Goal: Information Seeking & Learning: Learn about a topic

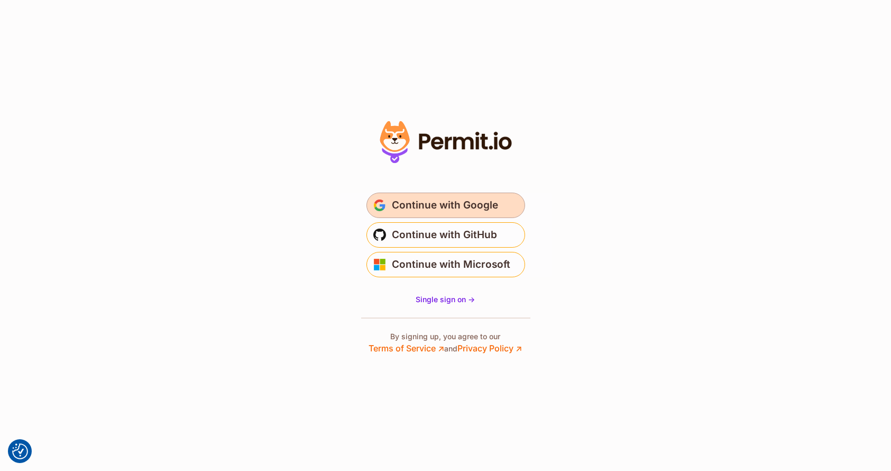
click at [406, 215] on button "Continue with Google" at bounding box center [446, 205] width 159 height 25
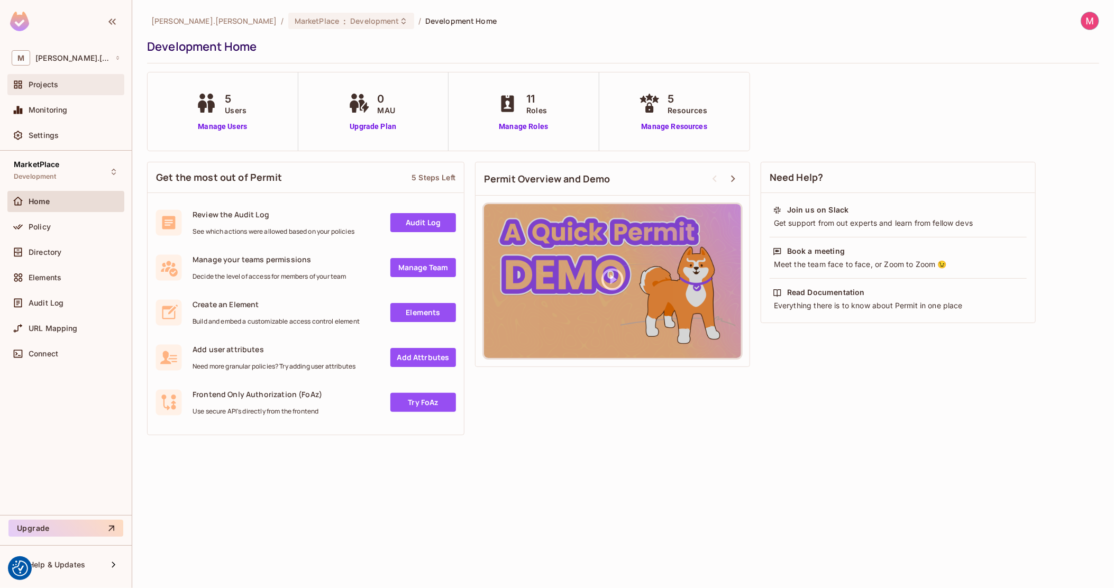
click at [67, 79] on div "Projects" at bounding box center [66, 84] width 108 height 13
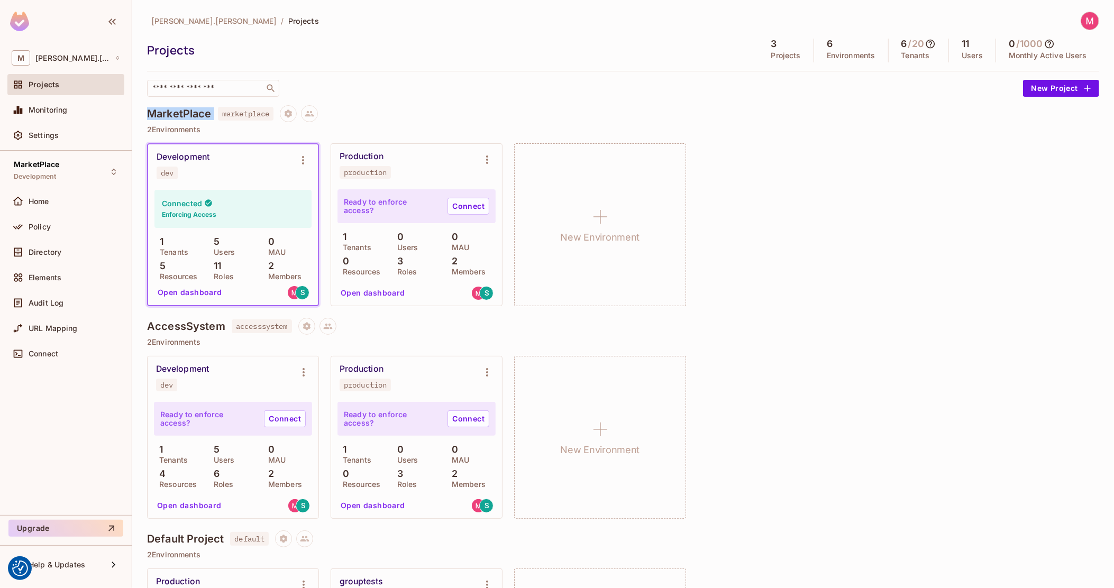
drag, startPoint x: 150, startPoint y: 110, endPoint x: 215, endPoint y: 112, distance: 65.1
click at [215, 112] on div "MarketPlace marketplace" at bounding box center [623, 113] width 952 height 17
click at [189, 113] on h4 "MarketPlace" at bounding box center [179, 113] width 65 height 13
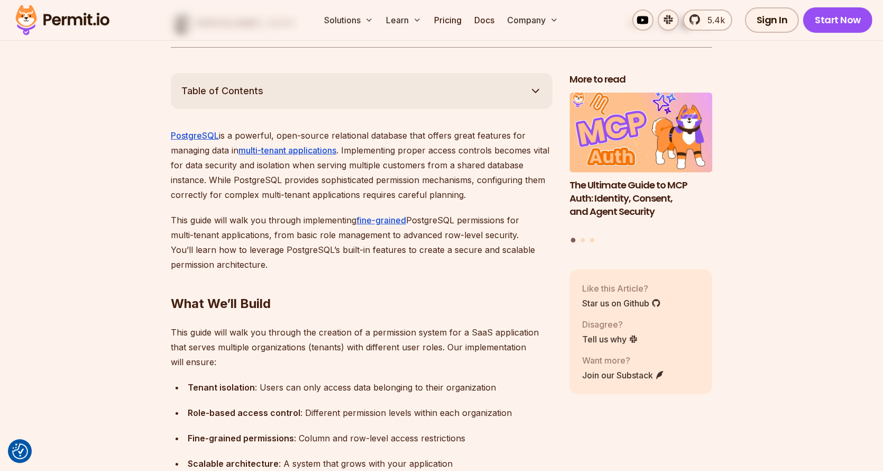
scroll to position [635, 0]
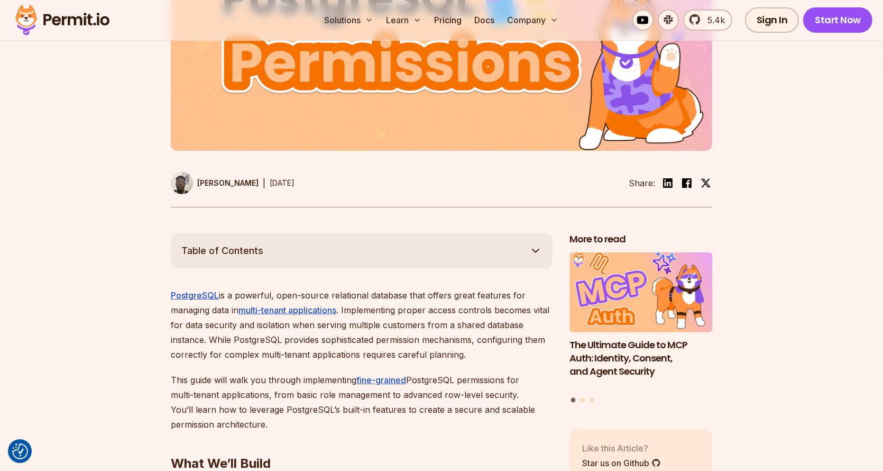
scroll to position [423, 0]
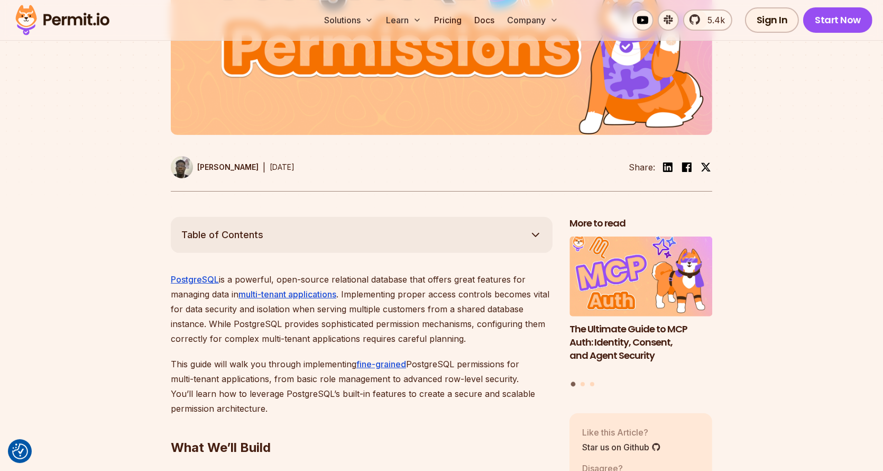
click at [225, 279] on p "PostgreSQL is a powerful, open-source relational database that offers great fea…" at bounding box center [362, 309] width 382 height 74
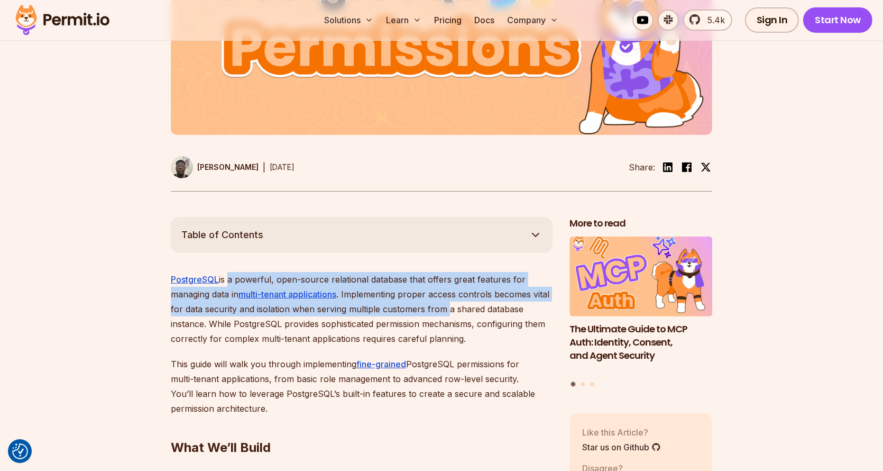
drag, startPoint x: 225, startPoint y: 279, endPoint x: 463, endPoint y: 311, distance: 240.2
click at [463, 310] on p "PostgreSQL is a powerful, open-source relational database that offers great fea…" at bounding box center [362, 309] width 382 height 74
click at [464, 312] on p "PostgreSQL is a powerful, open-source relational database that offers great fea…" at bounding box center [362, 309] width 382 height 74
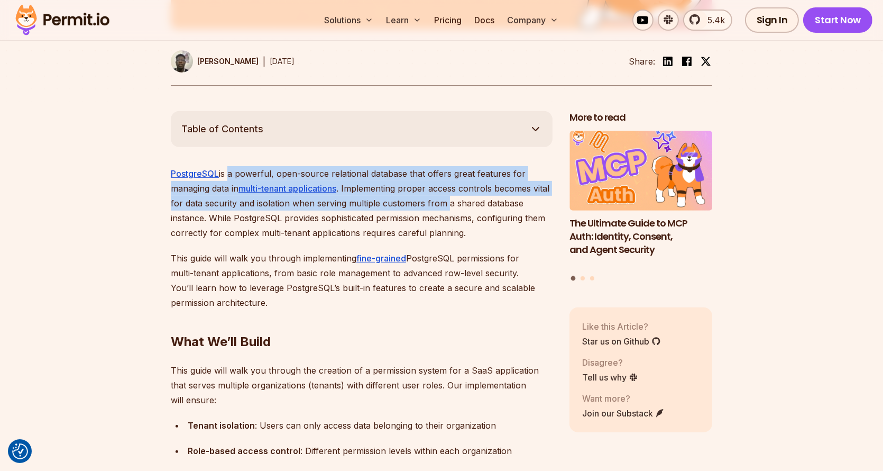
scroll to position [582, 0]
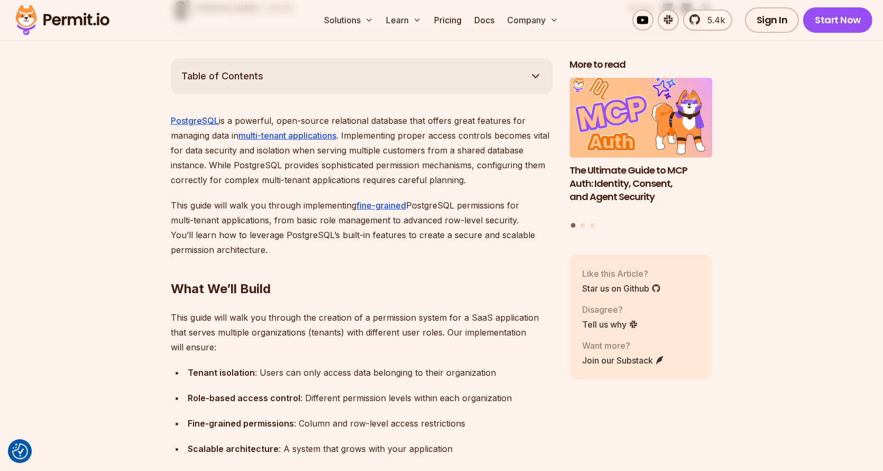
click at [423, 276] on h2 "What We’ll Build" at bounding box center [362, 267] width 382 height 59
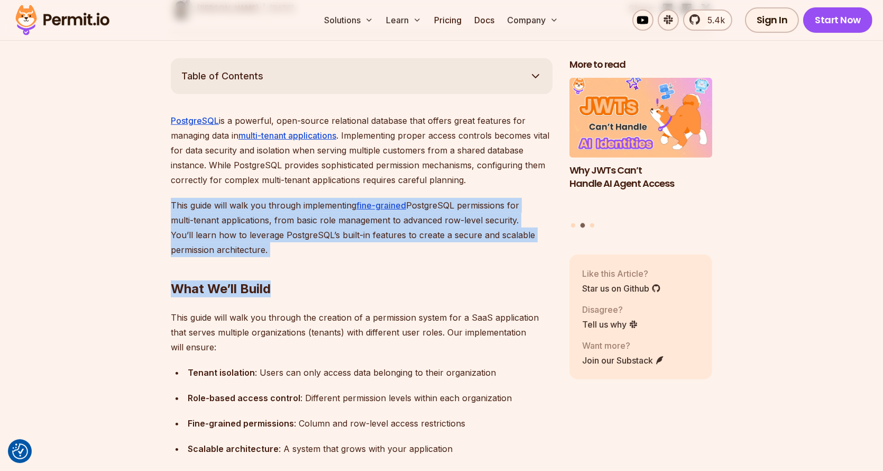
drag, startPoint x: 450, startPoint y: 268, endPoint x: 515, endPoint y: 185, distance: 106.2
click at [515, 184] on p "PostgreSQL is a powerful, open-source relational database that offers great fea…" at bounding box center [362, 150] width 382 height 74
drag, startPoint x: 515, startPoint y: 184, endPoint x: 486, endPoint y: 254, distance: 76.4
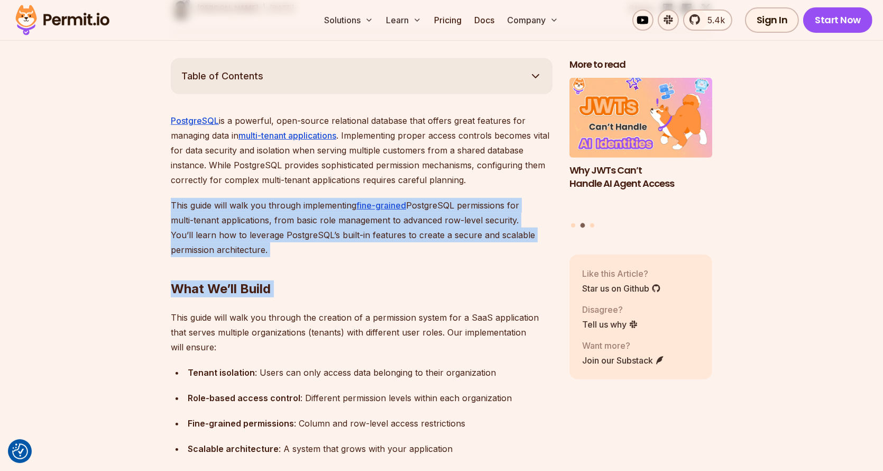
click at [485, 254] on h2 "What We’ll Build" at bounding box center [362, 267] width 382 height 59
drag, startPoint x: 333, startPoint y: 248, endPoint x: 169, endPoint y: 200, distance: 170.1
drag, startPoint x: 169, startPoint y: 200, endPoint x: 373, endPoint y: 245, distance: 208.5
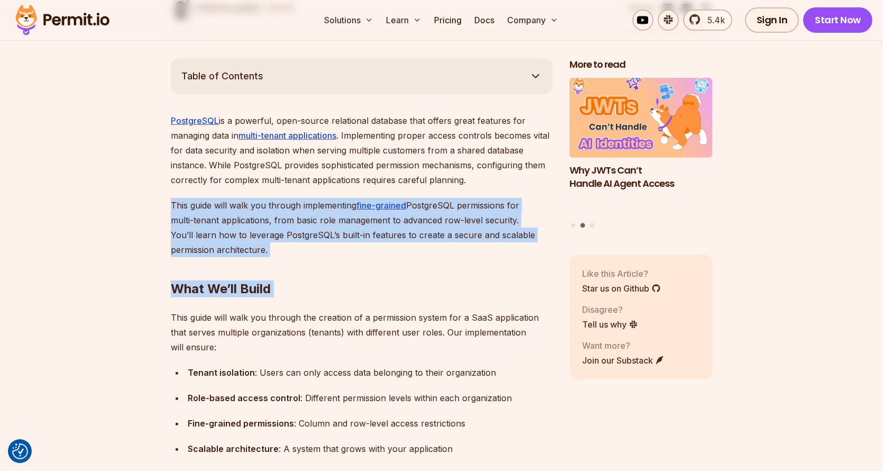
click at [373, 245] on h2 "What We’ll Build" at bounding box center [362, 267] width 382 height 59
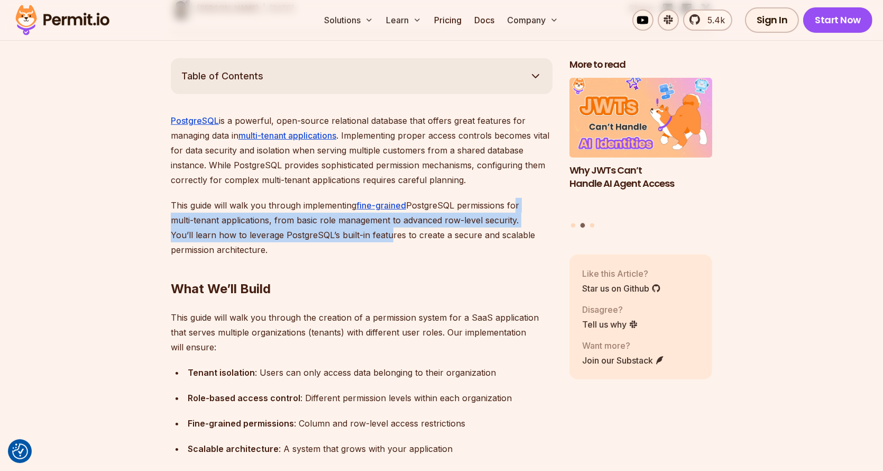
drag, startPoint x: 384, startPoint y: 241, endPoint x: 516, endPoint y: 193, distance: 140.6
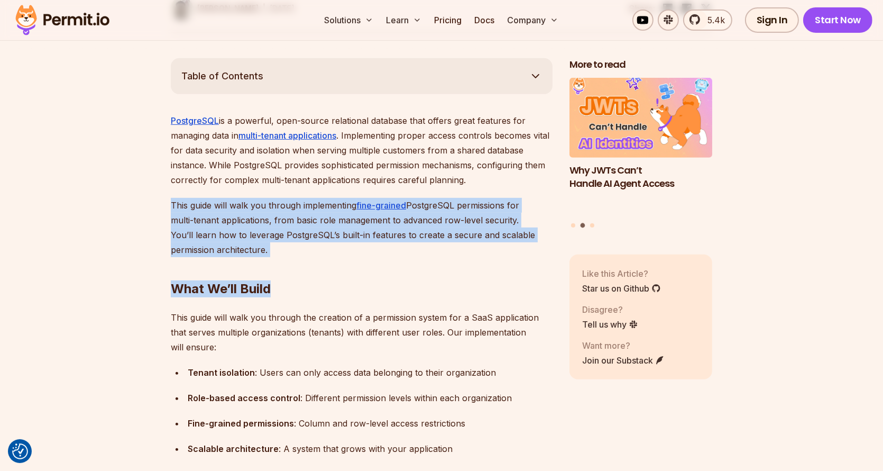
drag, startPoint x: 517, startPoint y: 183, endPoint x: 459, endPoint y: 245, distance: 85.7
click at [459, 245] on h2 "What We’ll Build" at bounding box center [362, 267] width 382 height 59
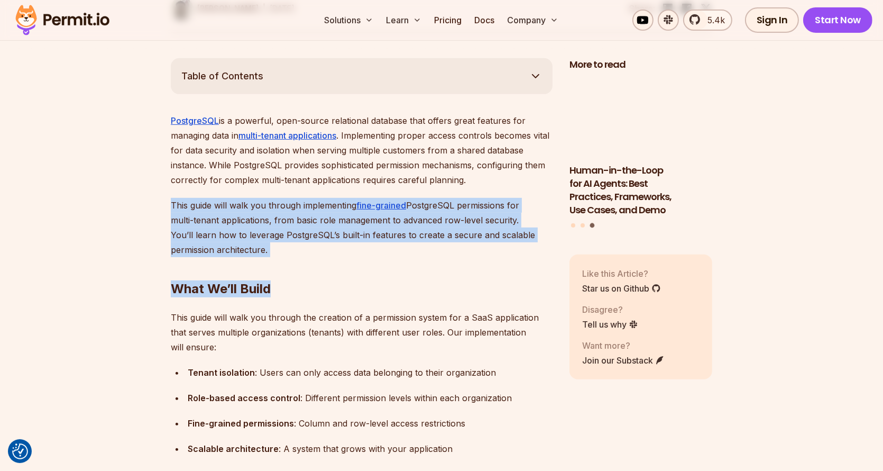
drag, startPoint x: 459, startPoint y: 245, endPoint x: 170, endPoint y: 208, distance: 291.2
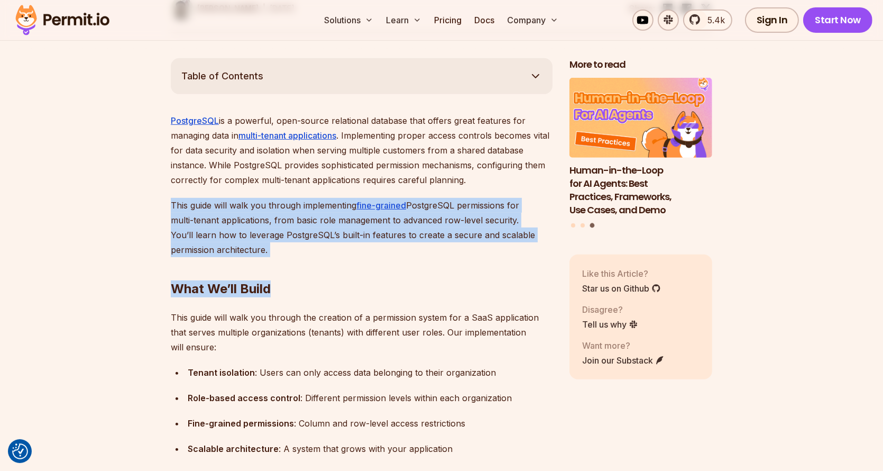
drag, startPoint x: 170, startPoint y: 208, endPoint x: 315, endPoint y: 245, distance: 150.2
click at [315, 245] on h2 "What We’ll Build" at bounding box center [362, 267] width 382 height 59
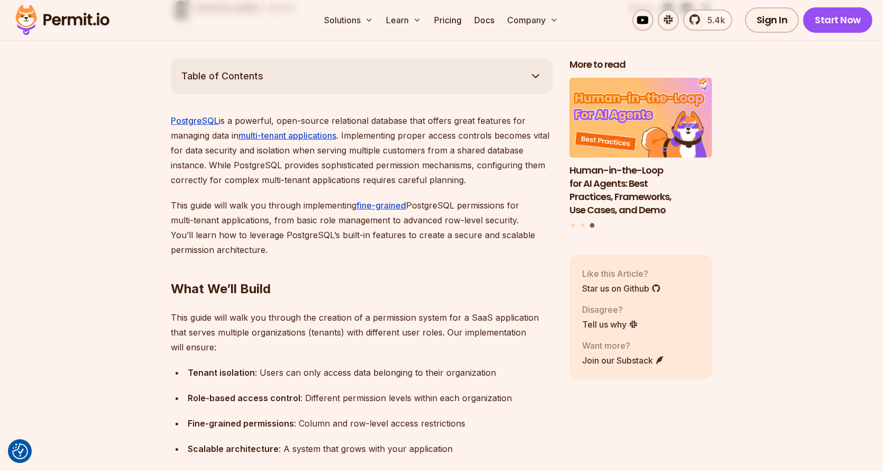
click at [260, 248] on p "This guide will walk you through implementing fine-grained PostgreSQL permissio…" at bounding box center [362, 227] width 382 height 59
drag, startPoint x: 267, startPoint y: 248, endPoint x: 178, endPoint y: 200, distance: 100.8
click at [178, 200] on p "This guide will walk you through implementing fine-grained PostgreSQL permissio…" at bounding box center [362, 227] width 382 height 59
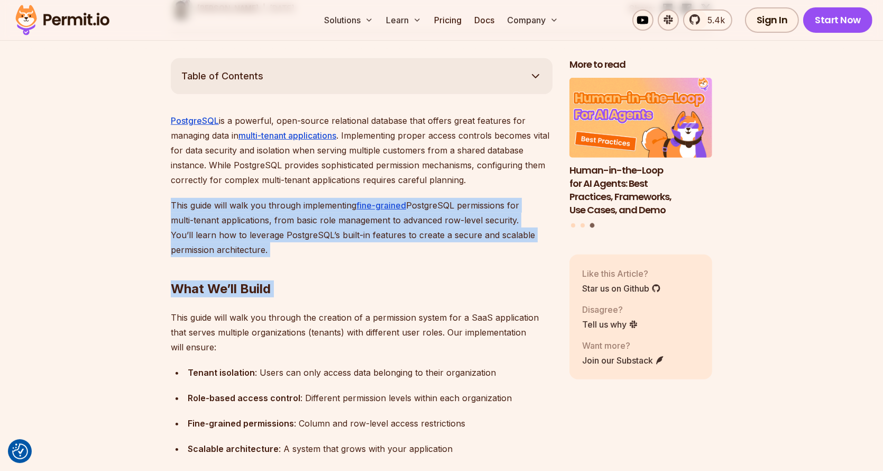
drag, startPoint x: 178, startPoint y: 200, endPoint x: 285, endPoint y: 244, distance: 114.8
click at [285, 244] on h2 "What We’ll Build" at bounding box center [362, 267] width 382 height 59
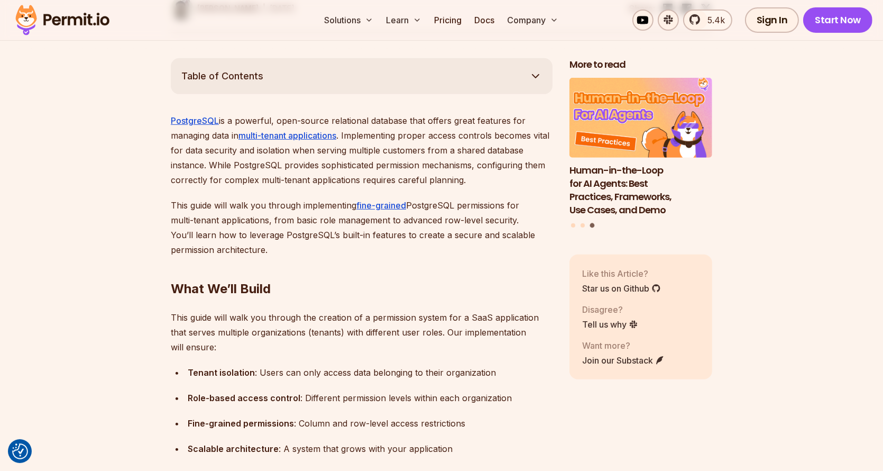
click at [265, 247] on p "This guide will walk you through implementing fine-grained PostgreSQL permissio…" at bounding box center [362, 227] width 382 height 59
drag, startPoint x: 265, startPoint y: 247, endPoint x: 174, endPoint y: 206, distance: 100.2
click at [174, 206] on p "This guide will walk you through implementing fine-grained PostgreSQL permissio…" at bounding box center [362, 227] width 382 height 59
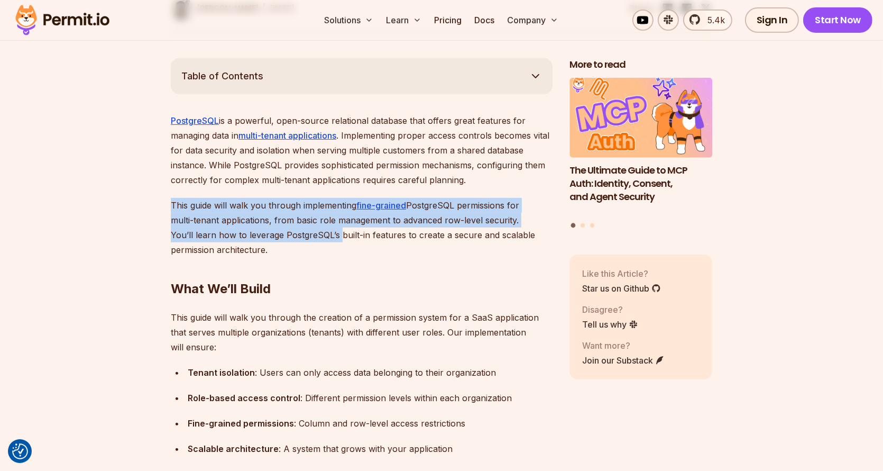
drag, startPoint x: 174, startPoint y: 206, endPoint x: 299, endPoint y: 242, distance: 130.9
click at [299, 242] on p "This guide will walk you through implementing fine-grained PostgreSQL permissio…" at bounding box center [362, 227] width 382 height 59
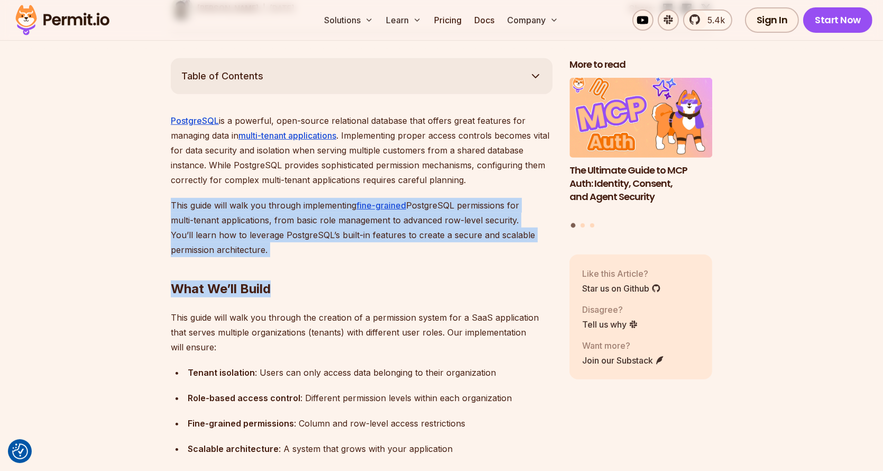
drag, startPoint x: 298, startPoint y: 247, endPoint x: 169, endPoint y: 203, distance: 136.8
drag, startPoint x: 169, startPoint y: 203, endPoint x: 272, endPoint y: 243, distance: 110.7
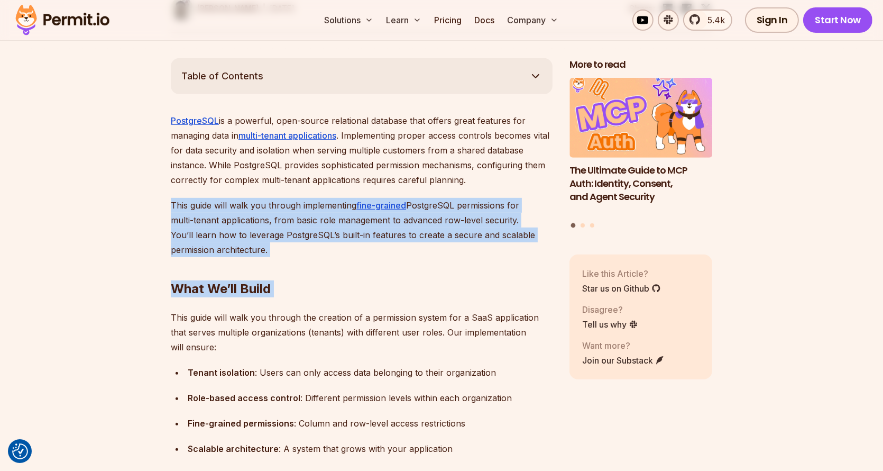
click at [272, 243] on h2 "What We’ll Build" at bounding box center [362, 267] width 382 height 59
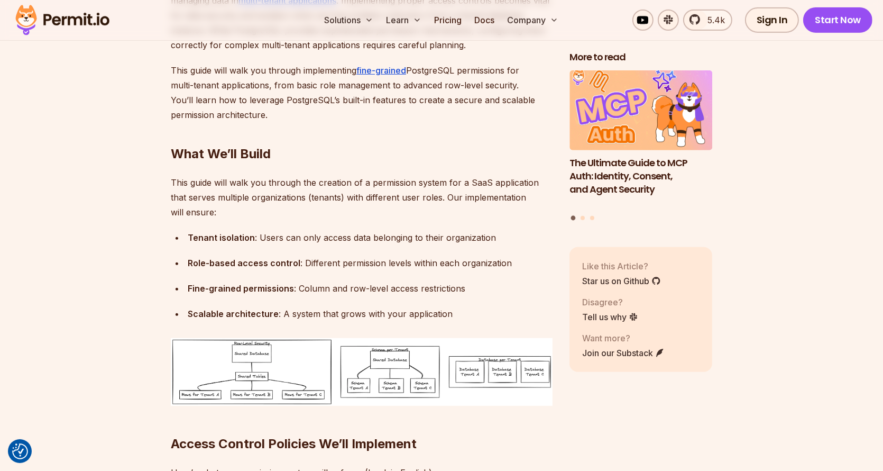
scroll to position [741, 0]
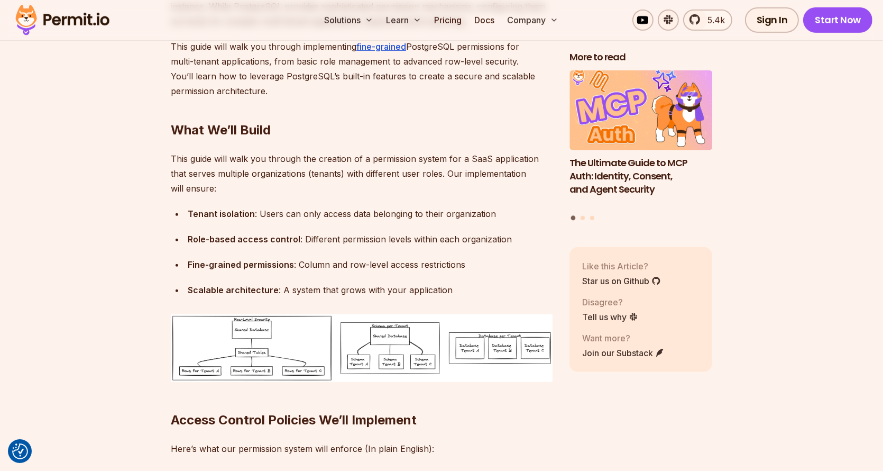
click at [303, 341] on img at bounding box center [362, 348] width 382 height 68
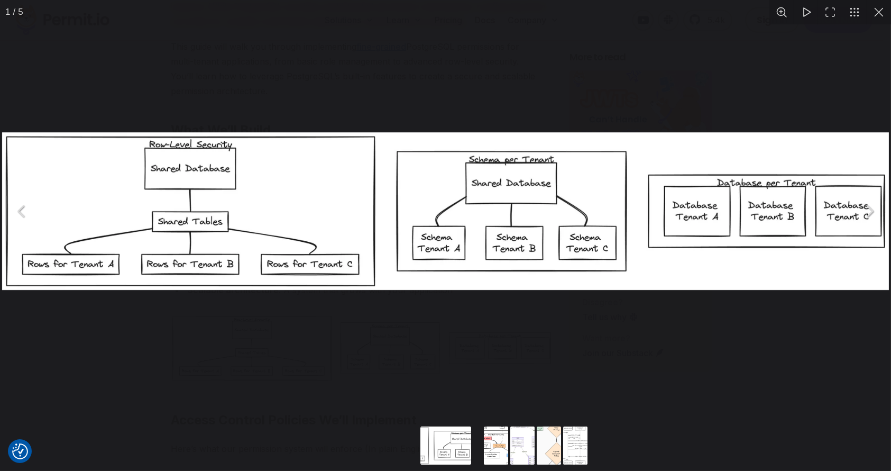
click at [508, 91] on div "You can close this modal content with the ESC key" at bounding box center [445, 211] width 891 height 422
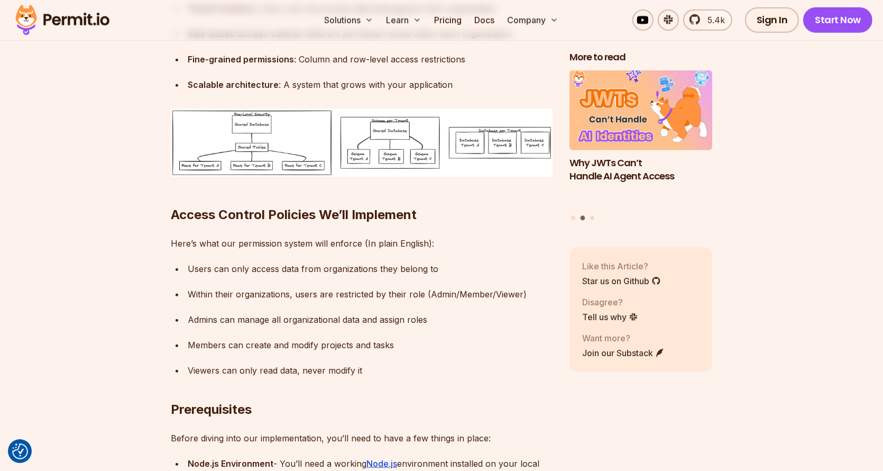
scroll to position [1005, 0]
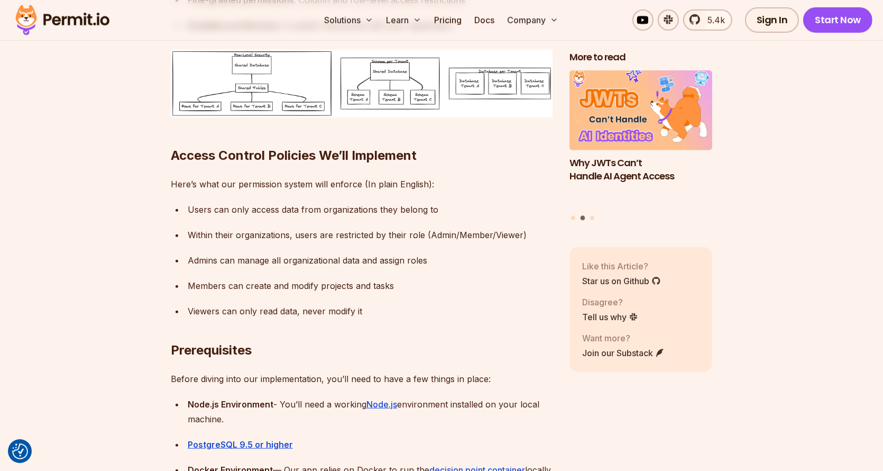
drag, startPoint x: 182, startPoint y: 163, endPoint x: 397, endPoint y: 163, distance: 214.8
click at [397, 163] on h2 "Access Control Policies We’ll Implement" at bounding box center [362, 134] width 382 height 59
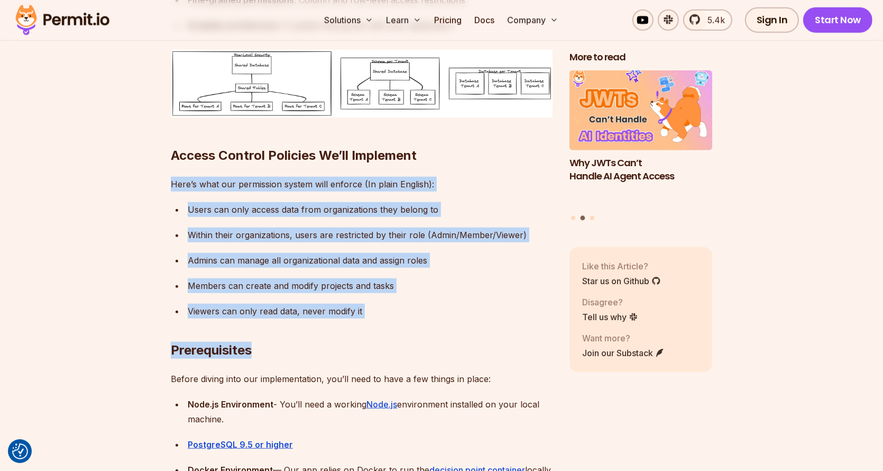
drag, startPoint x: 481, startPoint y: 157, endPoint x: 422, endPoint y: 300, distance: 155.4
click at [422, 300] on h2 "Prerequisites" at bounding box center [362, 328] width 382 height 59
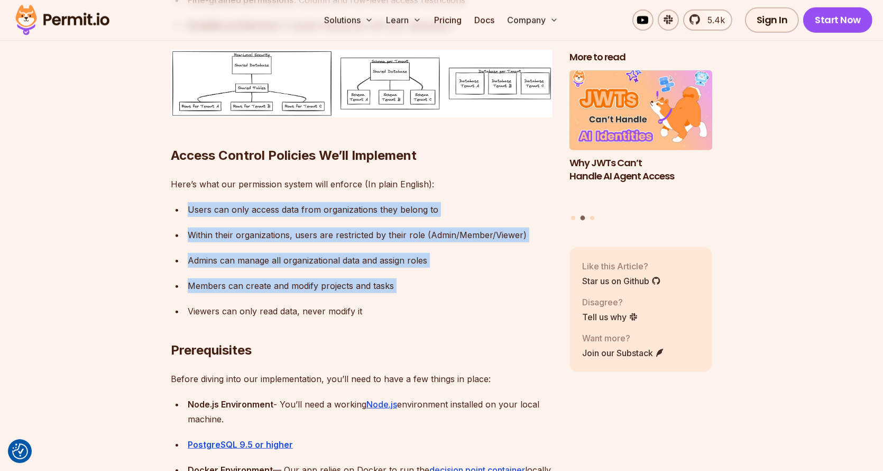
drag, startPoint x: 423, startPoint y: 293, endPoint x: 458, endPoint y: 193, distance: 106.1
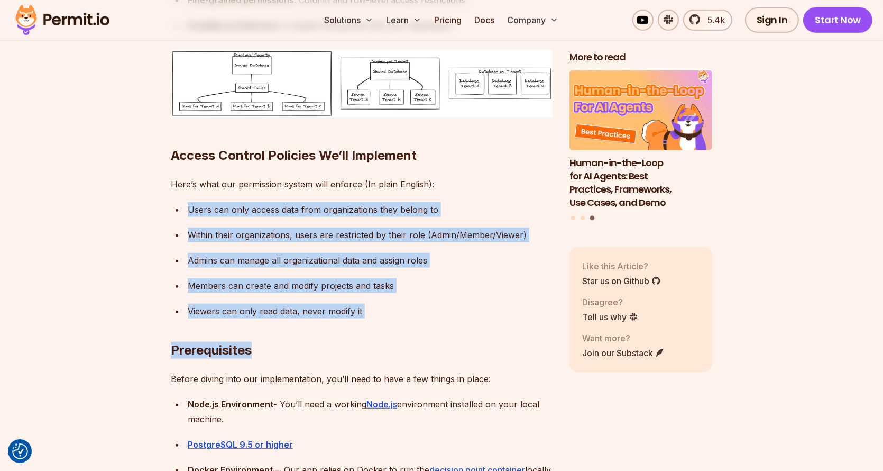
drag, startPoint x: 458, startPoint y: 192, endPoint x: 404, endPoint y: 309, distance: 129.5
click at [404, 309] on h2 "Prerequisites" at bounding box center [362, 328] width 382 height 59
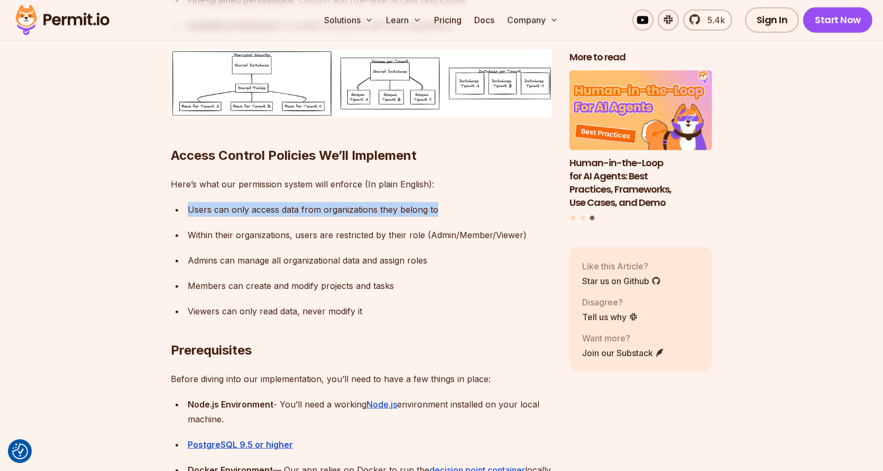
drag, startPoint x: 446, startPoint y: 191, endPoint x: 447, endPoint y: 210, distance: 19.1
click at [447, 210] on div "Users can only access data from organizations they belong to" at bounding box center [370, 209] width 365 height 15
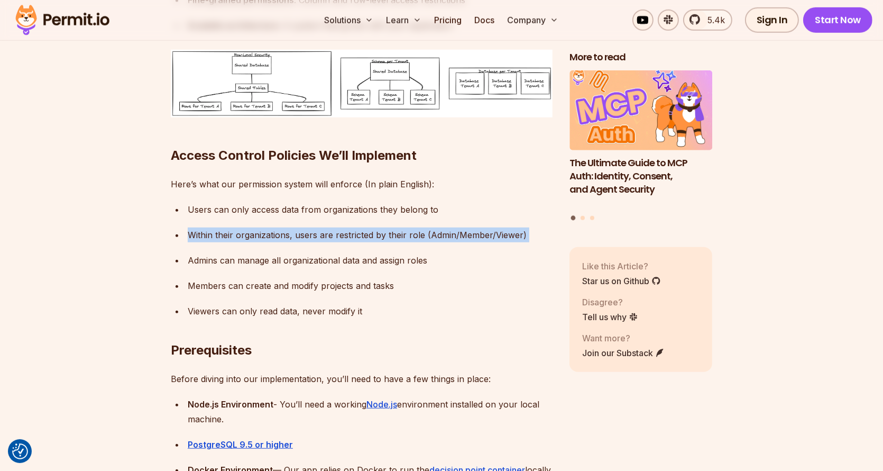
drag, startPoint x: 447, startPoint y: 210, endPoint x: 435, endPoint y: 248, distance: 39.3
click at [435, 248] on ul "Users can only access data from organizations they belong to Within their organ…" at bounding box center [362, 260] width 382 height 116
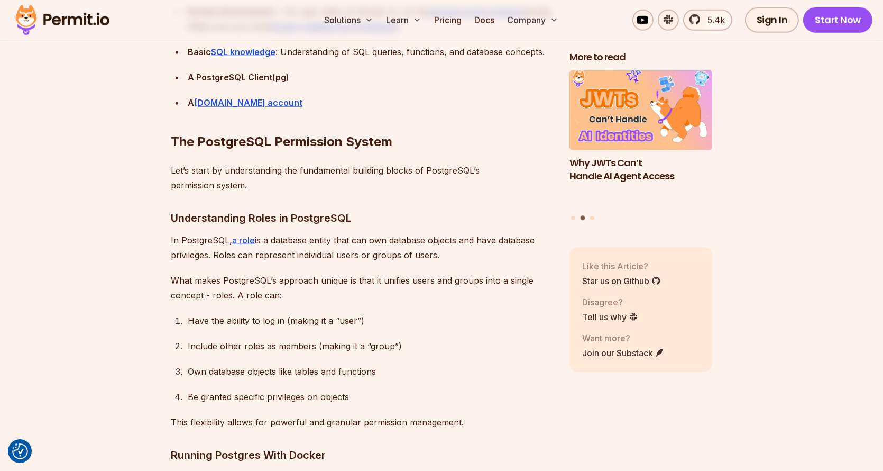
scroll to position [1481, 0]
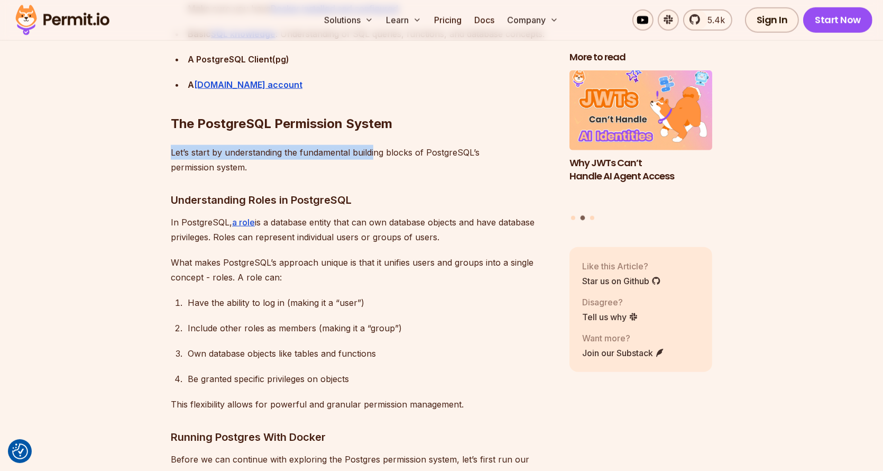
drag, startPoint x: 420, startPoint y: 91, endPoint x: 373, endPoint y: 143, distance: 70.0
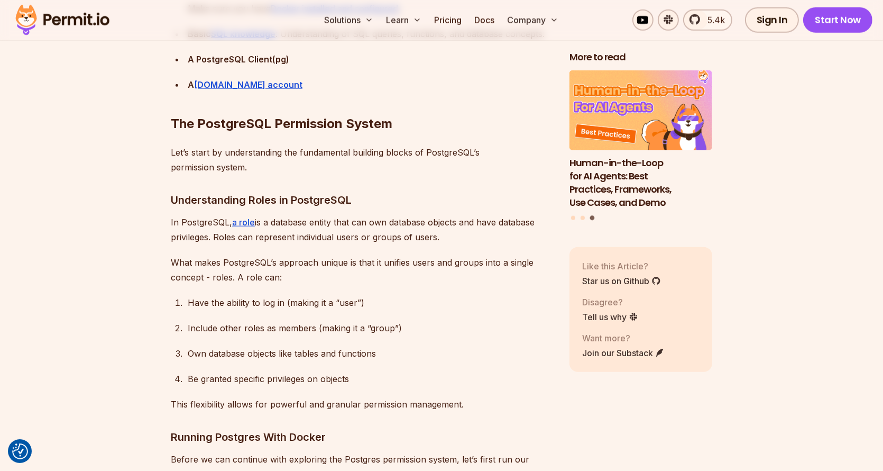
click at [181, 126] on h2 "The PostgreSQL Permission System" at bounding box center [362, 102] width 382 height 59
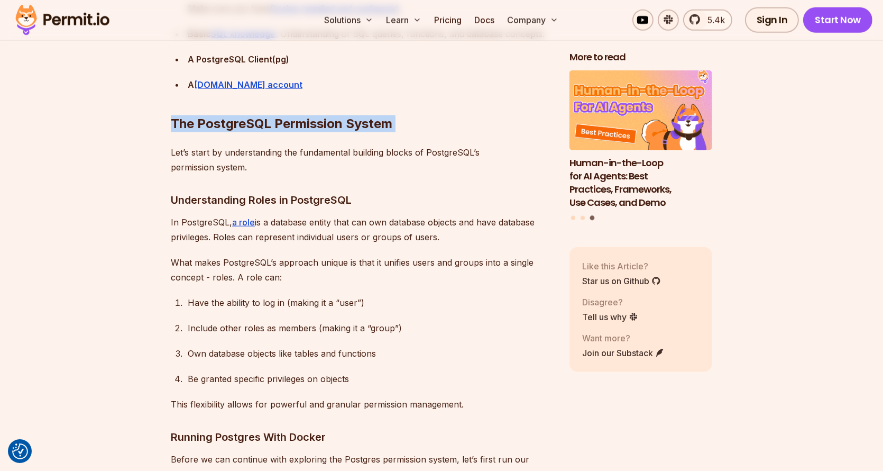
drag, startPoint x: 181, startPoint y: 126, endPoint x: 412, endPoint y: 119, distance: 231.3
click at [412, 119] on h2 "The PostgreSQL Permission System" at bounding box center [362, 102] width 382 height 59
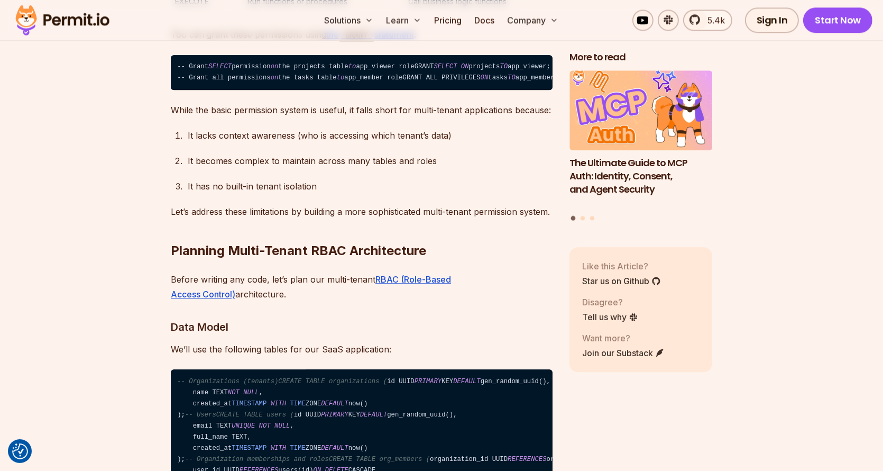
scroll to position [3280, 0]
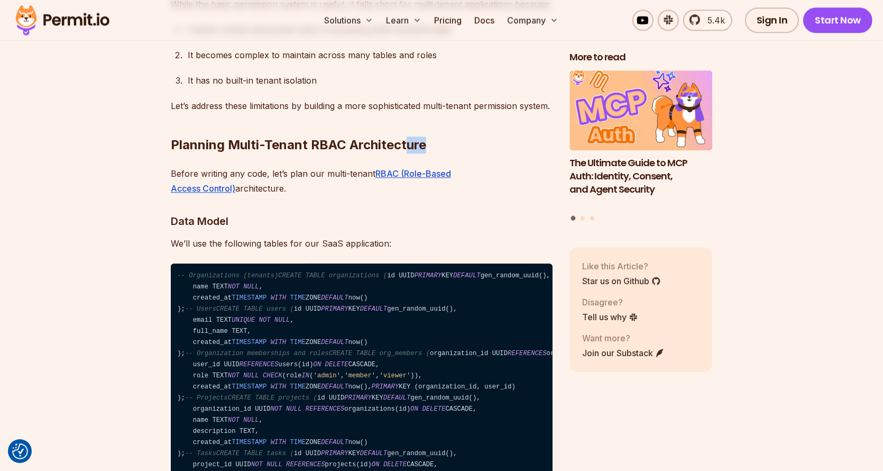
drag, startPoint x: 408, startPoint y: 181, endPoint x: 505, endPoint y: 217, distance: 103.0
click at [505, 153] on h2 "Planning Multi-Tenant RBAC Architecture" at bounding box center [362, 123] width 382 height 59
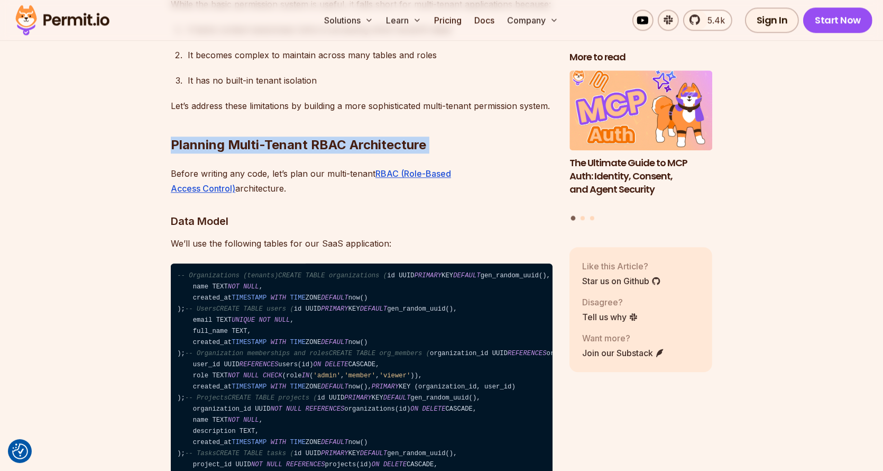
drag, startPoint x: 505, startPoint y: 217, endPoint x: 215, endPoint y: 214, distance: 289.4
click at [215, 153] on h2 "Planning Multi-Tenant RBAC Architecture" at bounding box center [362, 123] width 382 height 59
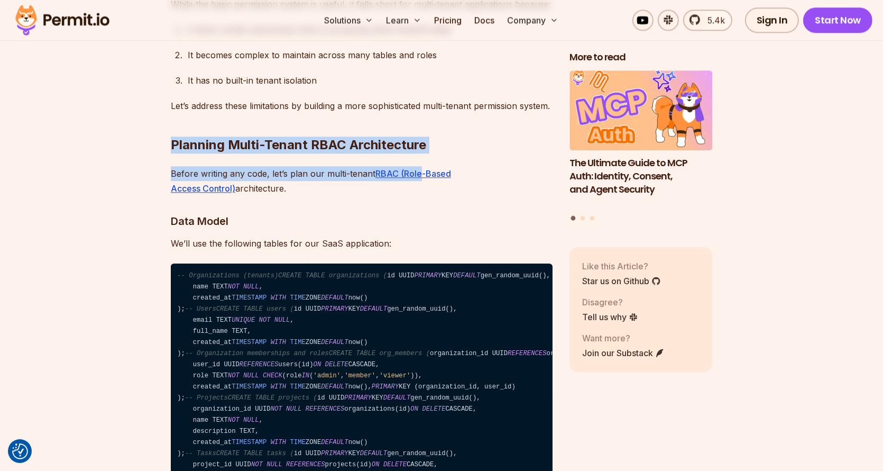
drag, startPoint x: 215, startPoint y: 214, endPoint x: 412, endPoint y: 230, distance: 196.9
click at [418, 153] on h2 "Planning Multi-Tenant RBAC Architecture" at bounding box center [362, 123] width 382 height 59
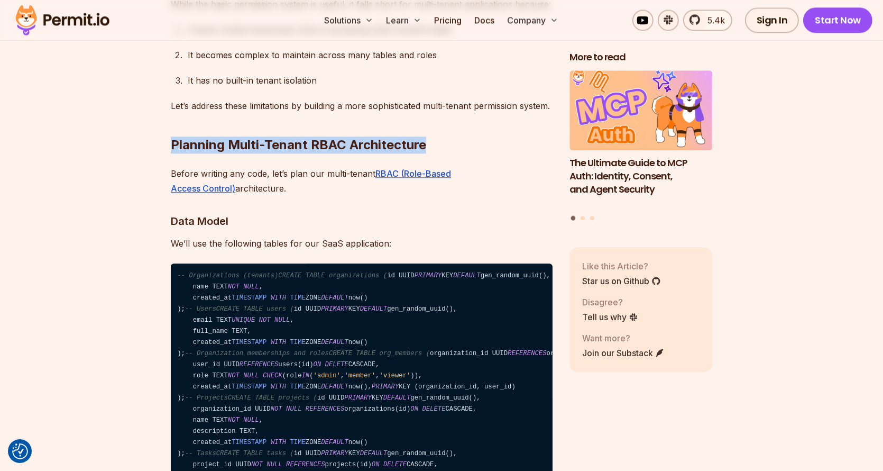
drag, startPoint x: 418, startPoint y: 220, endPoint x: 218, endPoint y: 224, distance: 200.5
click at [218, 153] on h2 "Planning Multi-Tenant RBAC Architecture" at bounding box center [362, 123] width 382 height 59
drag, startPoint x: 218, startPoint y: 224, endPoint x: 427, endPoint y: 222, distance: 209.0
click at [427, 153] on h2 "Planning Multi-Tenant RBAC Architecture" at bounding box center [362, 123] width 382 height 59
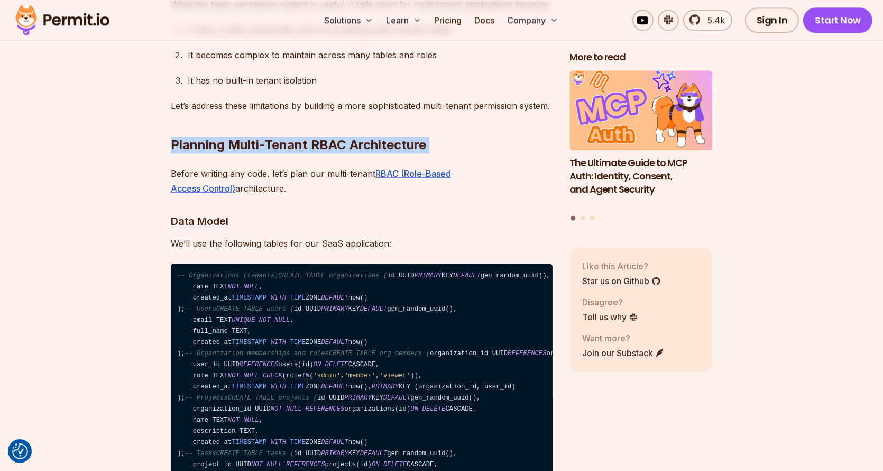
click at [427, 153] on h2 "Planning Multi-Tenant RBAC Architecture" at bounding box center [362, 123] width 382 height 59
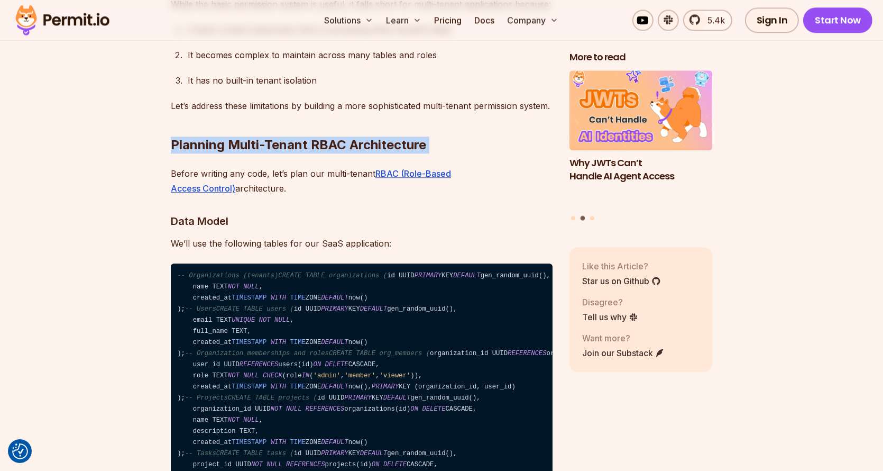
drag, startPoint x: 427, startPoint y: 222, endPoint x: 185, endPoint y: 214, distance: 242.4
click at [185, 153] on h2 "Planning Multi-Tenant RBAC Architecture" at bounding box center [362, 123] width 382 height 59
drag, startPoint x: 185, startPoint y: 214, endPoint x: 419, endPoint y: 214, distance: 234.3
click at [419, 153] on h2 "Planning Multi-Tenant RBAC Architecture" at bounding box center [362, 123] width 382 height 59
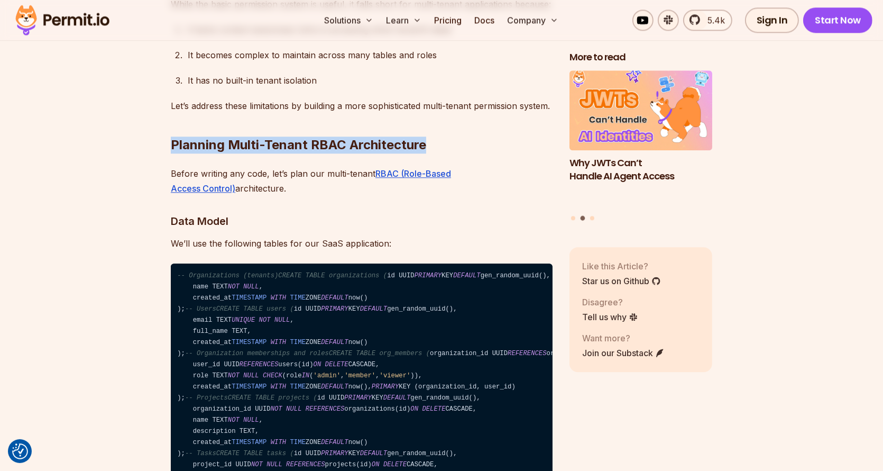
click at [419, 153] on h2 "Planning Multi-Tenant RBAC Architecture" at bounding box center [362, 123] width 382 height 59
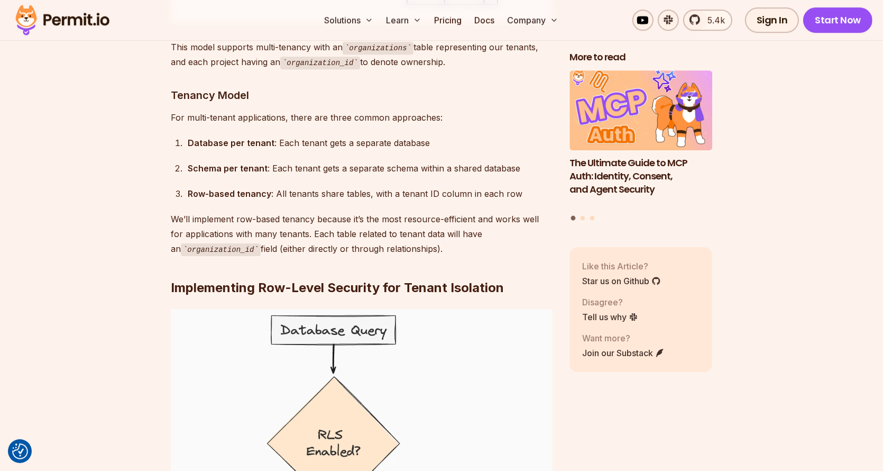
scroll to position [4232, 0]
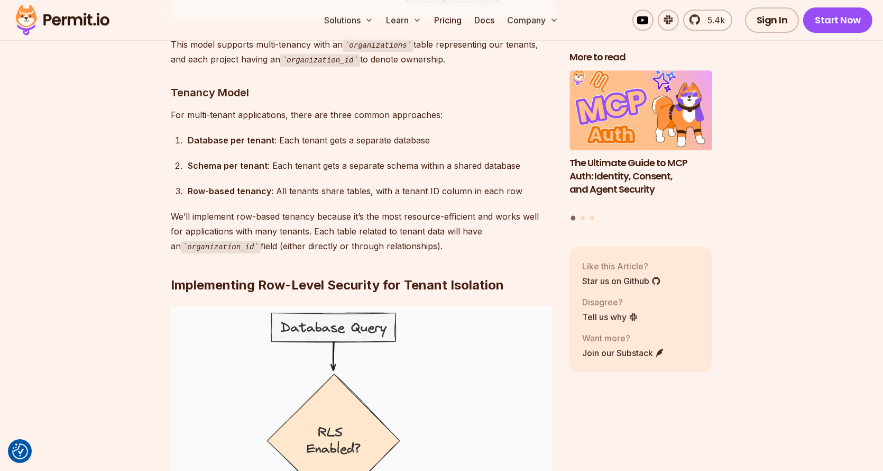
click at [185, 101] on h3 "Tenancy Model" at bounding box center [362, 92] width 382 height 17
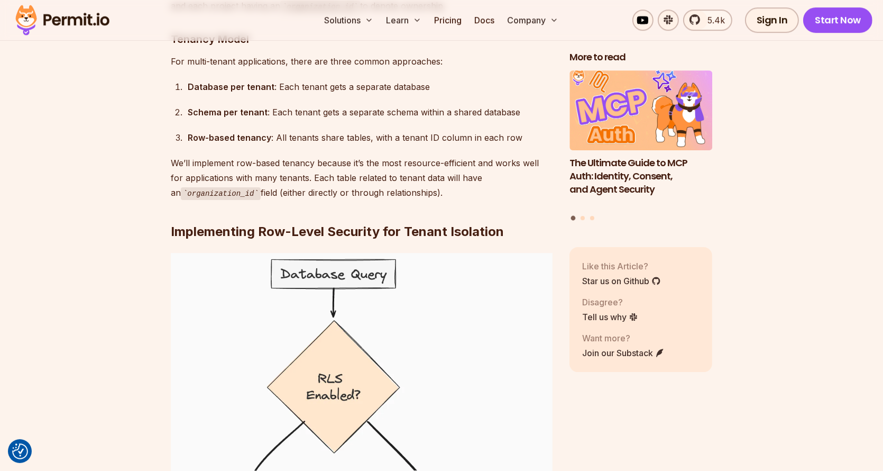
scroll to position [4338, 0]
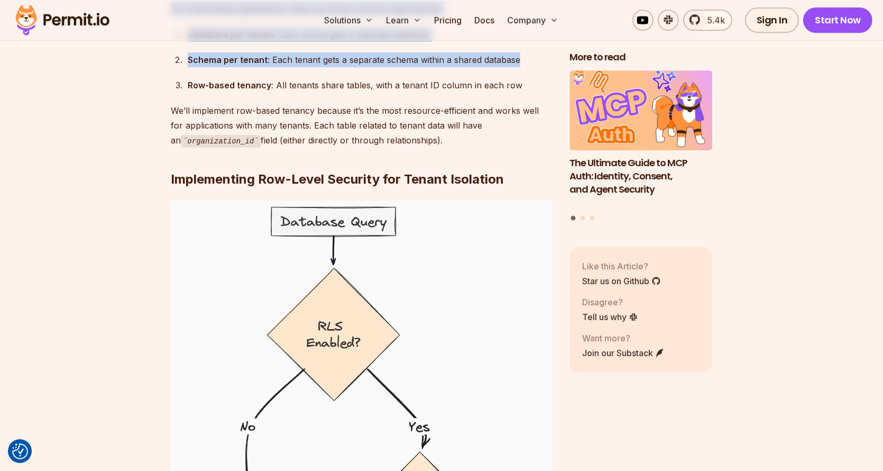
drag, startPoint x: 494, startPoint y: 167, endPoint x: 514, endPoint y: 266, distance: 100.9
click at [514, 265] on div "PostgreSQL is a powerful, open-source relational database that offers great fea…" at bounding box center [362, 358] width 382 height 8002
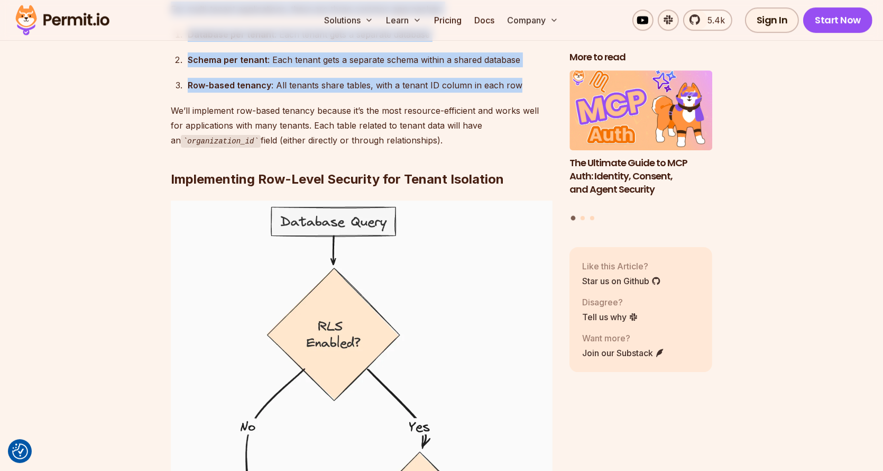
click at [514, 93] on div "Row-based tenancy : All tenants share tables, with a tenant ID column in each r…" at bounding box center [370, 85] width 365 height 15
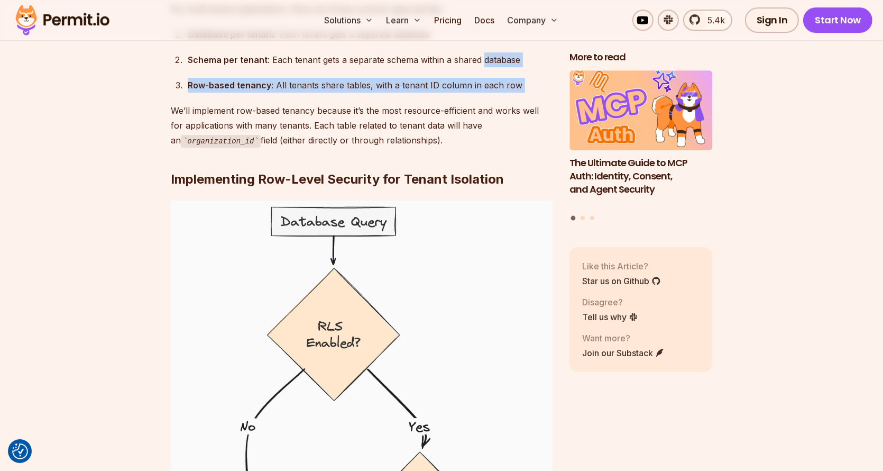
drag, startPoint x: 514, startPoint y: 272, endPoint x: 498, endPoint y: 246, distance: 30.8
click at [498, 93] on ol "Database per tenant : Each tenant gets a separate database Schema per tenant : …" at bounding box center [362, 60] width 382 height 66
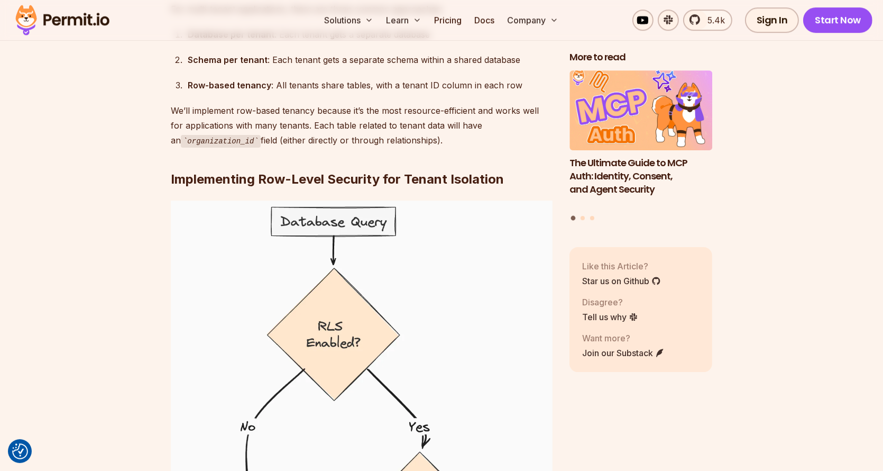
click at [435, 67] on div "Schema per tenant : Each tenant gets a separate schema within a shared database" at bounding box center [370, 59] width 365 height 15
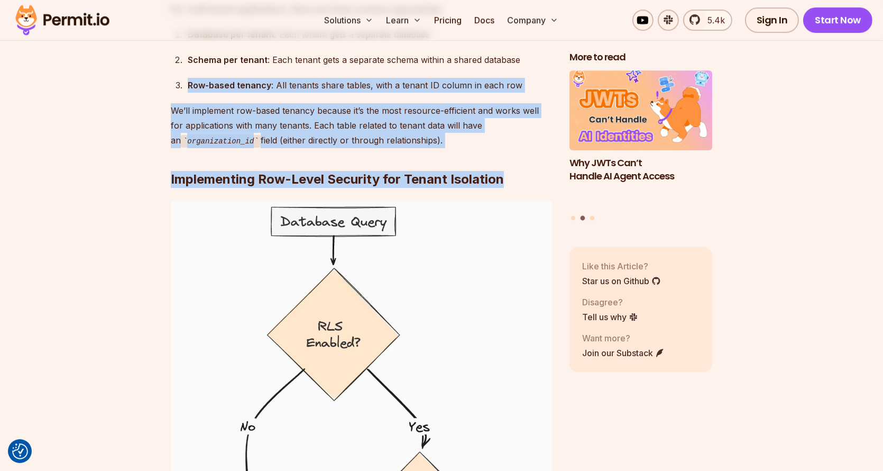
drag, startPoint x: 516, startPoint y: 321, endPoint x: 554, endPoint y: 272, distance: 62.5
click at [554, 272] on div "Table of Contents PostgreSQL is a powerful, open-source relational database tha…" at bounding box center [442, 439] width 542 height 8275
click at [540, 93] on div "Row-based tenancy : All tenants share tables, with a tenant ID column in each r…" at bounding box center [370, 85] width 365 height 15
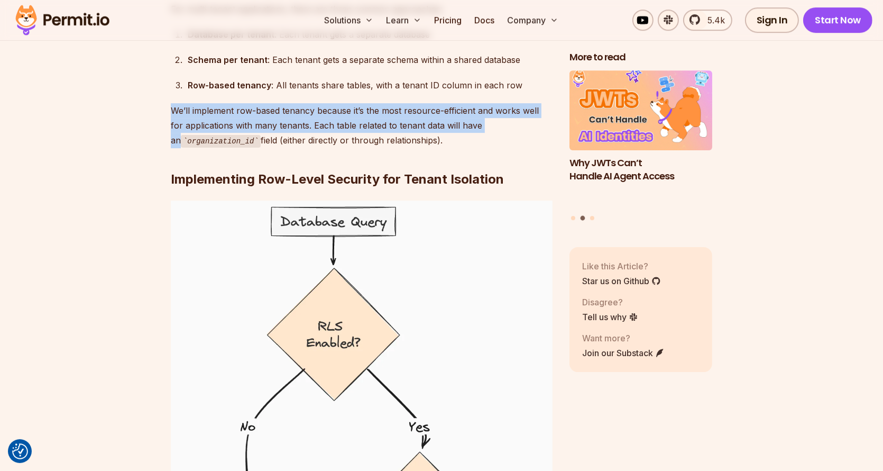
drag, startPoint x: 540, startPoint y: 276, endPoint x: 522, endPoint y: 307, distance: 36.2
click at [524, 307] on div "PostgreSQL is a powerful, open-source relational database that offers great fea…" at bounding box center [362, 358] width 382 height 8002
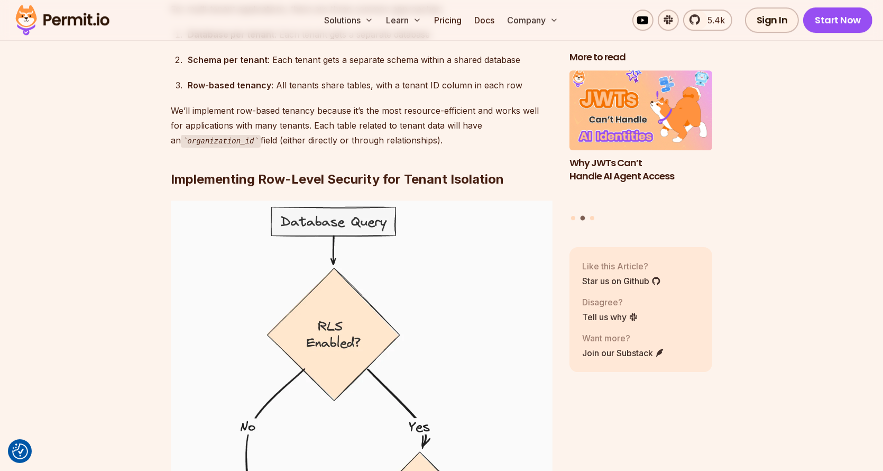
click at [496, 188] on h2 "Implementing Row-Level Security for Tenant Isolation" at bounding box center [362, 158] width 382 height 59
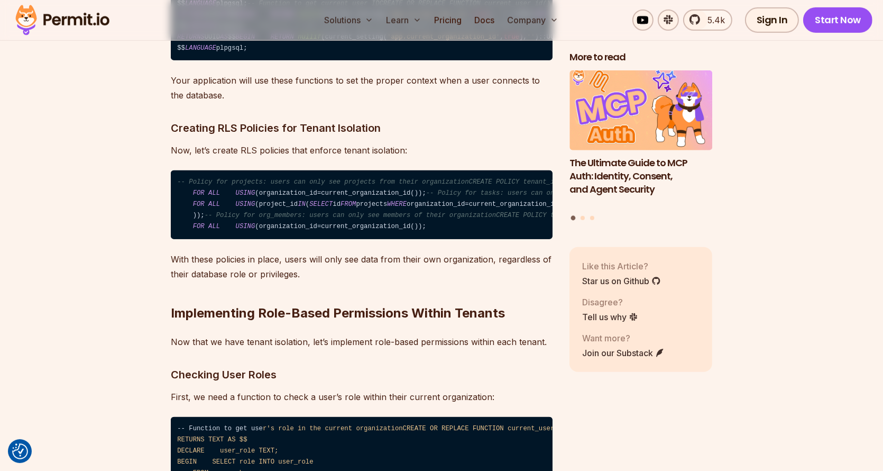
scroll to position [5872, 0]
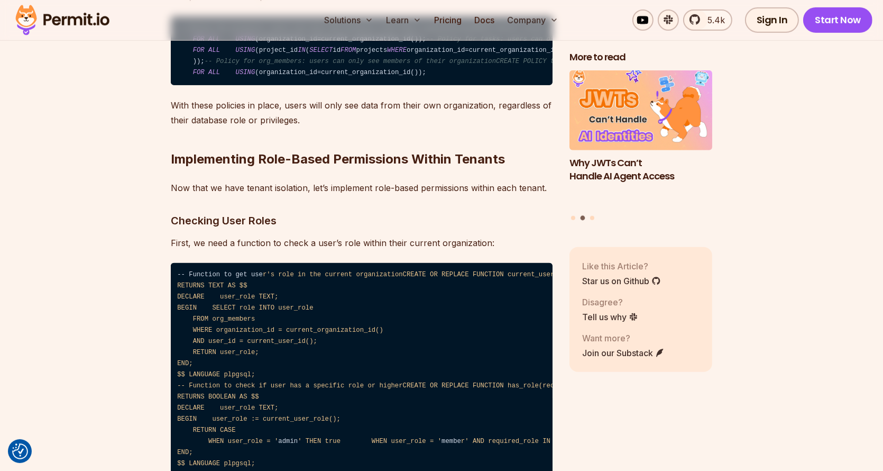
drag, startPoint x: 177, startPoint y: 291, endPoint x: 370, endPoint y: 292, distance: 193.1
drag, startPoint x: 370, startPoint y: 292, endPoint x: 194, endPoint y: 303, distance: 177.0
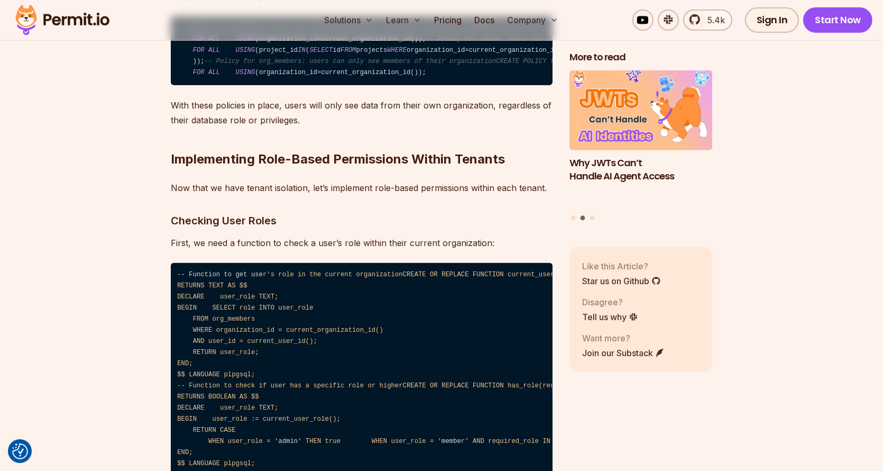
drag, startPoint x: 194, startPoint y: 303, endPoint x: 379, endPoint y: 304, distance: 185.1
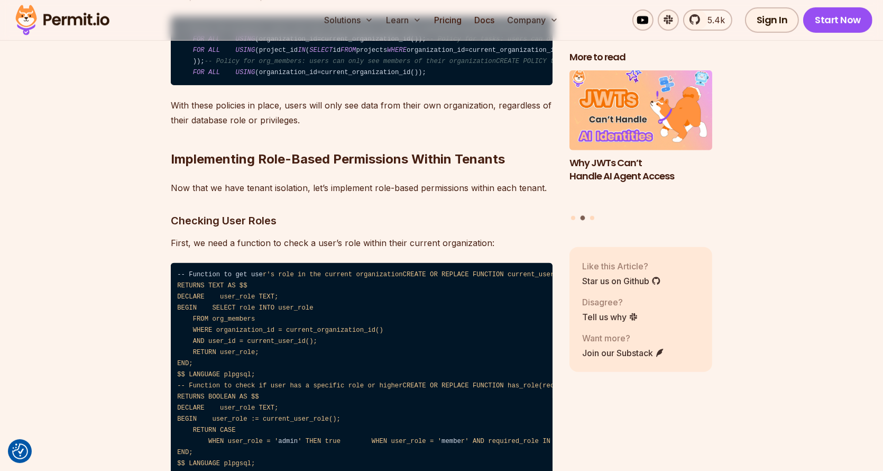
drag, startPoint x: 379, startPoint y: 304, endPoint x: 159, endPoint y: 297, distance: 220.2
drag, startPoint x: 159, startPoint y: 297, endPoint x: 370, endPoint y: 297, distance: 211.6
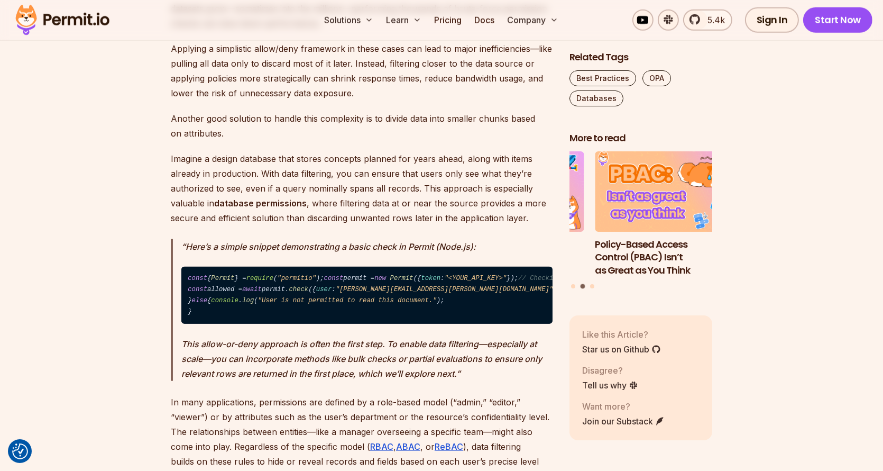
scroll to position [1375, 0]
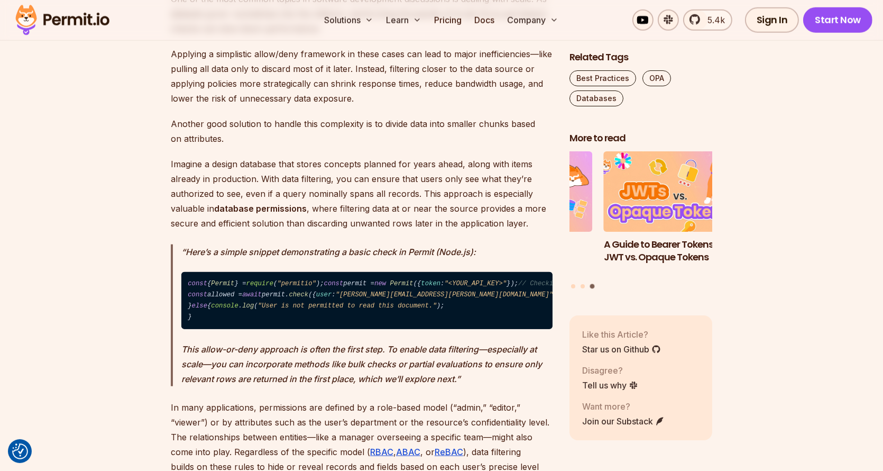
click at [171, 162] on p "Imagine a design database that stores concepts planned for years ahead, along w…" at bounding box center [362, 194] width 382 height 74
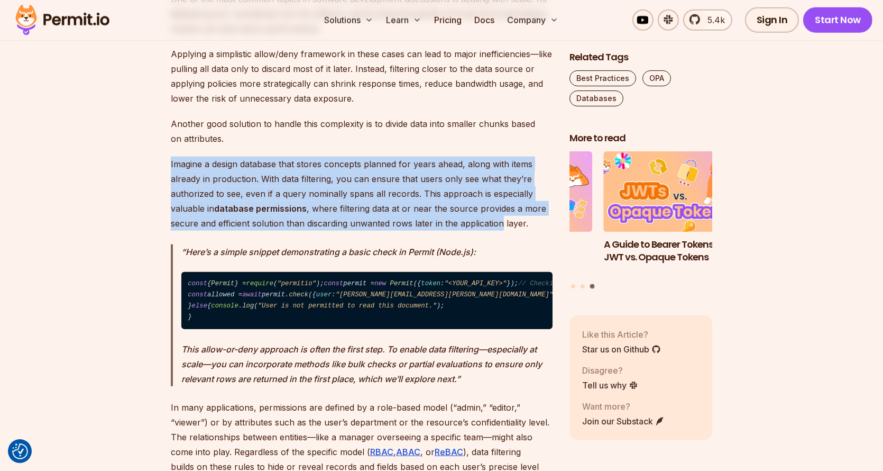
drag, startPoint x: 171, startPoint y: 162, endPoint x: 470, endPoint y: 219, distance: 303.7
click at [470, 219] on p "Imagine a design database that stores concepts planned for years ahead, along w…" at bounding box center [362, 194] width 382 height 74
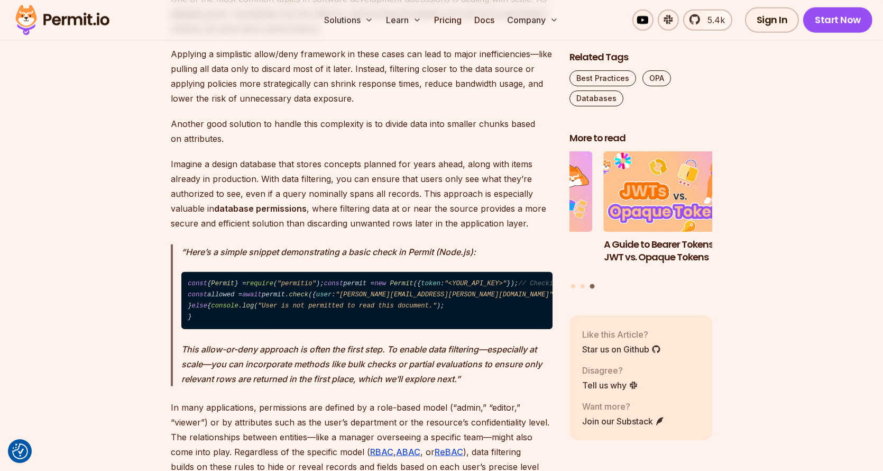
click at [531, 223] on p "Imagine a design database that stores concepts planned for years ahead, along w…" at bounding box center [362, 194] width 382 height 74
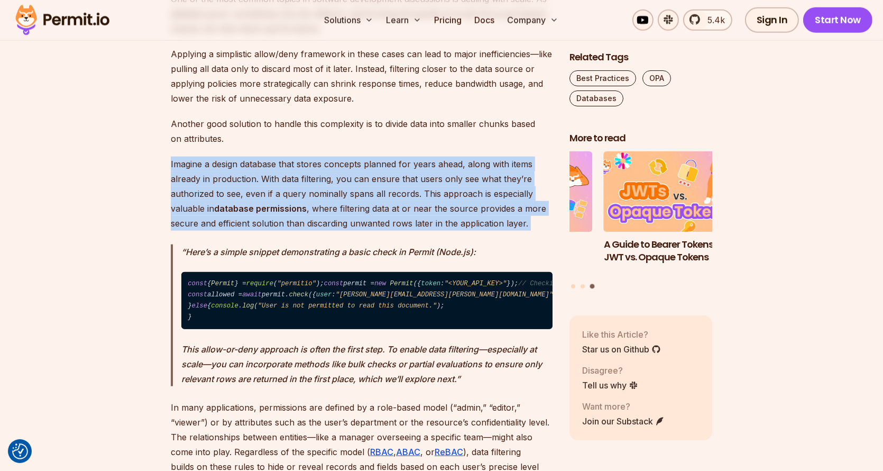
drag, startPoint x: 531, startPoint y: 223, endPoint x: 161, endPoint y: 161, distance: 374.4
drag, startPoint x: 161, startPoint y: 161, endPoint x: 526, endPoint y: 223, distance: 370.2
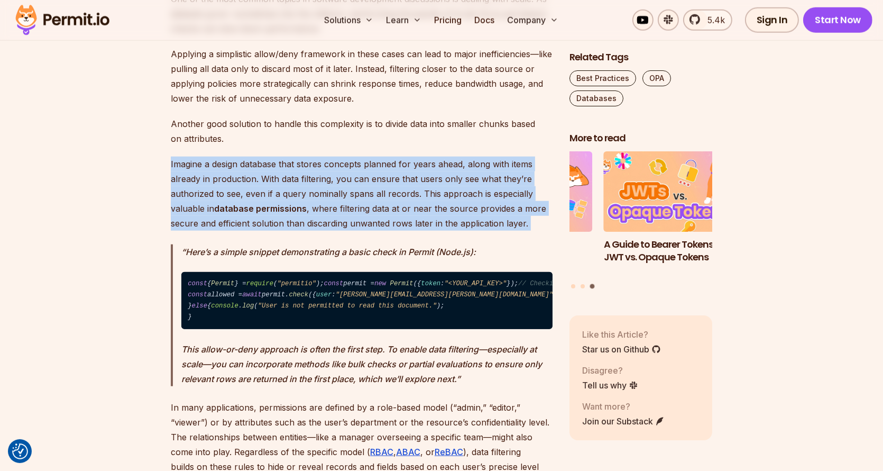
click at [526, 223] on p "Imagine a design database that stores concepts planned for years ahead, along w…" at bounding box center [362, 194] width 382 height 74
drag, startPoint x: 526, startPoint y: 223, endPoint x: 173, endPoint y: 165, distance: 358.0
click at [173, 165] on p "Imagine a design database that stores concepts planned for years ahead, along w…" at bounding box center [362, 194] width 382 height 74
drag, startPoint x: 173, startPoint y: 165, endPoint x: 503, endPoint y: 228, distance: 335.5
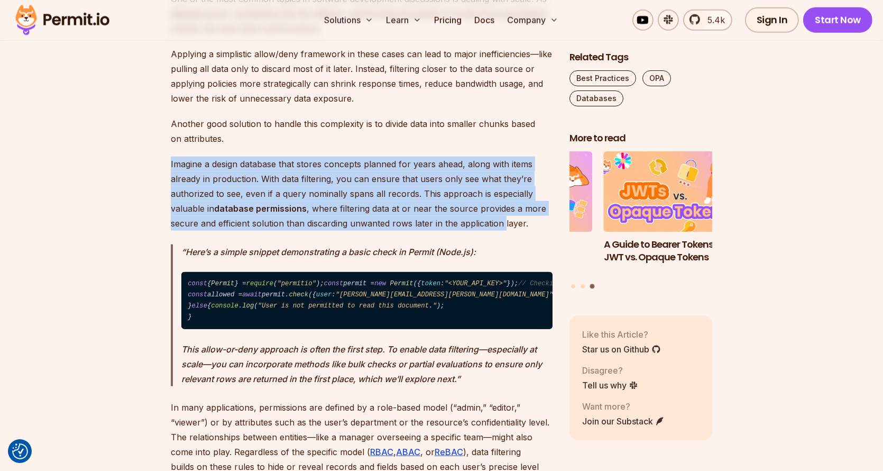
click at [503, 228] on p "Imagine a design database that stores concepts planned for years ahead, along w…" at bounding box center [362, 194] width 382 height 74
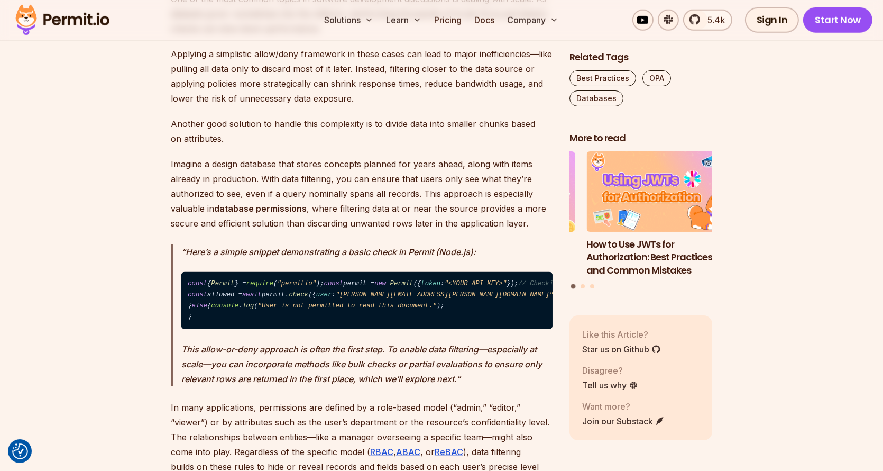
click at [518, 227] on p "Imagine a design database that stores concepts planned for years ahead, along w…" at bounding box center [362, 194] width 382 height 74
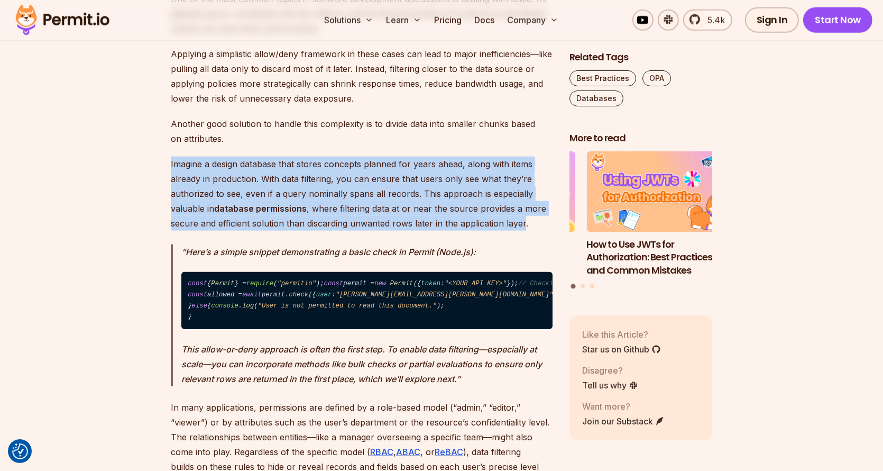
drag, startPoint x: 518, startPoint y: 227, endPoint x: 147, endPoint y: 165, distance: 376.6
drag, startPoint x: 147, startPoint y: 165, endPoint x: 527, endPoint y: 227, distance: 384.9
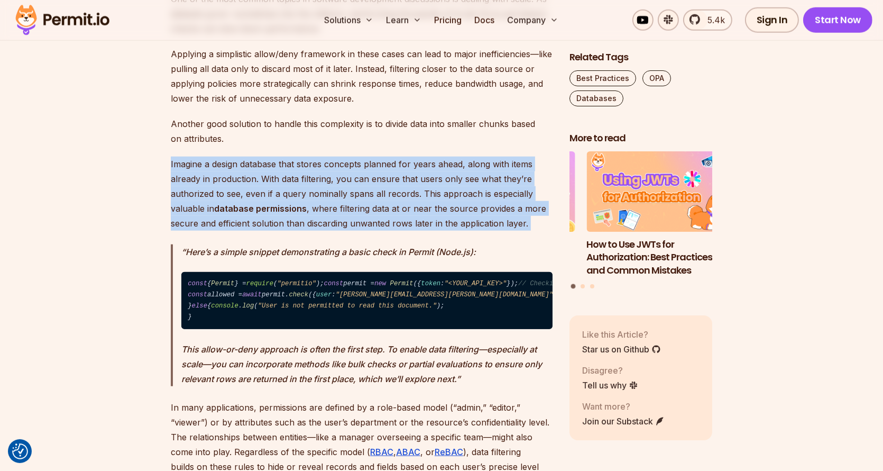
click at [530, 226] on p "Imagine a design database that stores concepts planned for years ahead, along w…" at bounding box center [362, 194] width 382 height 74
drag, startPoint x: 530, startPoint y: 226, endPoint x: 334, endPoint y: 137, distance: 215.4
click at [334, 137] on p "Another good solution to handle this complexity is to divide data into smaller …" at bounding box center [362, 131] width 382 height 30
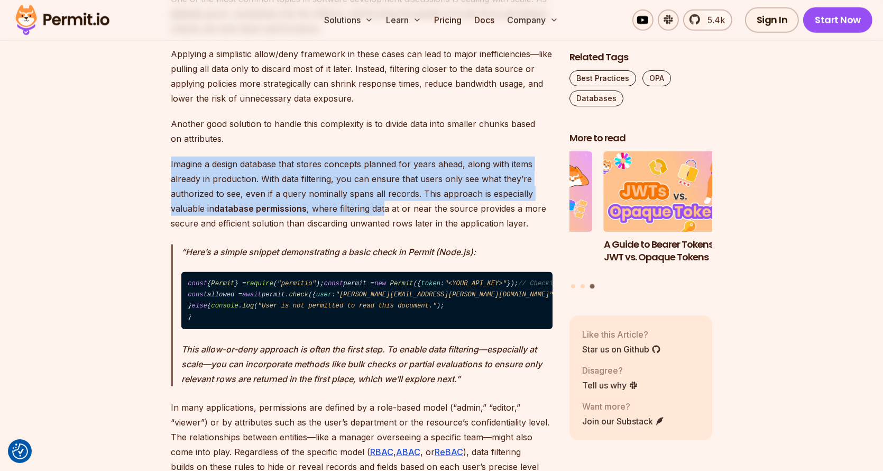
drag, startPoint x: 328, startPoint y: 136, endPoint x: 381, endPoint y: 215, distance: 95.7
click at [381, 215] on p "Imagine a design database that stores concepts planned for years ahead, along w…" at bounding box center [362, 194] width 382 height 74
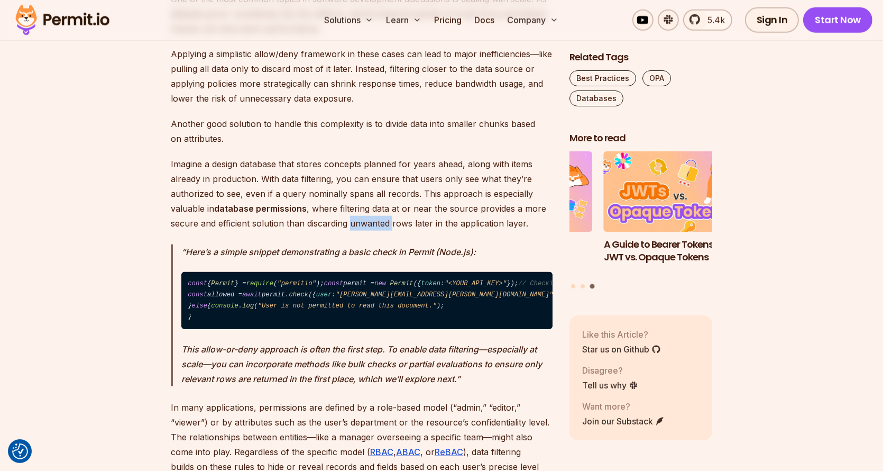
click at [381, 215] on p "Imagine a design database that stores concepts planned for years ahead, along w…" at bounding box center [362, 194] width 382 height 74
click at [349, 210] on p "Imagine a design database that stores concepts planned for years ahead, along w…" at bounding box center [362, 194] width 382 height 74
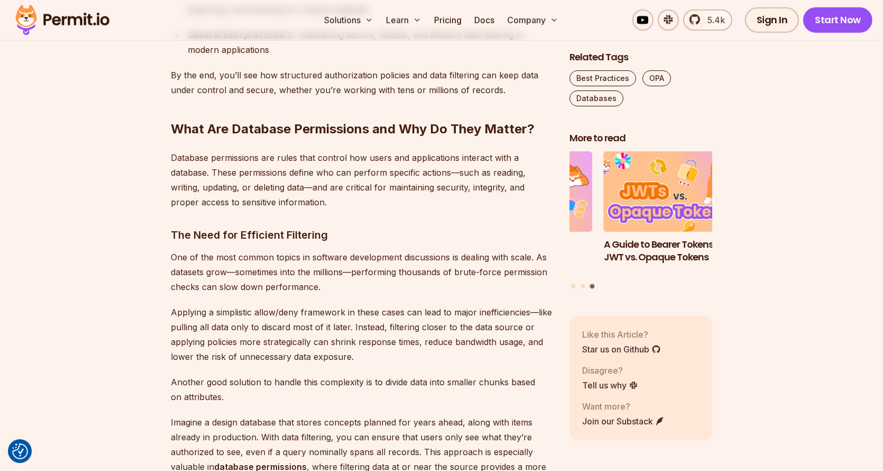
scroll to position [1111, 0]
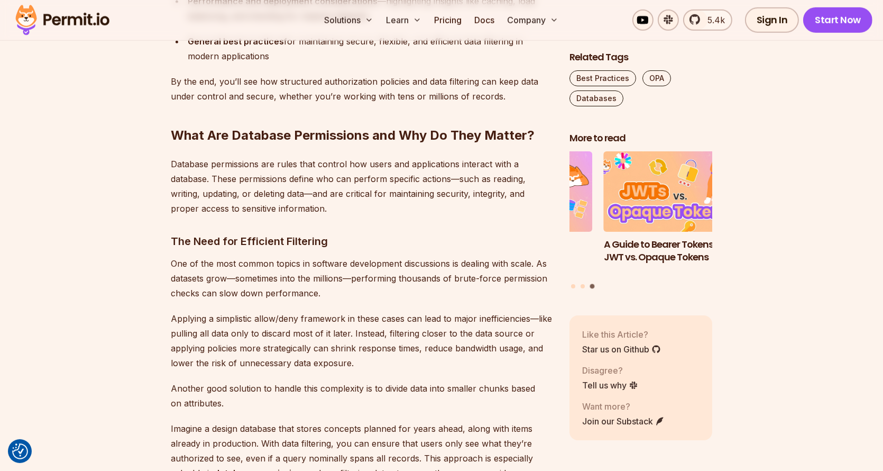
click at [189, 137] on h2 "What Are Database Permissions and Why Do They Matter?" at bounding box center [362, 114] width 382 height 59
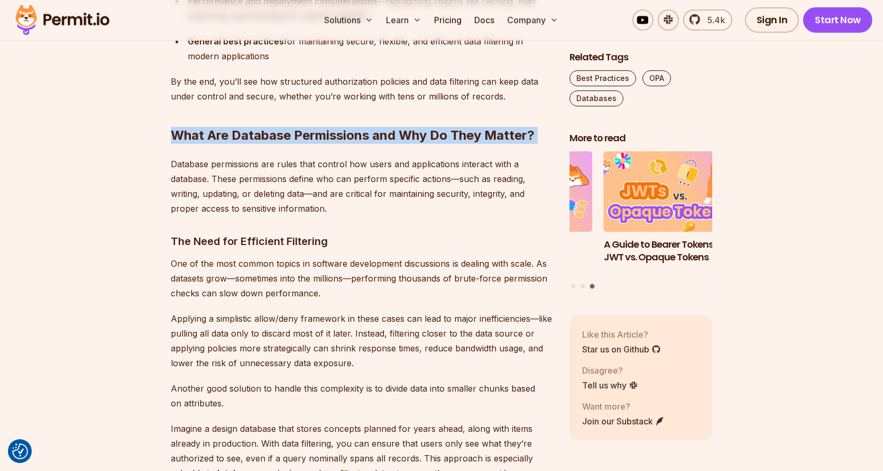
drag, startPoint x: 189, startPoint y: 137, endPoint x: 535, endPoint y: 134, distance: 346.0
click at [535, 134] on h2 "What Are Database Permissions and Why Do They Matter?" at bounding box center [362, 114] width 382 height 59
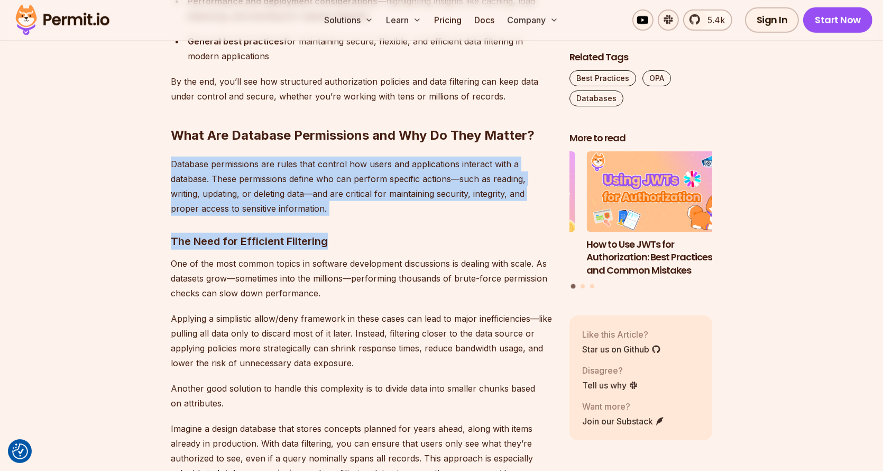
drag, startPoint x: 531, startPoint y: 136, endPoint x: 428, endPoint y: 219, distance: 132.4
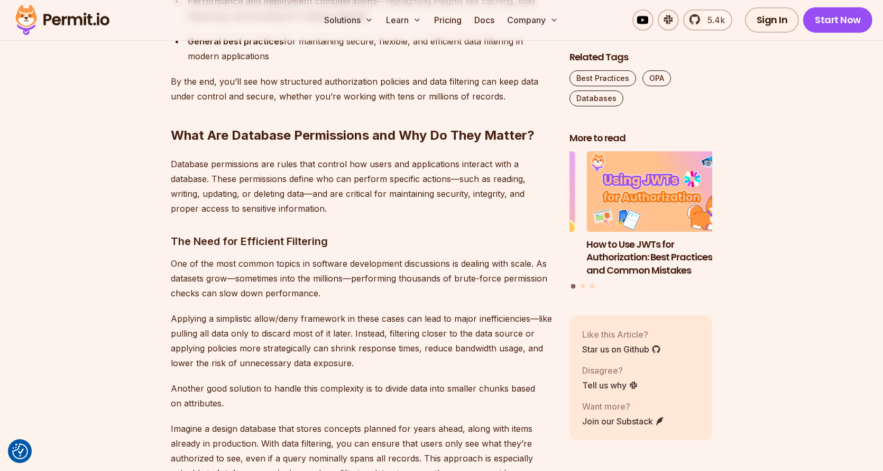
scroll to position [1164, 0]
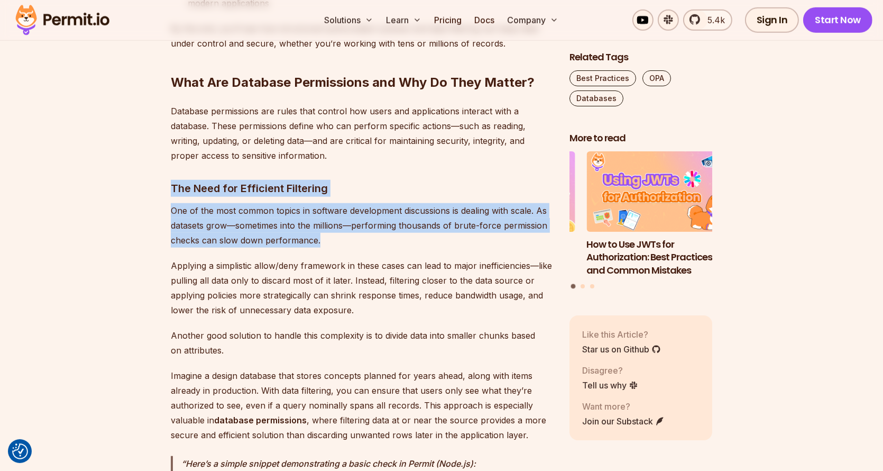
drag, startPoint x: 410, startPoint y: 159, endPoint x: 377, endPoint y: 243, distance: 90.7
click at [377, 243] on p "One of the most common topics in software development discussions is dealing wi…" at bounding box center [362, 225] width 382 height 44
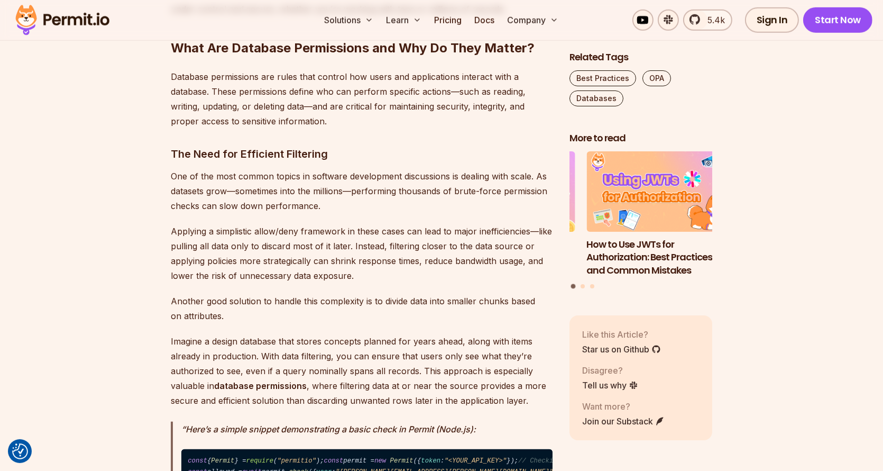
scroll to position [1217, 0]
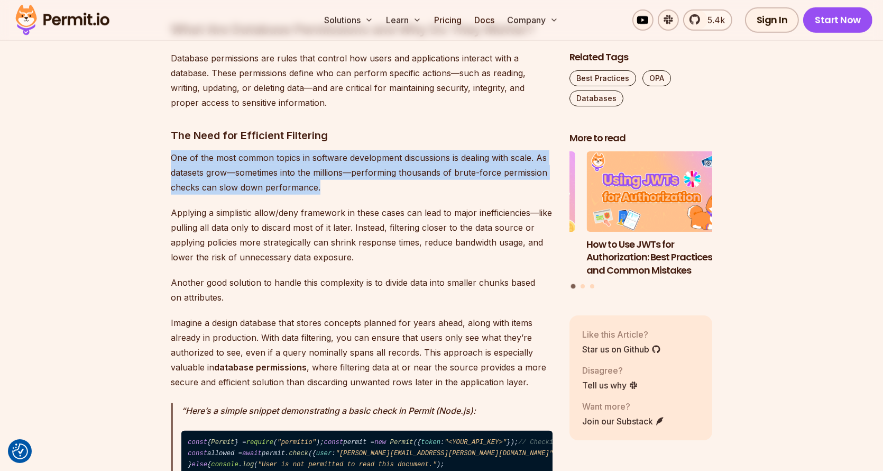
drag, startPoint x: 415, startPoint y: 154, endPoint x: 400, endPoint y: 191, distance: 39.7
click at [400, 191] on p "One of the most common topics in software development discussions is dealing wi…" at bounding box center [362, 172] width 382 height 44
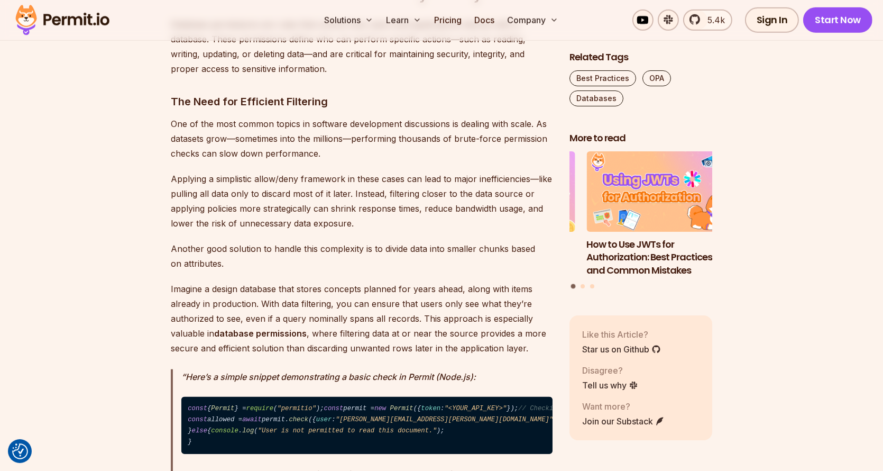
scroll to position [1270, 0]
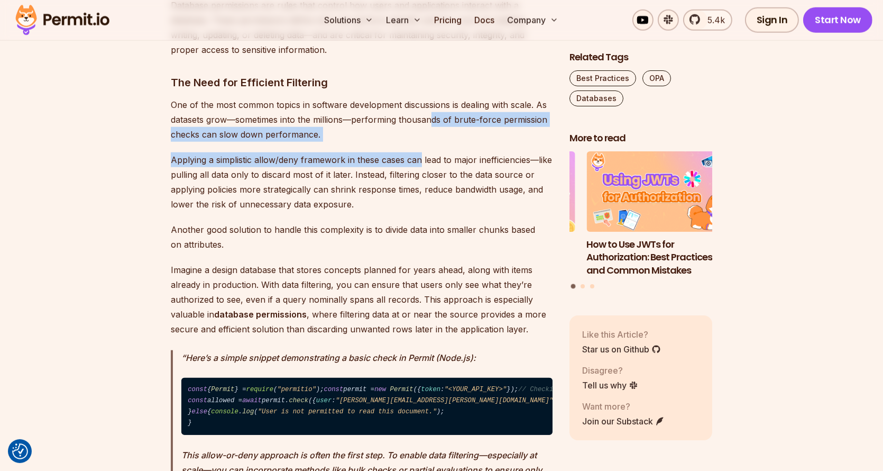
drag, startPoint x: 430, startPoint y: 125, endPoint x: 418, endPoint y: 157, distance: 33.8
click at [418, 157] on p "Applying a simplistic allow/deny framework in these cases can lead to major ine…" at bounding box center [362, 181] width 382 height 59
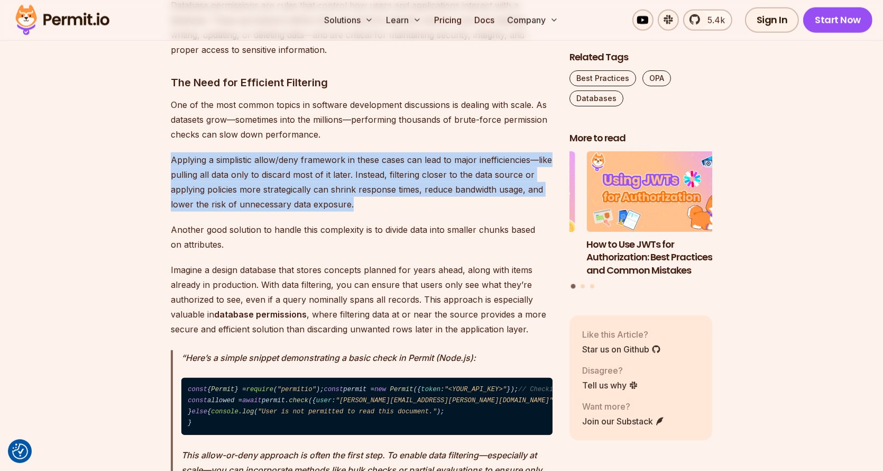
drag, startPoint x: 394, startPoint y: 209, endPoint x: 388, endPoint y: 137, distance: 72.7
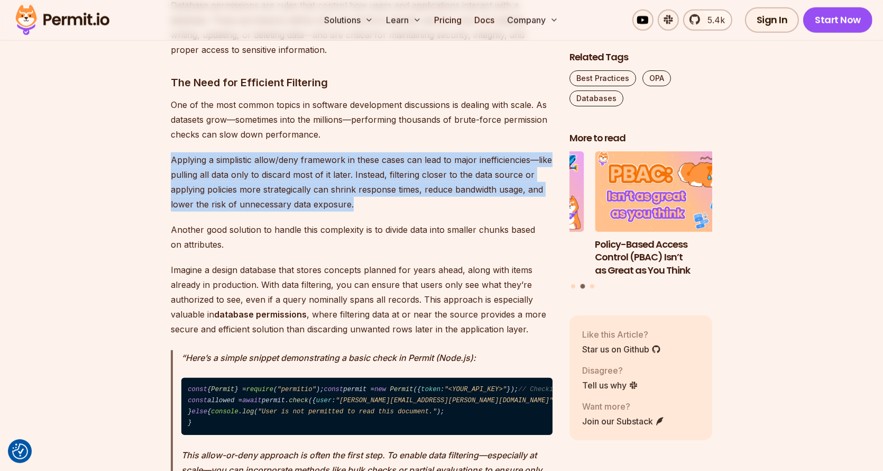
click at [388, 136] on p "One of the most common topics in software development discussions is dealing wi…" at bounding box center [362, 119] width 382 height 44
drag, startPoint x: 380, startPoint y: 140, endPoint x: 349, endPoint y: 200, distance: 68.4
click at [349, 200] on p "Applying a simplistic allow/deny framework in these cases can lead to major ine…" at bounding box center [362, 181] width 382 height 59
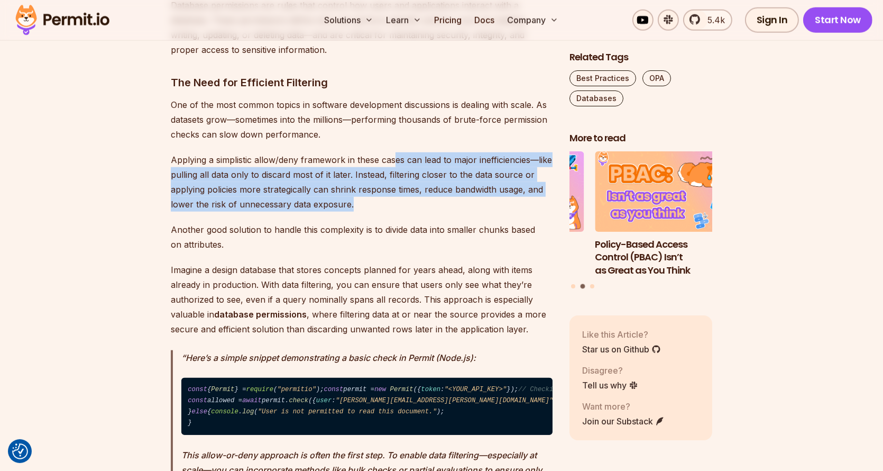
drag, startPoint x: 386, startPoint y: 203, endPoint x: 396, endPoint y: 151, distance: 52.4
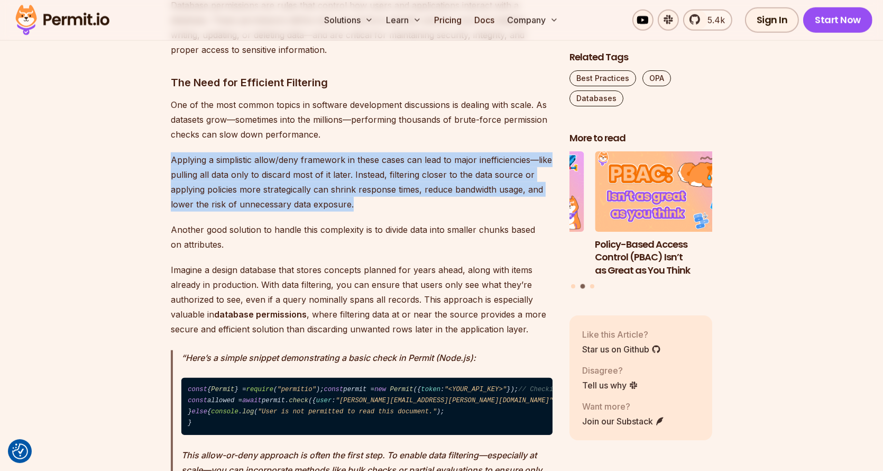
drag, startPoint x: 396, startPoint y: 135, endPoint x: 366, endPoint y: 209, distance: 80.0
click at [366, 209] on p "Applying a simplistic allow/deny framework in these cases can lead to major ine…" at bounding box center [362, 181] width 382 height 59
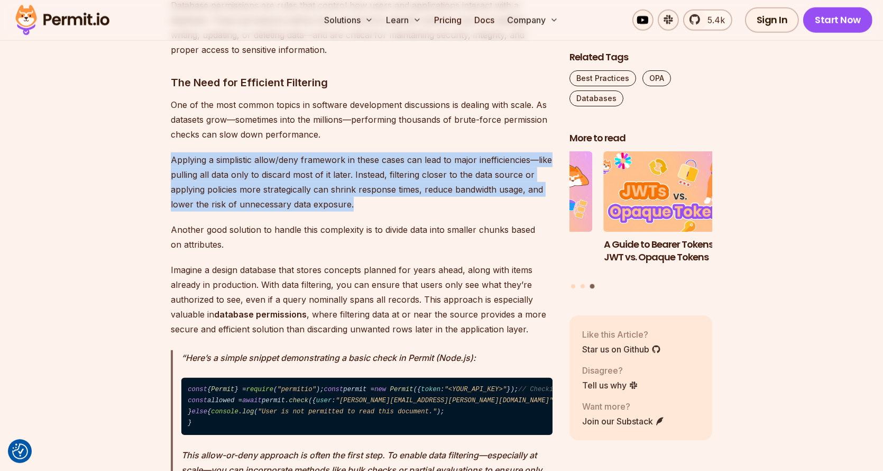
drag, startPoint x: 366, startPoint y: 209, endPoint x: 368, endPoint y: 132, distance: 77.3
click at [368, 132] on p "One of the most common topics in software development discussions is dealing wi…" at bounding box center [362, 119] width 382 height 44
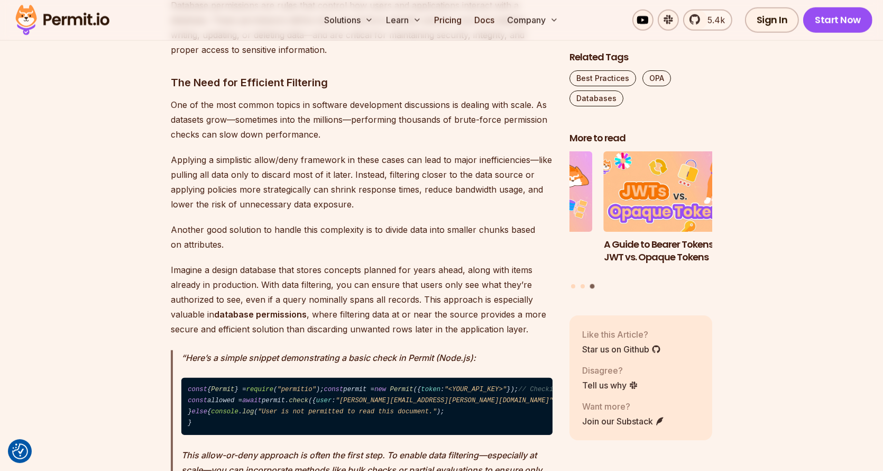
click at [374, 176] on p "Applying a simplistic allow/deny framework in these cases can lead to major ine…" at bounding box center [362, 181] width 382 height 59
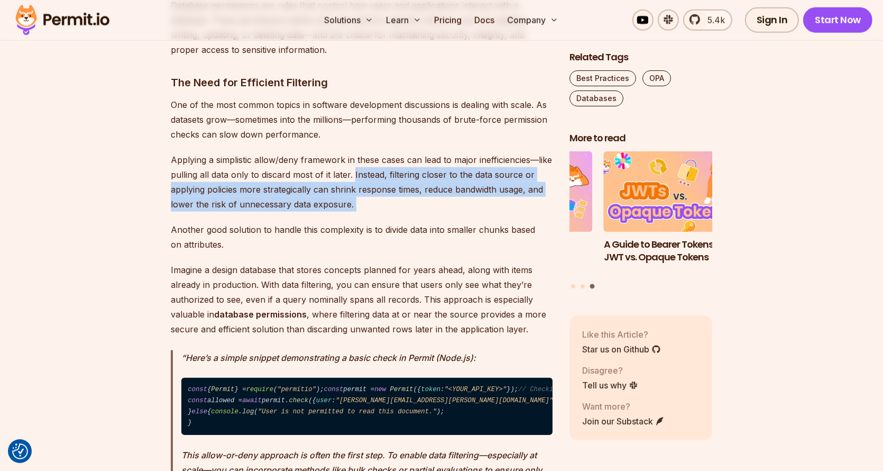
drag, startPoint x: 374, startPoint y: 176, endPoint x: 399, endPoint y: 205, distance: 38.2
click at [399, 205] on p "Applying a simplistic allow/deny framework in these cases can lead to major ine…" at bounding box center [362, 181] width 382 height 59
drag, startPoint x: 397, startPoint y: 205, endPoint x: 333, endPoint y: 174, distance: 71.0
click at [333, 174] on p "Applying a simplistic allow/deny framework in these cases can lead to major ine…" at bounding box center [362, 181] width 382 height 59
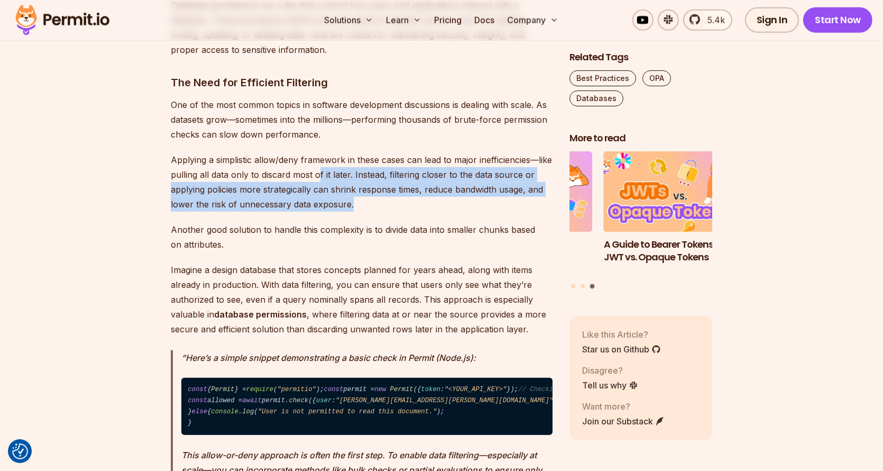
click at [333, 174] on p "Applying a simplistic allow/deny framework in these cases can lead to major ine…" at bounding box center [362, 181] width 382 height 59
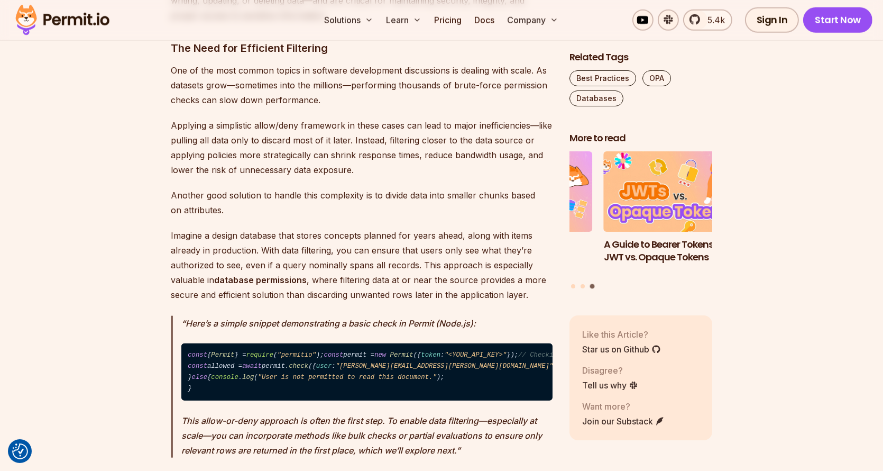
scroll to position [1322, 0]
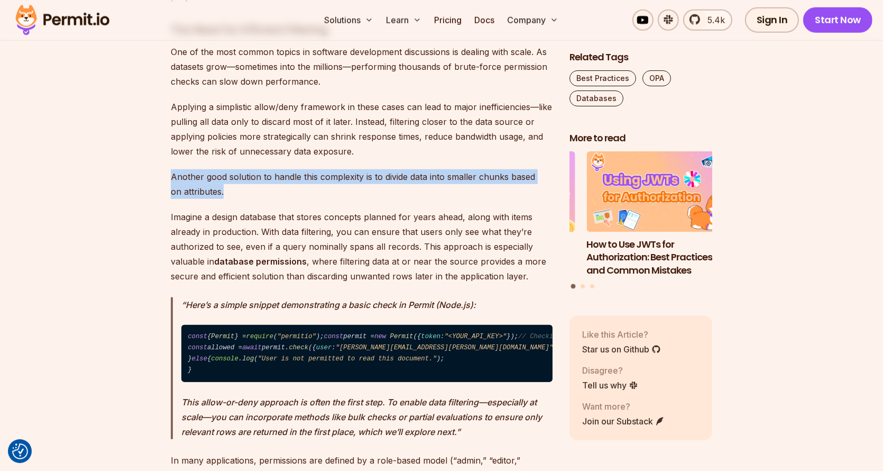
drag, startPoint x: 406, startPoint y: 158, endPoint x: 389, endPoint y: 191, distance: 37.2
click at [389, 191] on p "Another good solution to handle this complexity is to divide data into smaller …" at bounding box center [362, 184] width 382 height 30
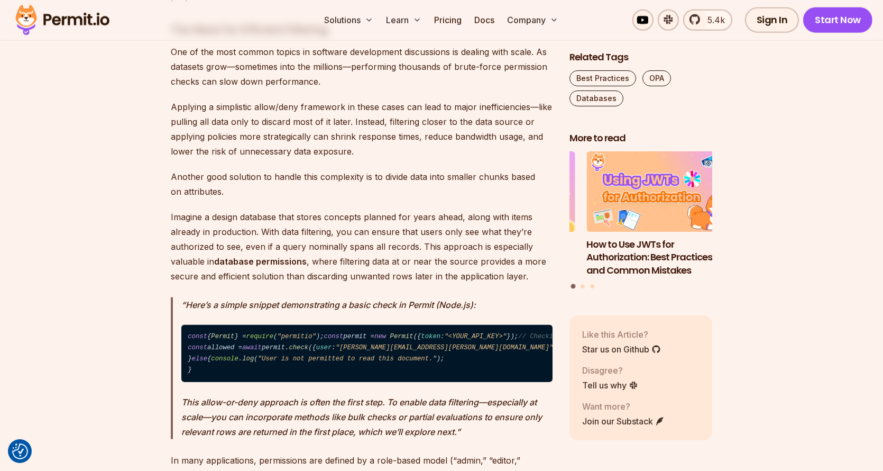
scroll to position [1375, 0]
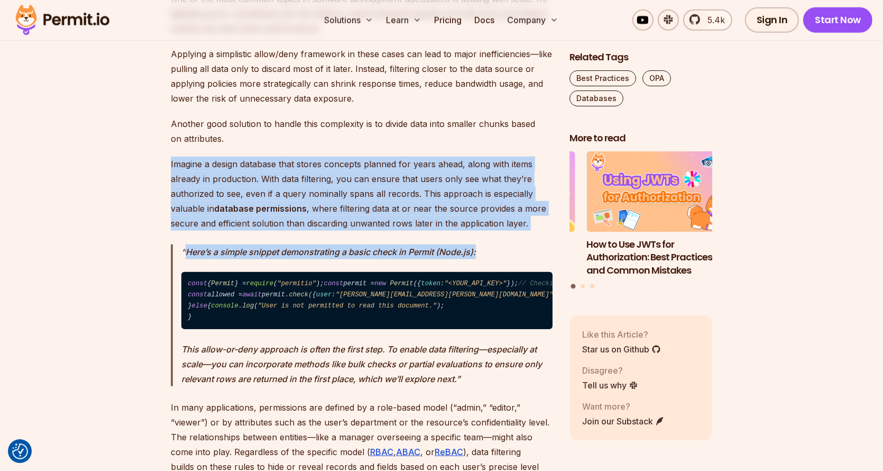
drag, startPoint x: 388, startPoint y: 142, endPoint x: 487, endPoint y: 232, distance: 133.7
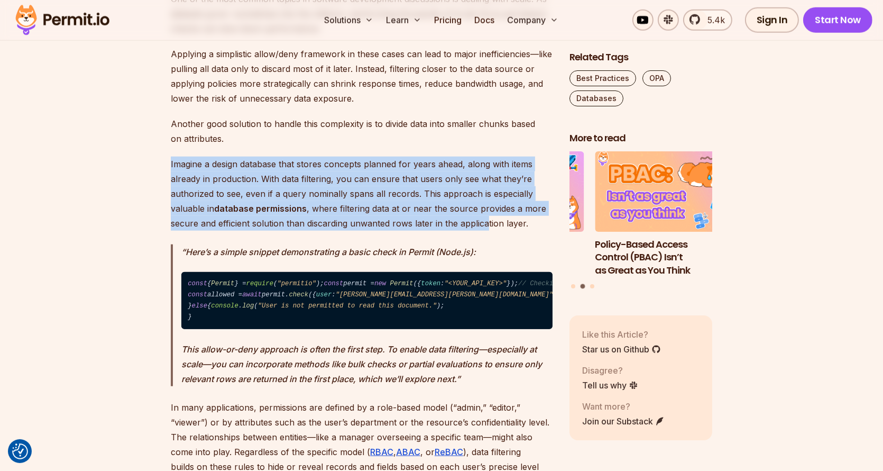
drag, startPoint x: 487, startPoint y: 222, endPoint x: 474, endPoint y: 145, distance: 77.8
click at [474, 145] on p "Another good solution to handle this complexity is to divide data into smaller …" at bounding box center [362, 131] width 382 height 30
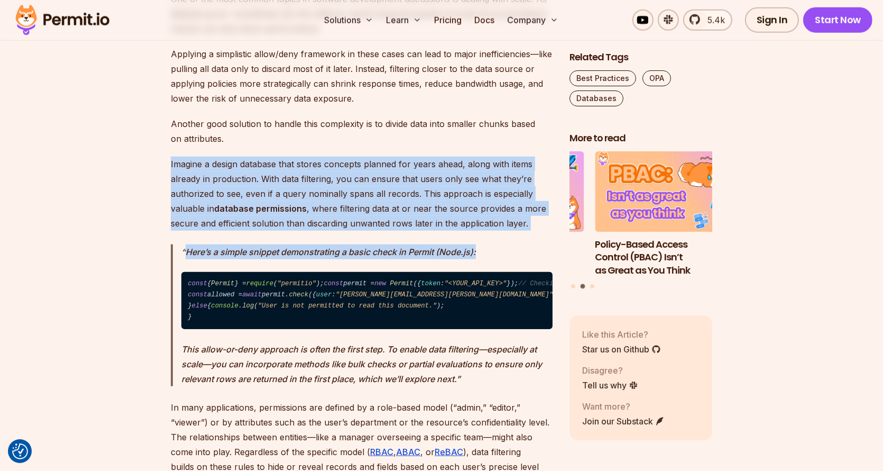
drag, startPoint x: 482, startPoint y: 143, endPoint x: 519, endPoint y: 231, distance: 95.3
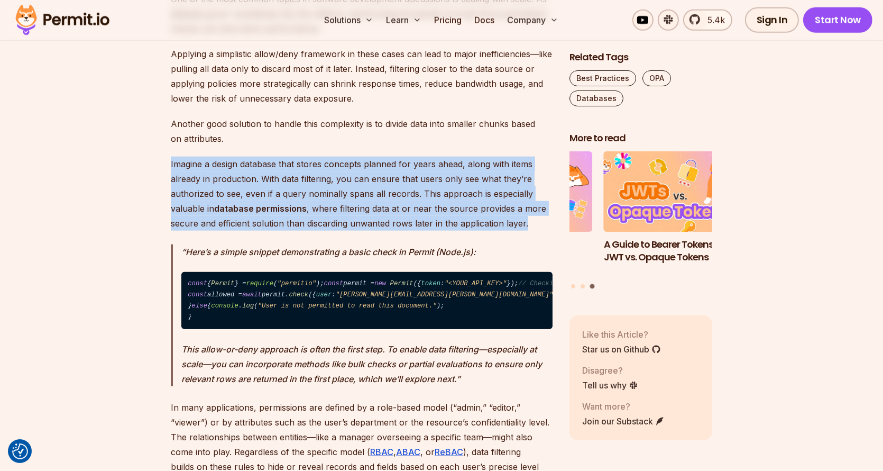
drag, startPoint x: 551, startPoint y: 217, endPoint x: 460, endPoint y: 136, distance: 122.2
click at [460, 136] on p "Another good solution to handle this complexity is to divide data into smaller …" at bounding box center [362, 131] width 382 height 30
drag, startPoint x: 460, startPoint y: 136, endPoint x: 539, endPoint y: 219, distance: 114.1
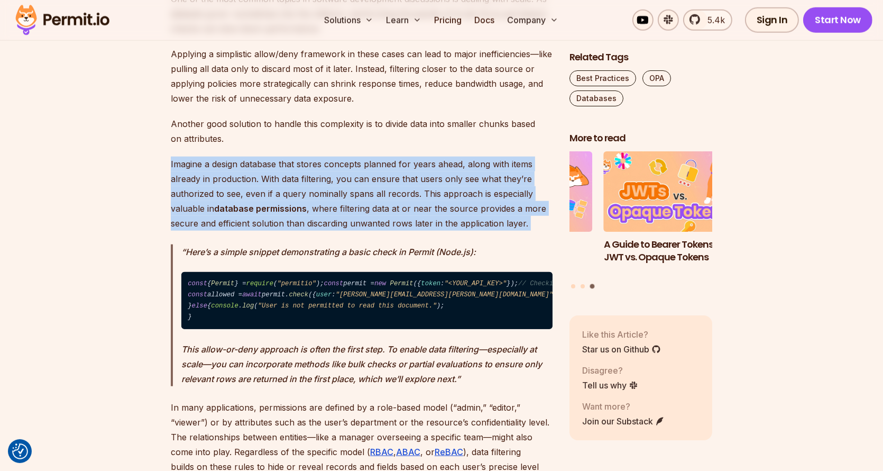
click at [539, 219] on p "Imagine a design database that stores concepts planned for years ahead, along w…" at bounding box center [362, 194] width 382 height 74
drag, startPoint x: 539, startPoint y: 219, endPoint x: 485, endPoint y: 139, distance: 96.5
click at [485, 139] on p "Another good solution to handle this complexity is to divide data into smaller …" at bounding box center [362, 131] width 382 height 30
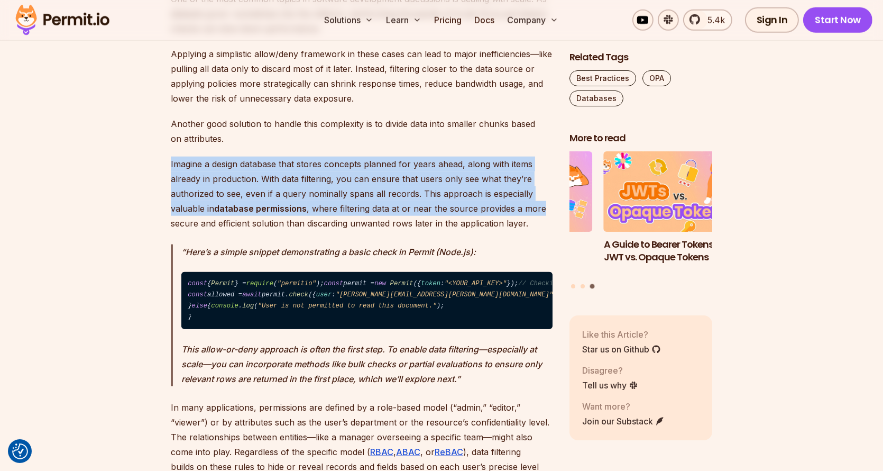
drag, startPoint x: 485, startPoint y: 139, endPoint x: 532, endPoint y: 216, distance: 90.9
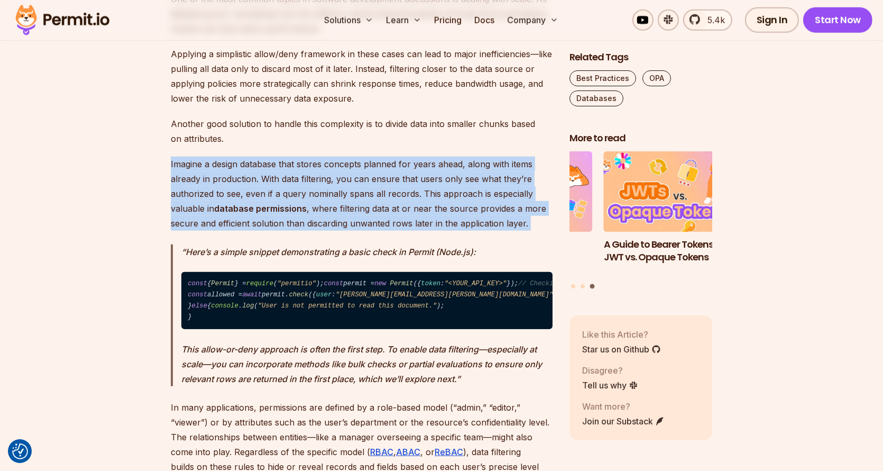
click at [532, 217] on p "Imagine a design database that stores concepts planned for years ahead, along w…" at bounding box center [362, 194] width 382 height 74
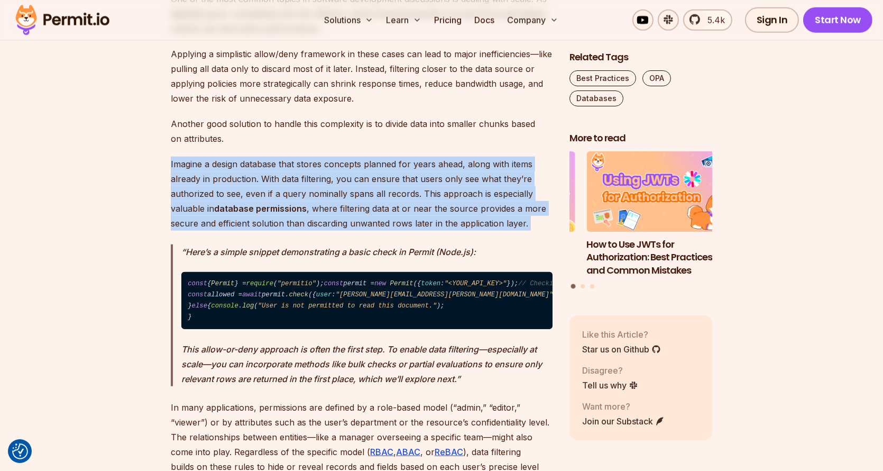
drag, startPoint x: 532, startPoint y: 217, endPoint x: 479, endPoint y: 140, distance: 94.0
click at [479, 140] on p "Another good solution to handle this complexity is to divide data into smaller …" at bounding box center [362, 131] width 382 height 30
drag, startPoint x: 479, startPoint y: 140, endPoint x: 540, endPoint y: 225, distance: 105.1
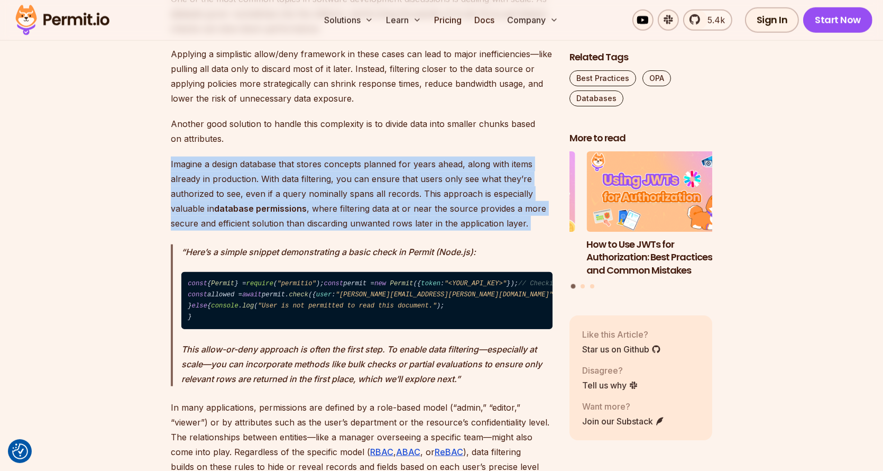
click at [540, 225] on p "Imagine a design database that stores concepts planned for years ahead, along w…" at bounding box center [362, 194] width 382 height 74
drag, startPoint x: 540, startPoint y: 225, endPoint x: 482, endPoint y: 143, distance: 100.5
click at [482, 143] on p "Another good solution to handle this complexity is to divide data into smaller …" at bounding box center [362, 131] width 382 height 30
drag, startPoint x: 482, startPoint y: 143, endPoint x: 525, endPoint y: 219, distance: 87.7
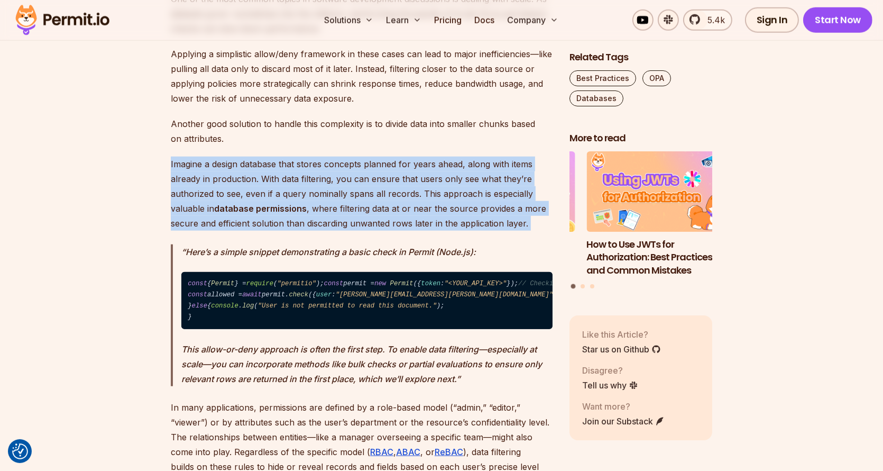
click at [525, 219] on p "Imagine a design database that stores concepts planned for years ahead, along w…" at bounding box center [362, 194] width 382 height 74
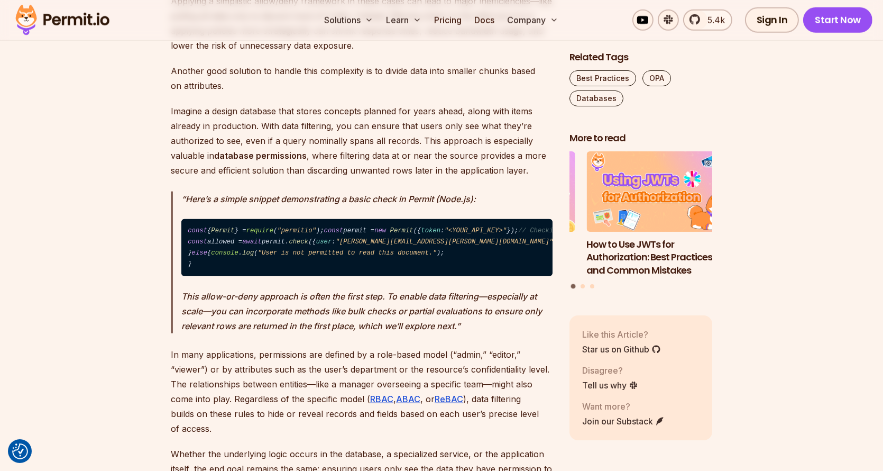
scroll to position [1481, 0]
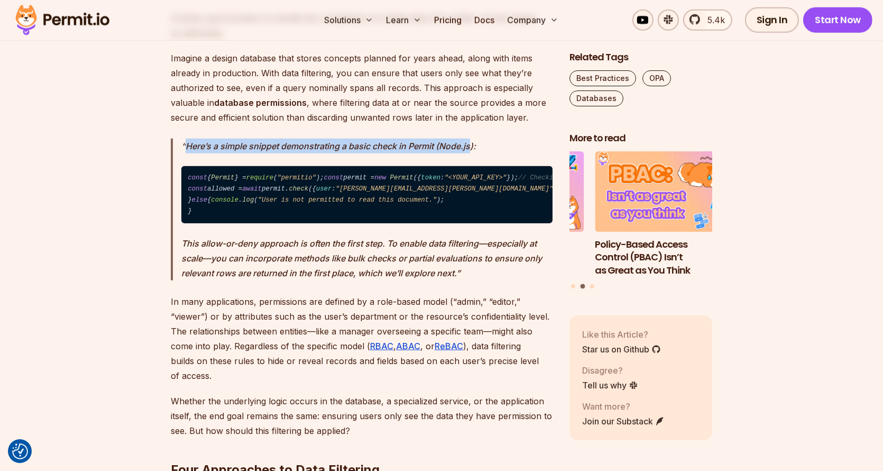
drag, startPoint x: 168, startPoint y: 143, endPoint x: 472, endPoint y: 136, distance: 304.3
click at [476, 139] on p "Here’s a simple snippet demonstrating a basic check in Permit (Node.js):" at bounding box center [366, 146] width 371 height 15
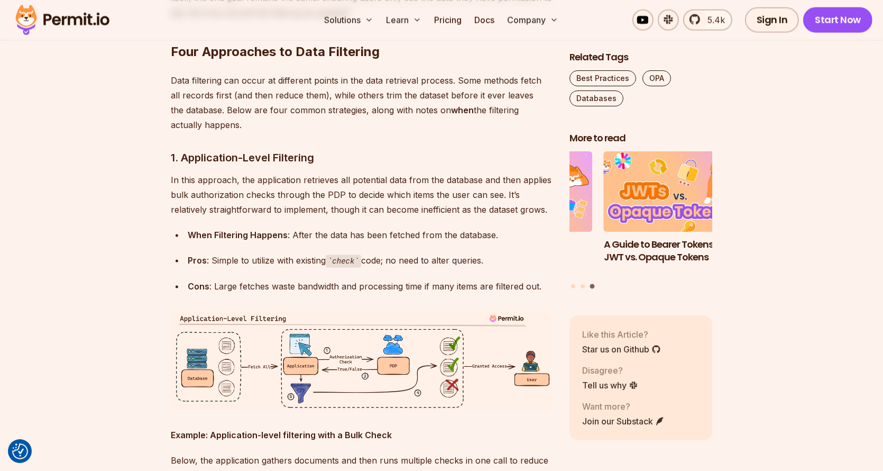
scroll to position [1904, 0]
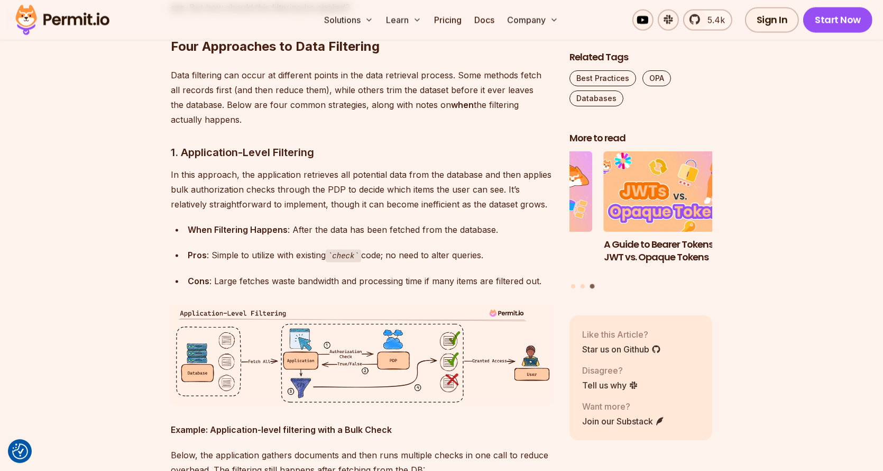
drag, startPoint x: 487, startPoint y: 156, endPoint x: 486, endPoint y: 235, distance: 79.4
click at [486, 127] on p "Data filtering can occur at different points in the data retrieval process. Som…" at bounding box center [362, 97] width 382 height 59
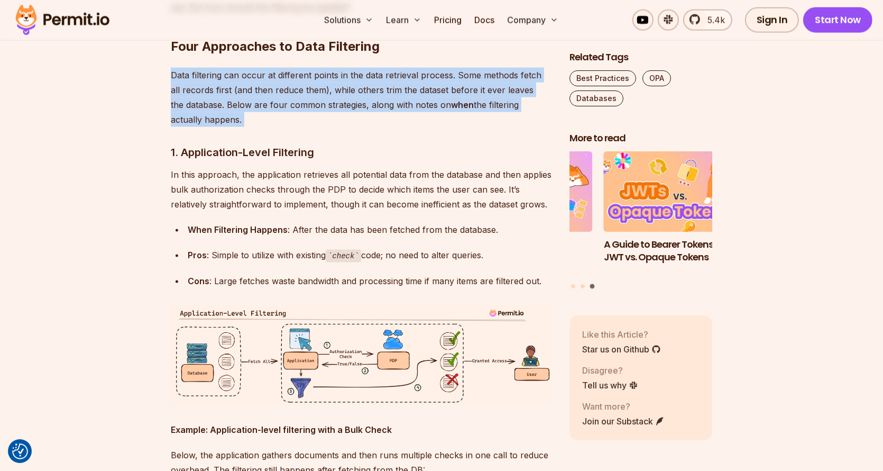
drag, startPoint x: 486, startPoint y: 235, endPoint x: 490, endPoint y: 152, distance: 83.2
click at [490, 55] on h2 "Four Approaches to Data Filtering" at bounding box center [362, 25] width 382 height 59
drag, startPoint x: 490, startPoint y: 152, endPoint x: 496, endPoint y: 236, distance: 84.3
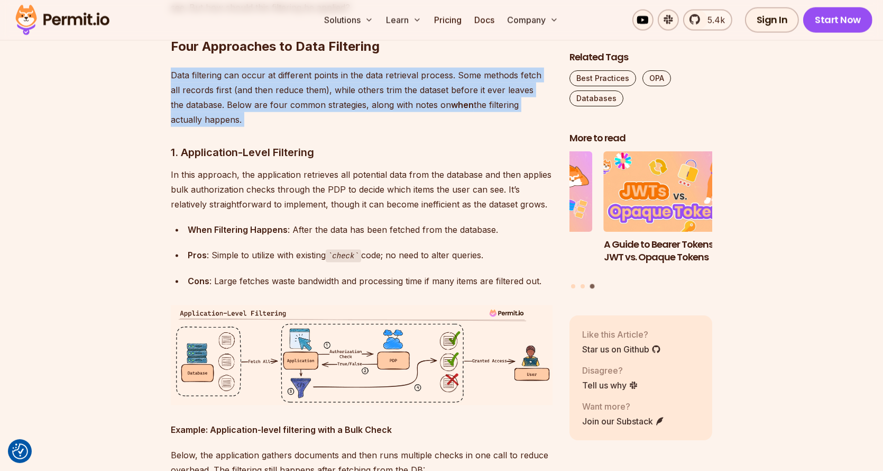
click at [496, 127] on p "Data filtering can occur at different points in the data retrieval process. Som…" at bounding box center [362, 97] width 382 height 59
drag, startPoint x: 496, startPoint y: 236, endPoint x: 505, endPoint y: 158, distance: 78.8
click at [505, 55] on h2 "Four Approaches to Data Filtering" at bounding box center [362, 25] width 382 height 59
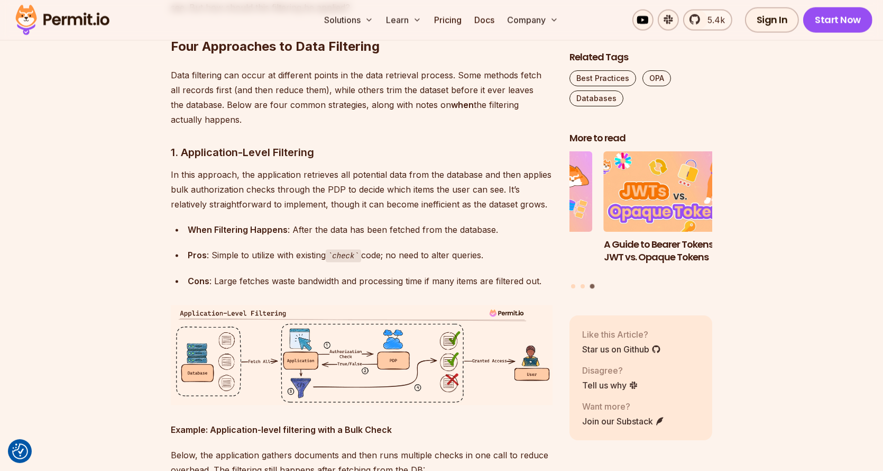
drag, startPoint x: 505, startPoint y: 161, endPoint x: 490, endPoint y: 235, distance: 75.0
click at [490, 127] on p "Data filtering can occur at different points in the data retrieval process. Som…" at bounding box center [362, 97] width 382 height 59
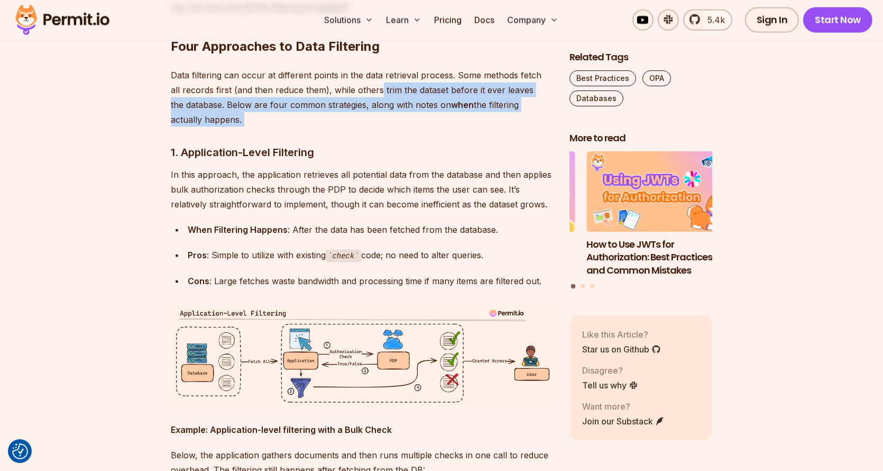
drag, startPoint x: 490, startPoint y: 235, endPoint x: 379, endPoint y: 201, distance: 115.6
click at [379, 127] on p "Data filtering can occur at different points in the data retrieval process. Som…" at bounding box center [362, 97] width 382 height 59
drag, startPoint x: 379, startPoint y: 201, endPoint x: 465, endPoint y: 235, distance: 92.1
click at [465, 127] on p "Data filtering can occur at different points in the data retrieval process. Som…" at bounding box center [362, 97] width 382 height 59
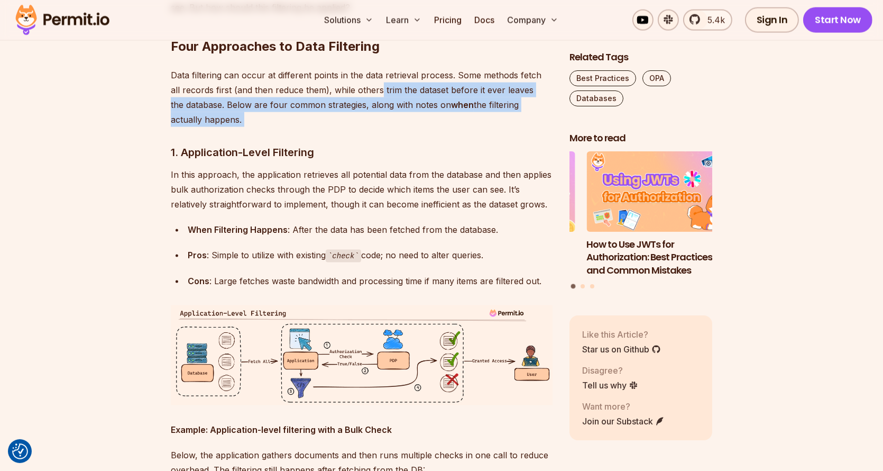
click at [465, 127] on p "Data filtering can occur at different points in the data retrieval process. Som…" at bounding box center [362, 97] width 382 height 59
drag, startPoint x: 465, startPoint y: 235, endPoint x: 230, endPoint y: 225, distance: 235.1
click at [230, 127] on p "Data filtering can occur at different points in the data retrieval process. Som…" at bounding box center [362, 97] width 382 height 59
drag, startPoint x: 230, startPoint y: 226, endPoint x: 340, endPoint y: 238, distance: 110.6
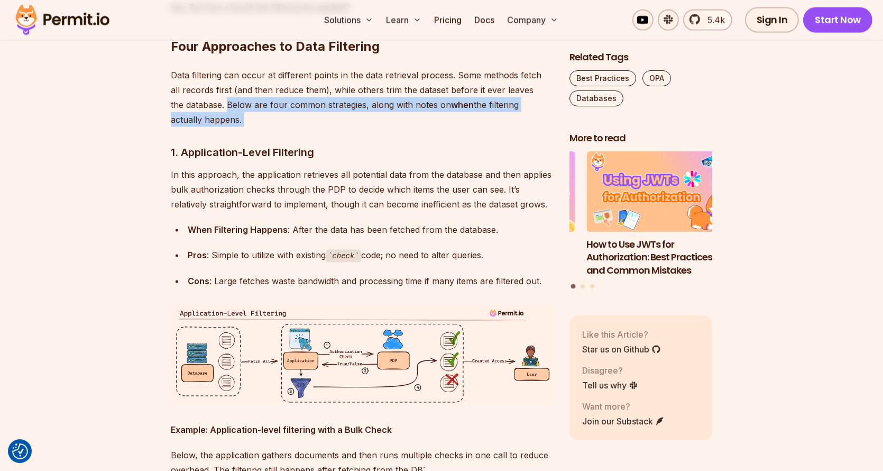
click at [340, 127] on p "Data filtering can occur at different points in the data retrieval process. Som…" at bounding box center [362, 97] width 382 height 59
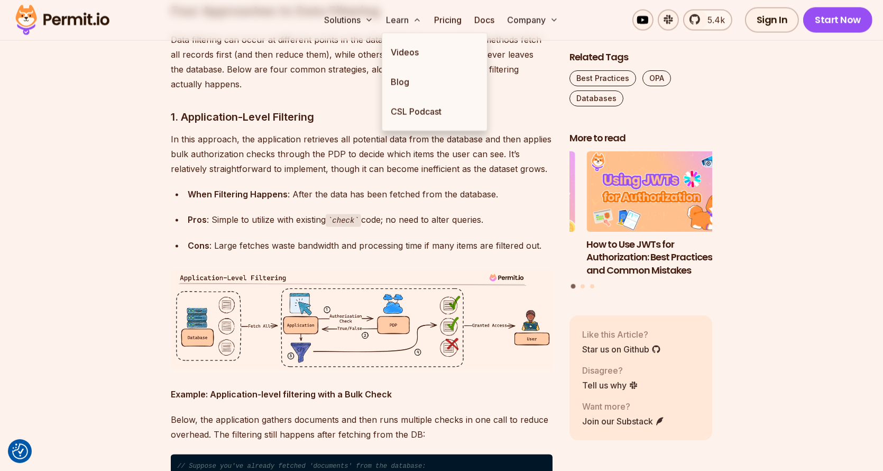
scroll to position [1957, 0]
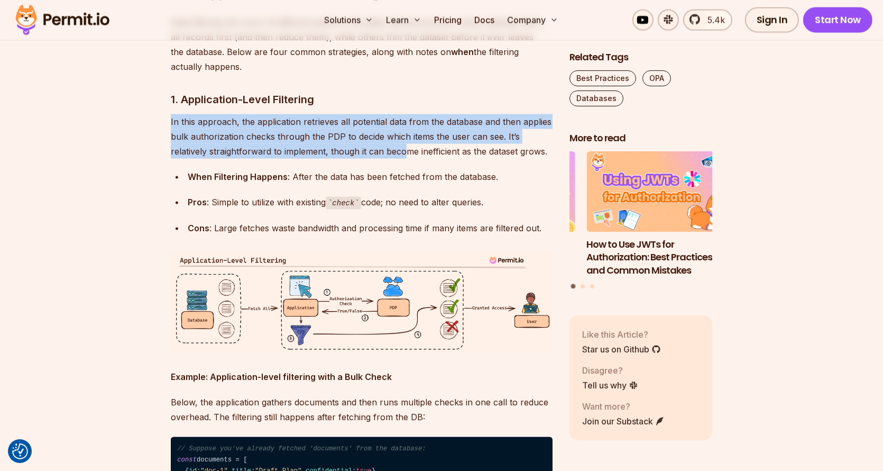
drag, startPoint x: 391, startPoint y: 221, endPoint x: 407, endPoint y: 272, distance: 53.7
click at [407, 159] on p "In this approach, the application retrieves all potential data from the databas…" at bounding box center [362, 136] width 382 height 44
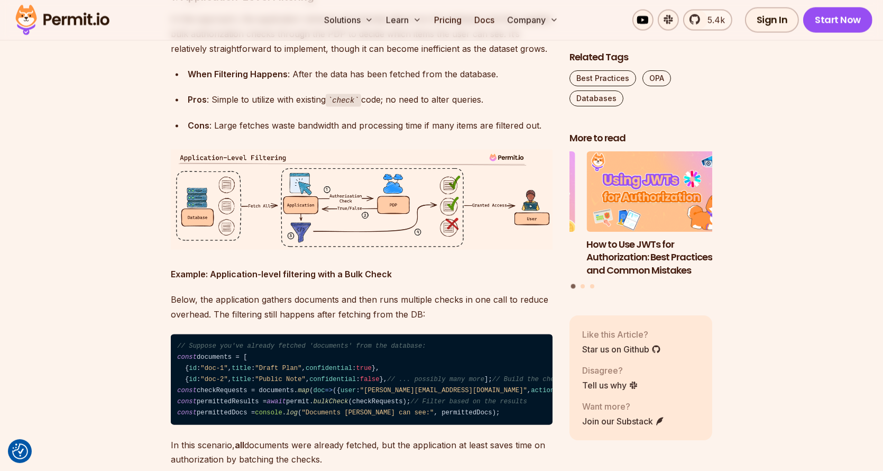
scroll to position [2063, 0]
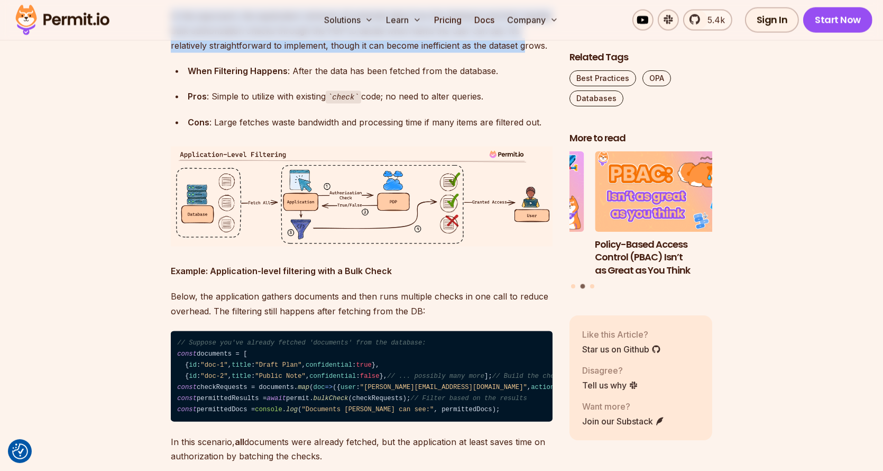
drag, startPoint x: 444, startPoint y: 105, endPoint x: 525, endPoint y: 168, distance: 102.2
click at [525, 53] on p "In this approach, the application retrieves all potential data from the databas…" at bounding box center [362, 30] width 382 height 44
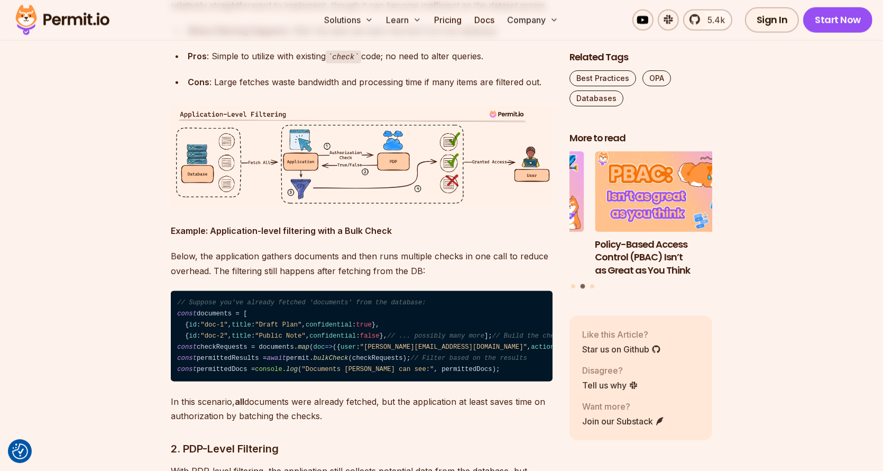
scroll to position [2169, 0]
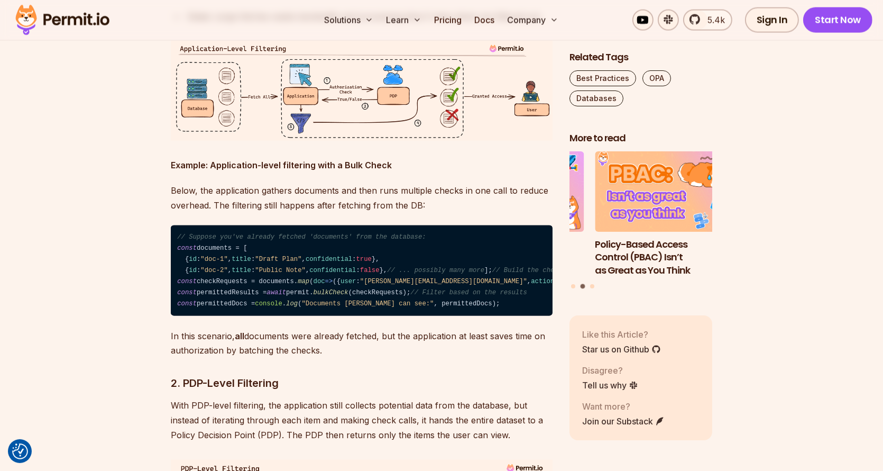
click at [358, 141] on img at bounding box center [362, 91] width 382 height 100
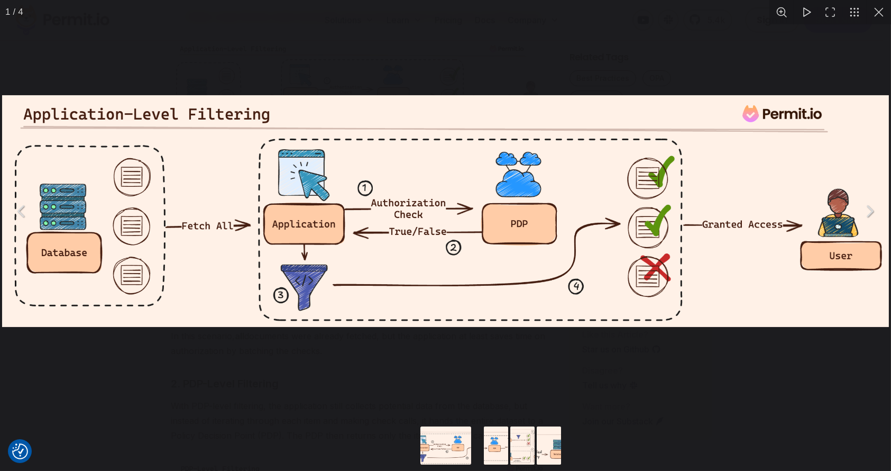
click at [616, 96] on img "You can close this modal content with the ESC key" at bounding box center [445, 211] width 887 height 232
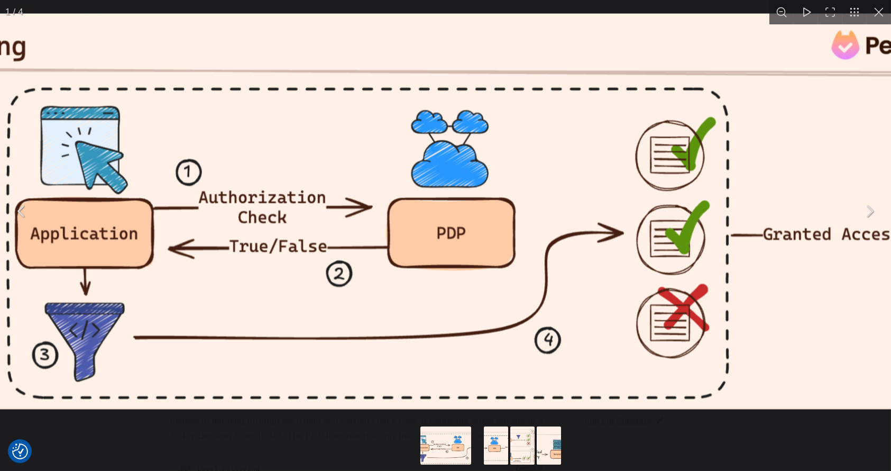
click at [598, 107] on img "You can close this modal content with the ESC key" at bounding box center [326, 211] width 1512 height 396
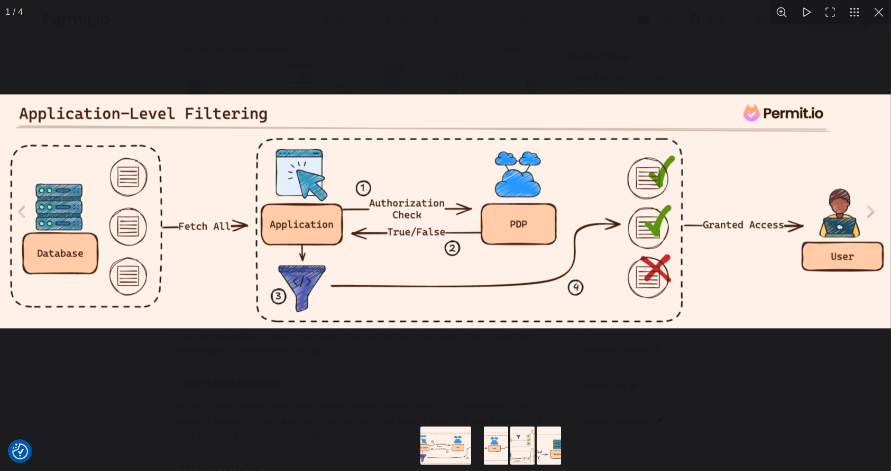
click at [593, 67] on div "You can close this modal content with the ESC key" at bounding box center [445, 211] width 891 height 422
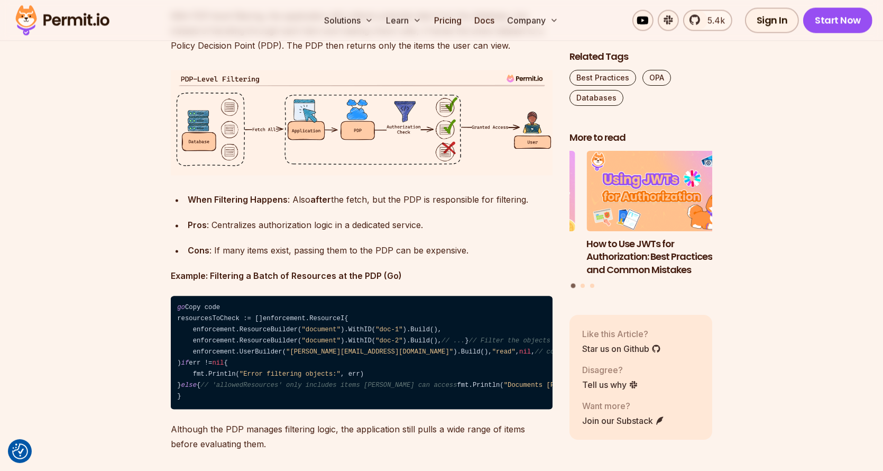
scroll to position [2592, 0]
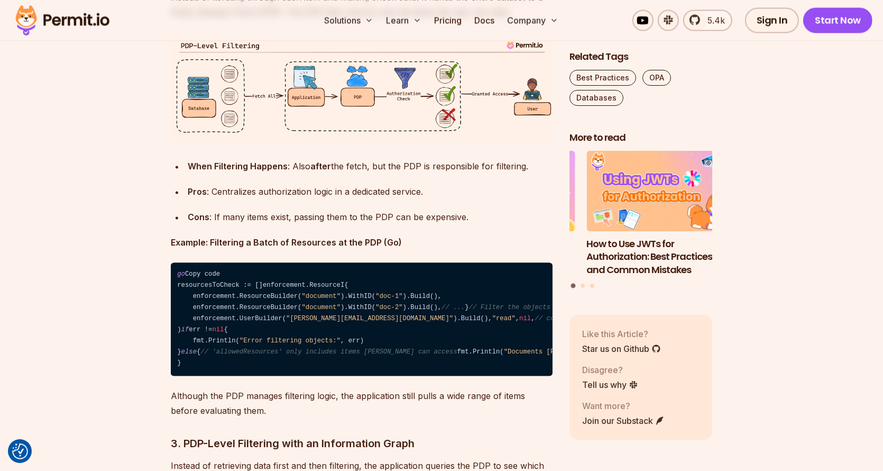
drag, startPoint x: 187, startPoint y: 188, endPoint x: 370, endPoint y: 197, distance: 183.2
drag, startPoint x: 370, startPoint y: 197, endPoint x: 177, endPoint y: 178, distance: 194.0
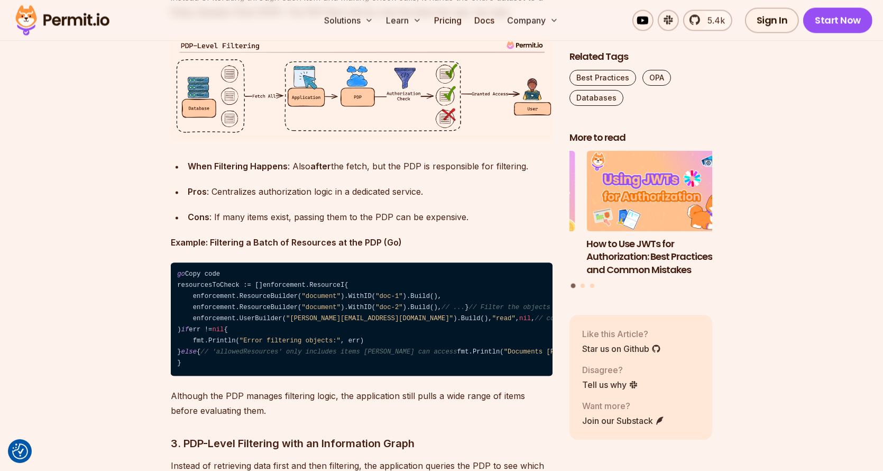
drag, startPoint x: 177, startPoint y: 178, endPoint x: 433, endPoint y: 189, distance: 255.8
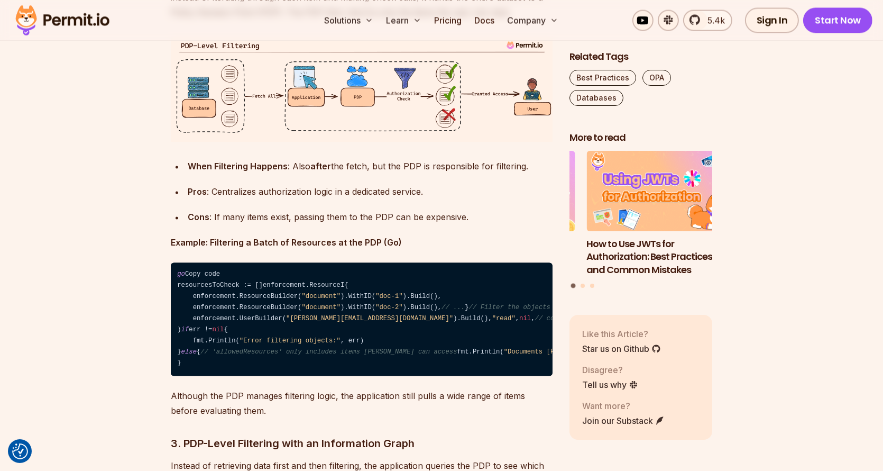
drag, startPoint x: 384, startPoint y: 198, endPoint x: 176, endPoint y: 187, distance: 208.2
drag, startPoint x: 176, startPoint y: 187, endPoint x: 349, endPoint y: 200, distance: 173.4
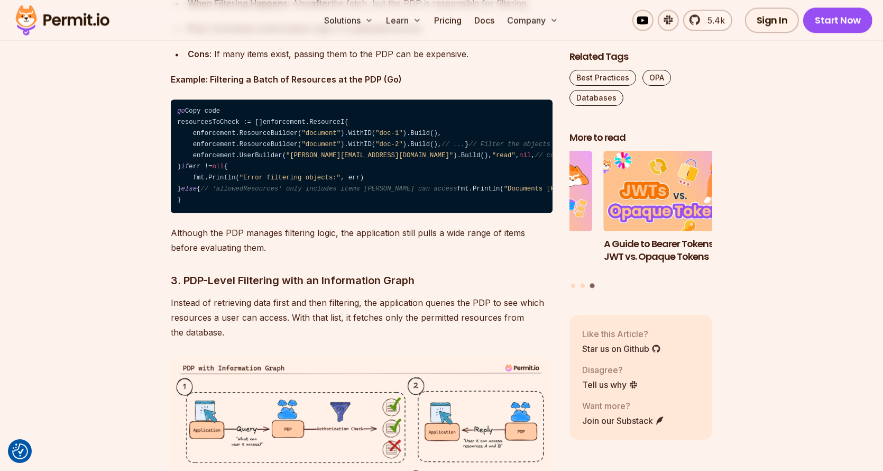
scroll to position [2751, 0]
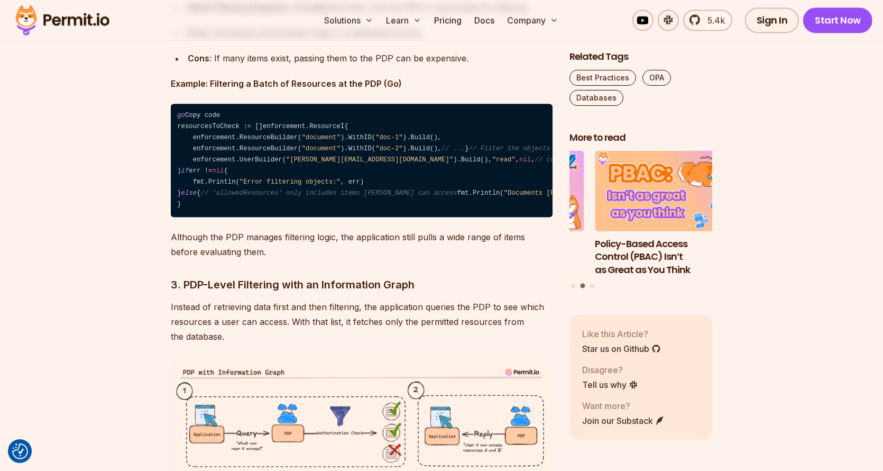
click at [190, 13] on strong "When Filtering Happens" at bounding box center [238, 7] width 100 height 11
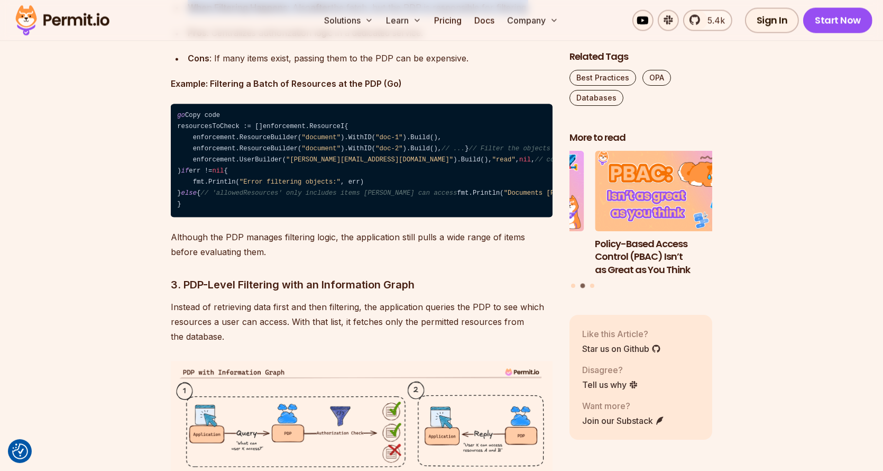
drag, startPoint x: 190, startPoint y: 277, endPoint x: 536, endPoint y: 286, distance: 346.6
click at [536, 15] on div "When Filtering Happens : Also after the fetch, but the PDP is responsible for f…" at bounding box center [370, 7] width 365 height 15
click at [534, 15] on div "When Filtering Happens : Also after the fetch, but the PDP is responsible for f…" at bounding box center [370, 7] width 365 height 15
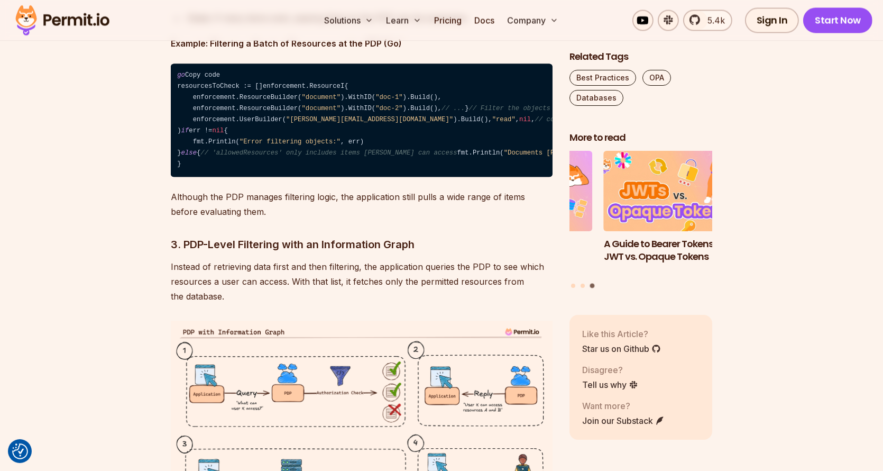
scroll to position [2857, 0]
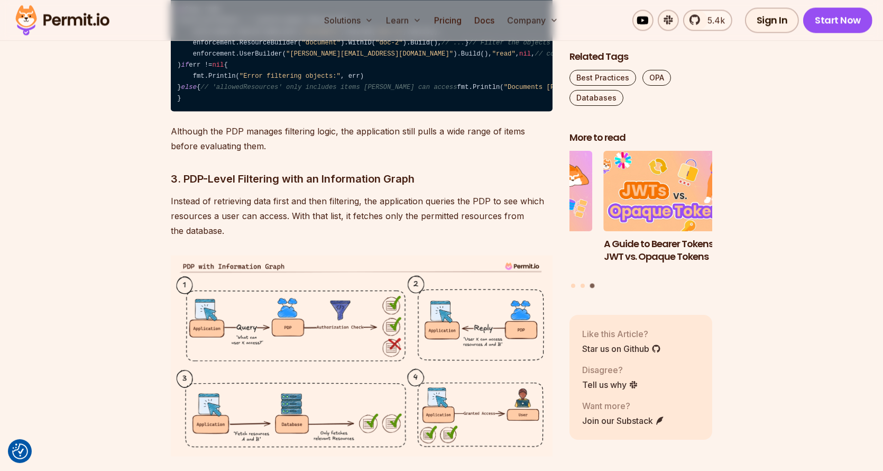
drag, startPoint x: 209, startPoint y: 173, endPoint x: 415, endPoint y: 172, distance: 206.3
drag, startPoint x: 415, startPoint y: 172, endPoint x: 542, endPoint y: 168, distance: 127.0
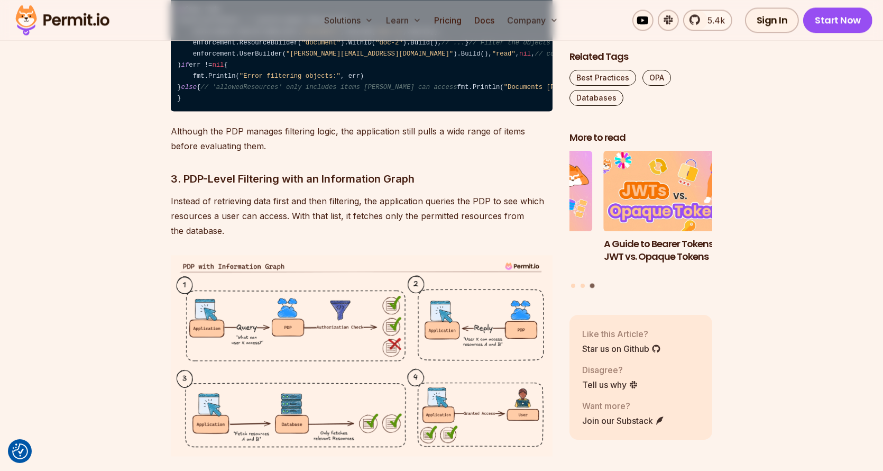
drag, startPoint x: 494, startPoint y: 187, endPoint x: 266, endPoint y: 202, distance: 229.0
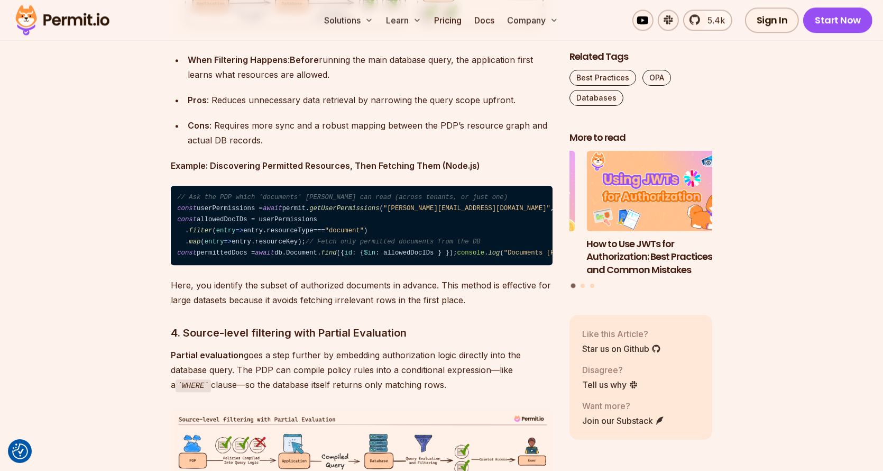
scroll to position [3280, 0]
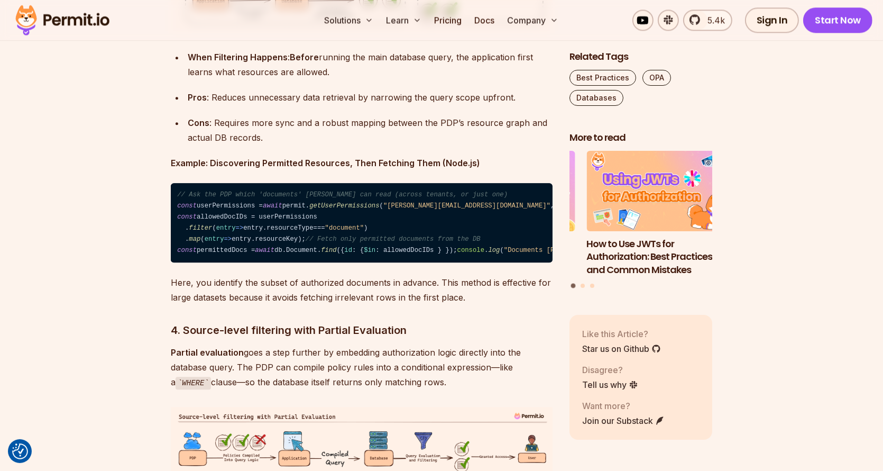
drag, startPoint x: 466, startPoint y: 148, endPoint x: 441, endPoint y: 179, distance: 39.5
click at [443, 177] on div "In many applications, authorization is typically seen as an allow-or-deny mecha…" at bounding box center [362, 202] width 382 height 5627
drag, startPoint x: 304, startPoint y: 223, endPoint x: 159, endPoint y: 190, distance: 148.5
click at [159, 190] on section "Table of Contents In many applications, authorization is typically seen as an a…" at bounding box center [441, 284] width 883 height 5900
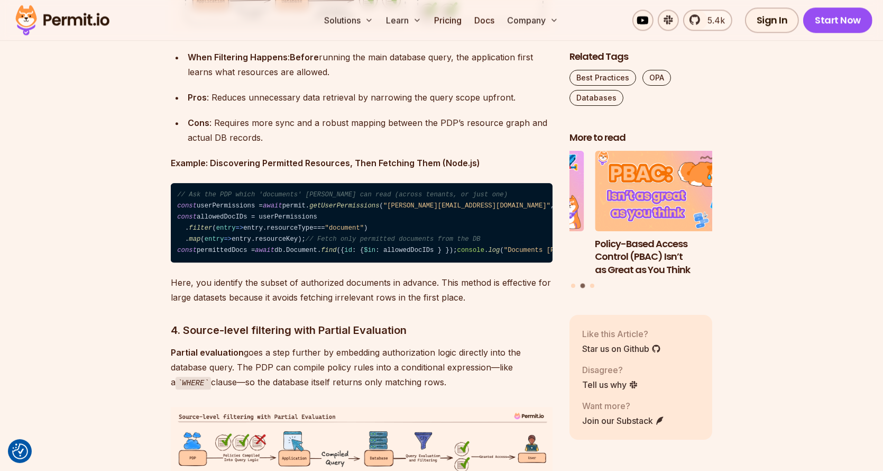
drag, startPoint x: 159, startPoint y: 190, endPoint x: 398, endPoint y: 213, distance: 240.7
click at [398, 213] on section "Table of Contents In many applications, authorization is typically seen as an a…" at bounding box center [441, 284] width 883 height 5900
drag, startPoint x: 398, startPoint y: 217, endPoint x: 417, endPoint y: 176, distance: 45.0
click at [417, 176] on div "In many applications, authorization is typically seen as an allow-or-deny mecha…" at bounding box center [362, 202] width 382 height 5627
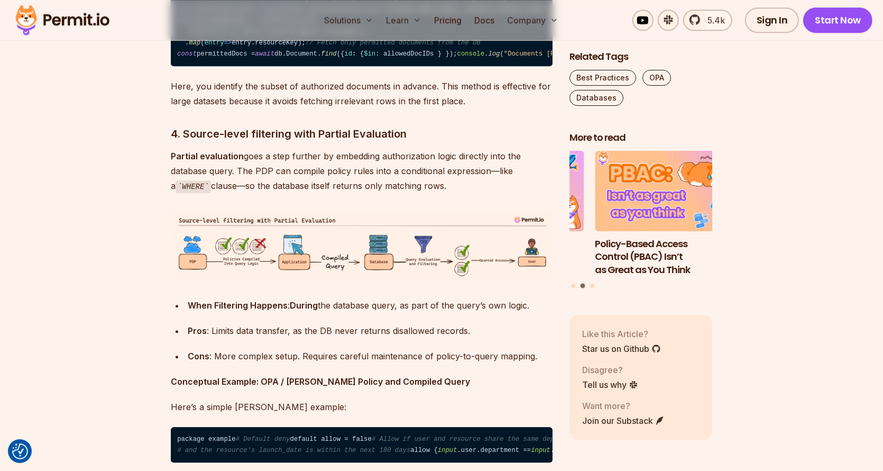
scroll to position [3491, 0]
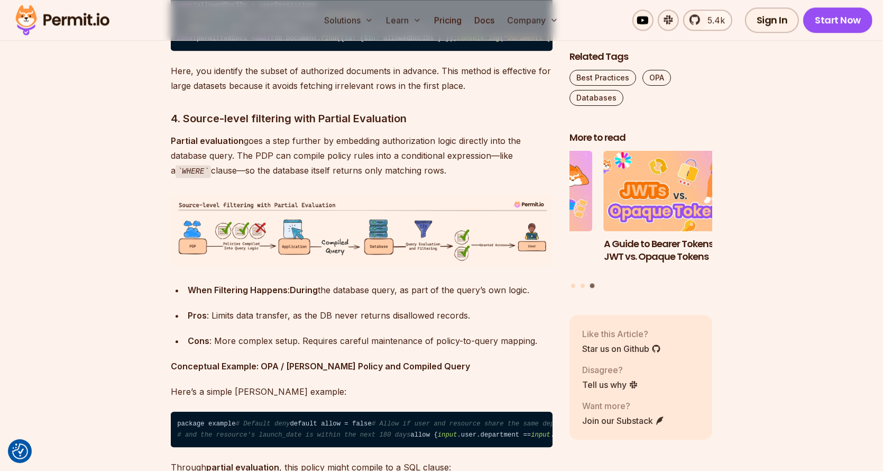
drag, startPoint x: 397, startPoint y: 270, endPoint x: 160, endPoint y: 260, distance: 237.2
click at [160, 260] on section "Table of Contents In many applications, authorization is typically seen as an a…" at bounding box center [441, 72] width 883 height 5900
drag, startPoint x: 160, startPoint y: 260, endPoint x: 442, endPoint y: 278, distance: 282.5
click at [442, 278] on section "Table of Contents In many applications, authorization is typically seen as an a…" at bounding box center [441, 72] width 883 height 5900
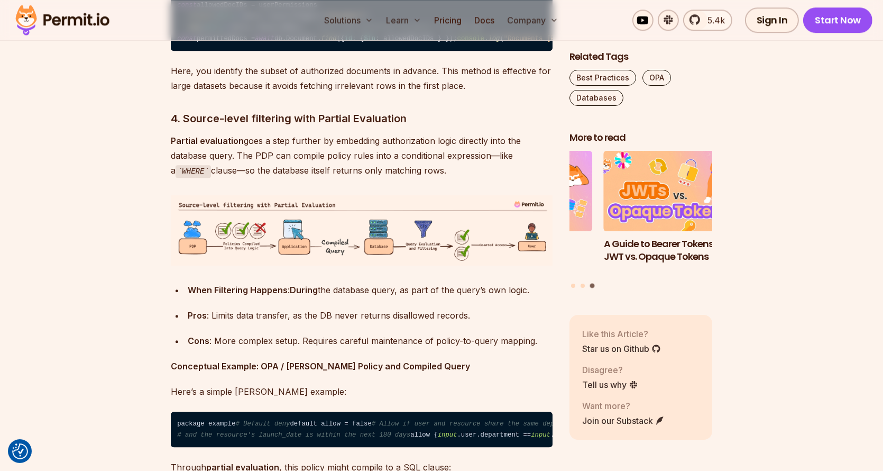
drag, startPoint x: 442, startPoint y: 277, endPoint x: 178, endPoint y: 261, distance: 264.4
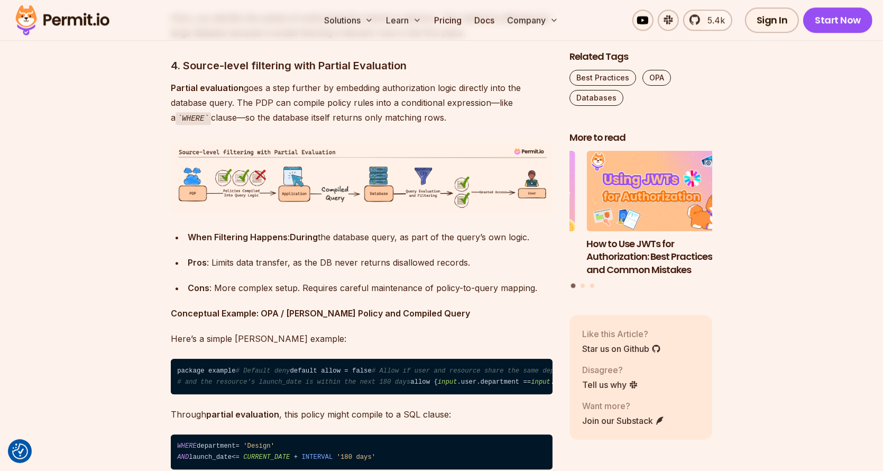
drag, startPoint x: 183, startPoint y: 248, endPoint x: 468, endPoint y: 253, distance: 285.2
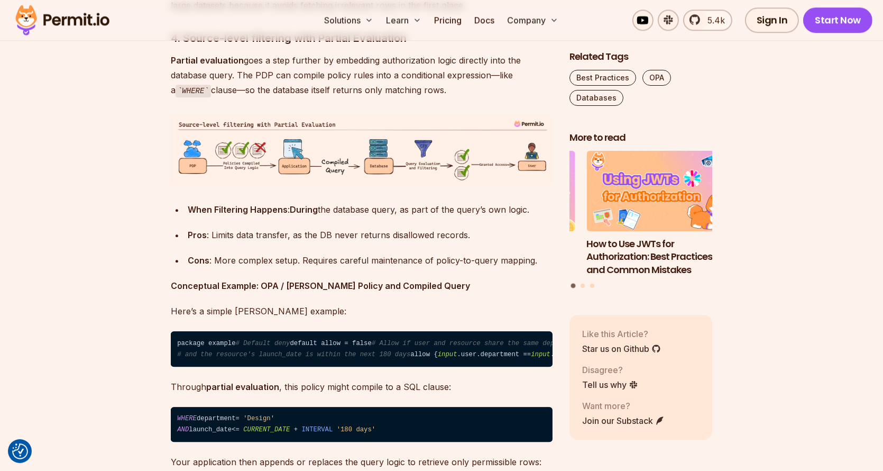
scroll to position [3597, 0]
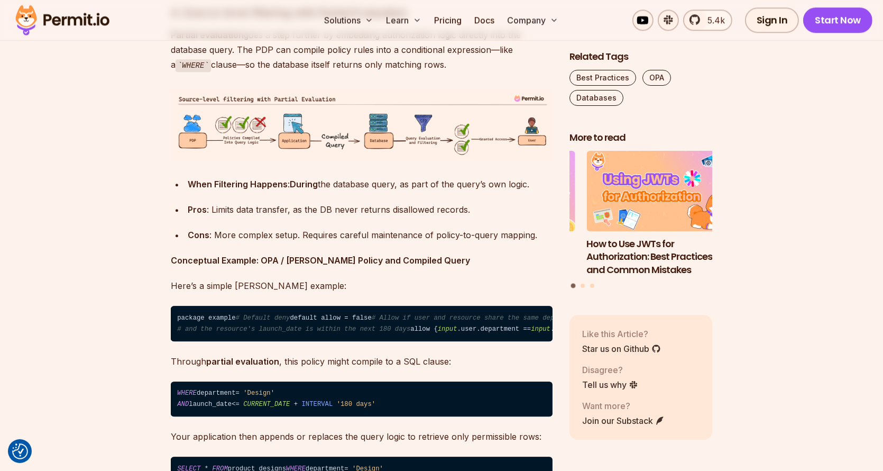
drag, startPoint x: 186, startPoint y: 223, endPoint x: 364, endPoint y: 236, distance: 178.2
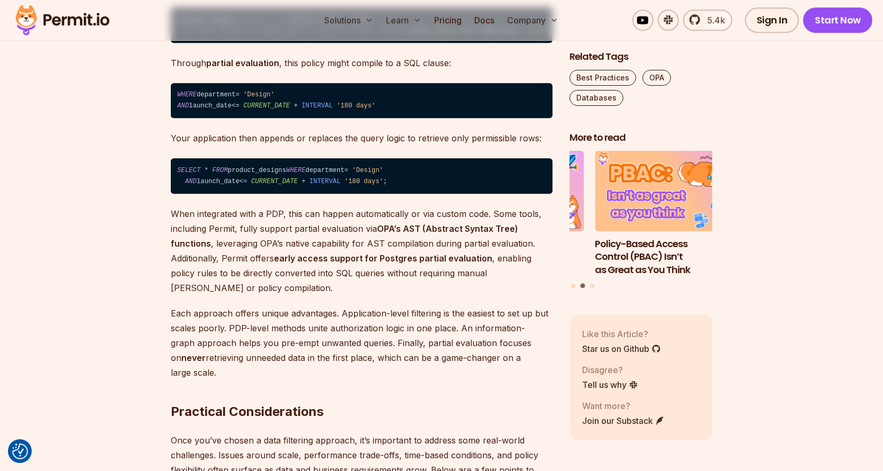
scroll to position [3915, 0]
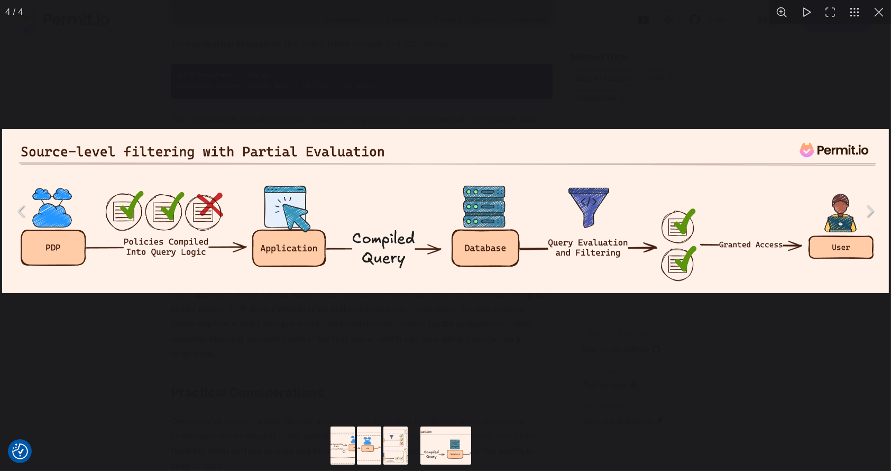
click at [494, 92] on div "You can close this modal content with the ESC key" at bounding box center [445, 211] width 891 height 422
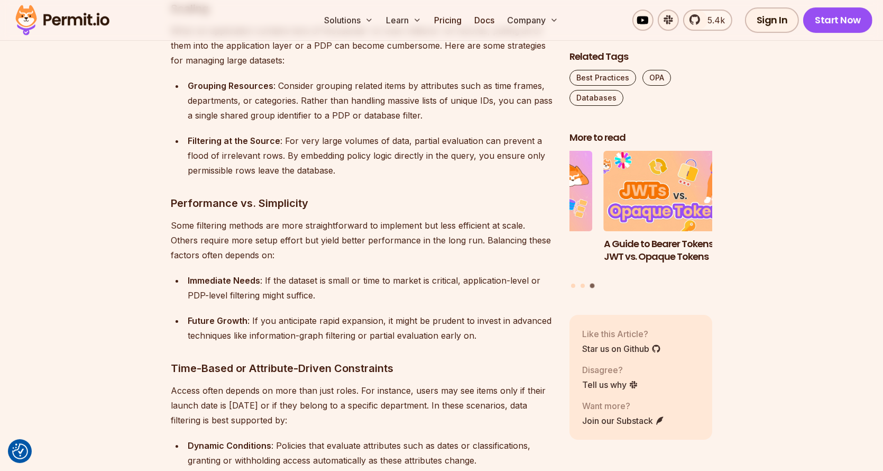
scroll to position [4443, 0]
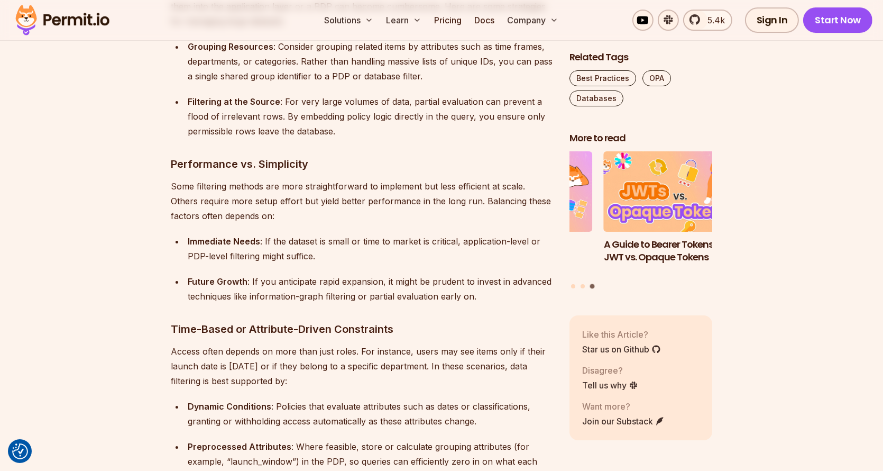
drag, startPoint x: 191, startPoint y: 255, endPoint x: 361, endPoint y: 337, distance: 188.6
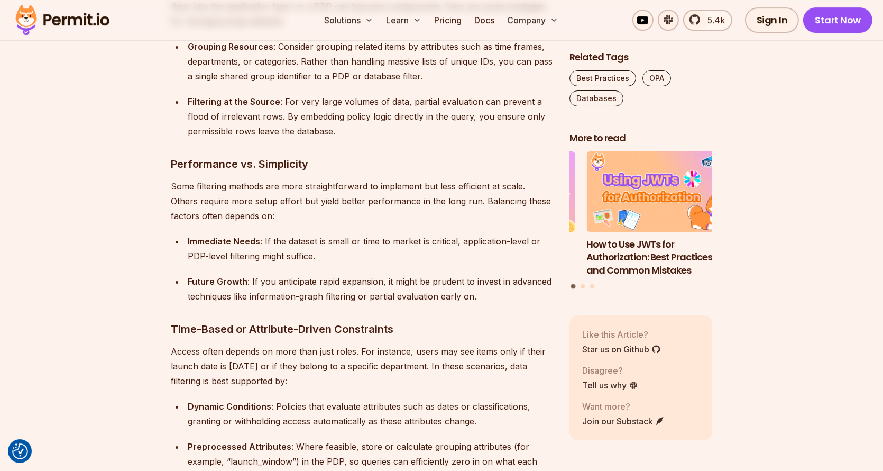
drag, startPoint x: 175, startPoint y: 260, endPoint x: 397, endPoint y: 330, distance: 232.4
drag, startPoint x: 397, startPoint y: 331, endPoint x: 238, endPoint y: 260, distance: 173.8
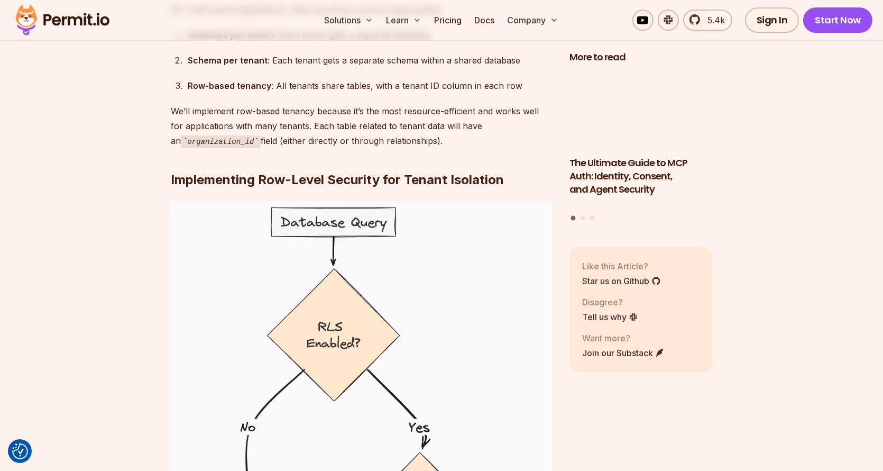
scroll to position [4391, 0]
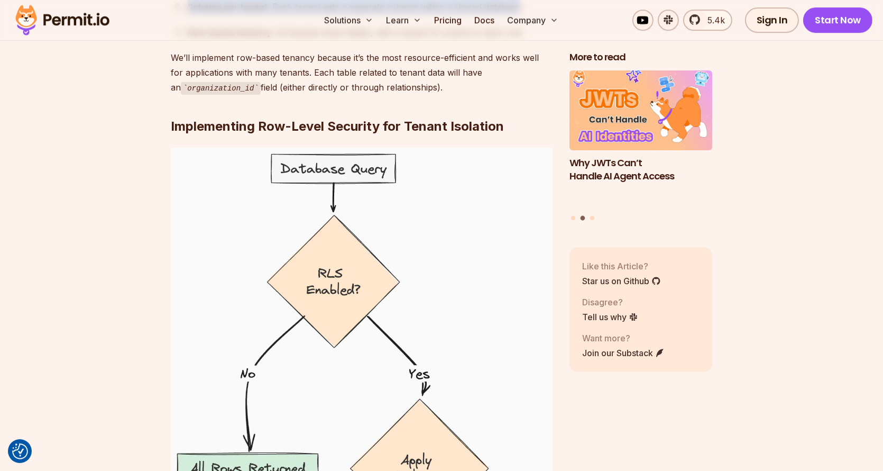
drag, startPoint x: 454, startPoint y: 169, endPoint x: 525, endPoint y: 199, distance: 77.0
click at [525, 40] on ol "Database per tenant : Each tenant gets a separate database Schema per tenant : …" at bounding box center [362, 7] width 382 height 66
click at [363, 232] on div "PostgreSQL is a powerful, open-source relational database that offers great fea…" at bounding box center [362, 306] width 382 height 8002
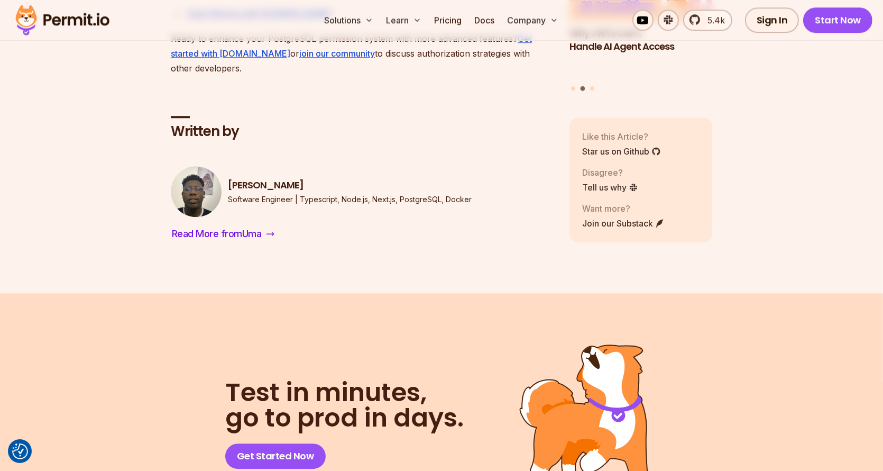
scroll to position [8622, 0]
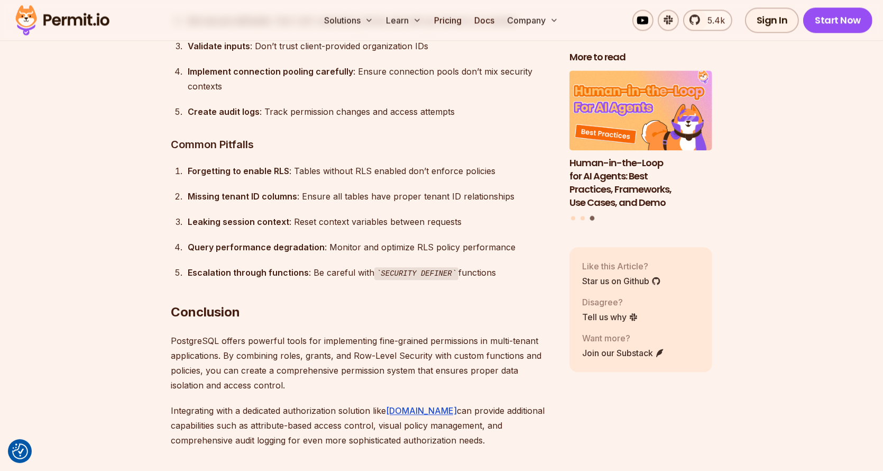
scroll to position [8050, 0]
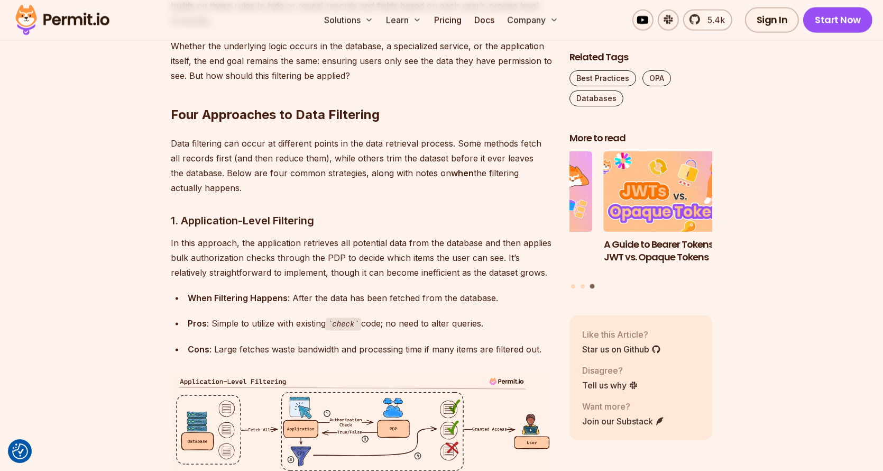
scroll to position [1640, 0]
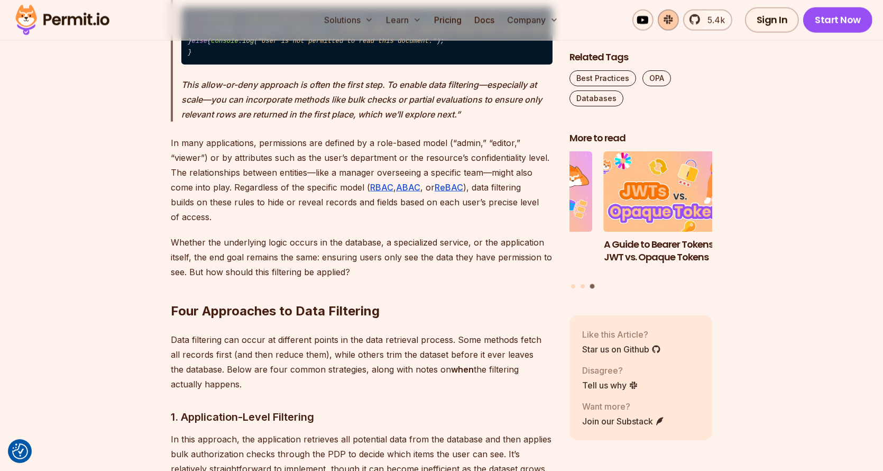
click at [676, 18] on link at bounding box center [668, 20] width 21 height 21
